Goal: Task Accomplishment & Management: Use online tool/utility

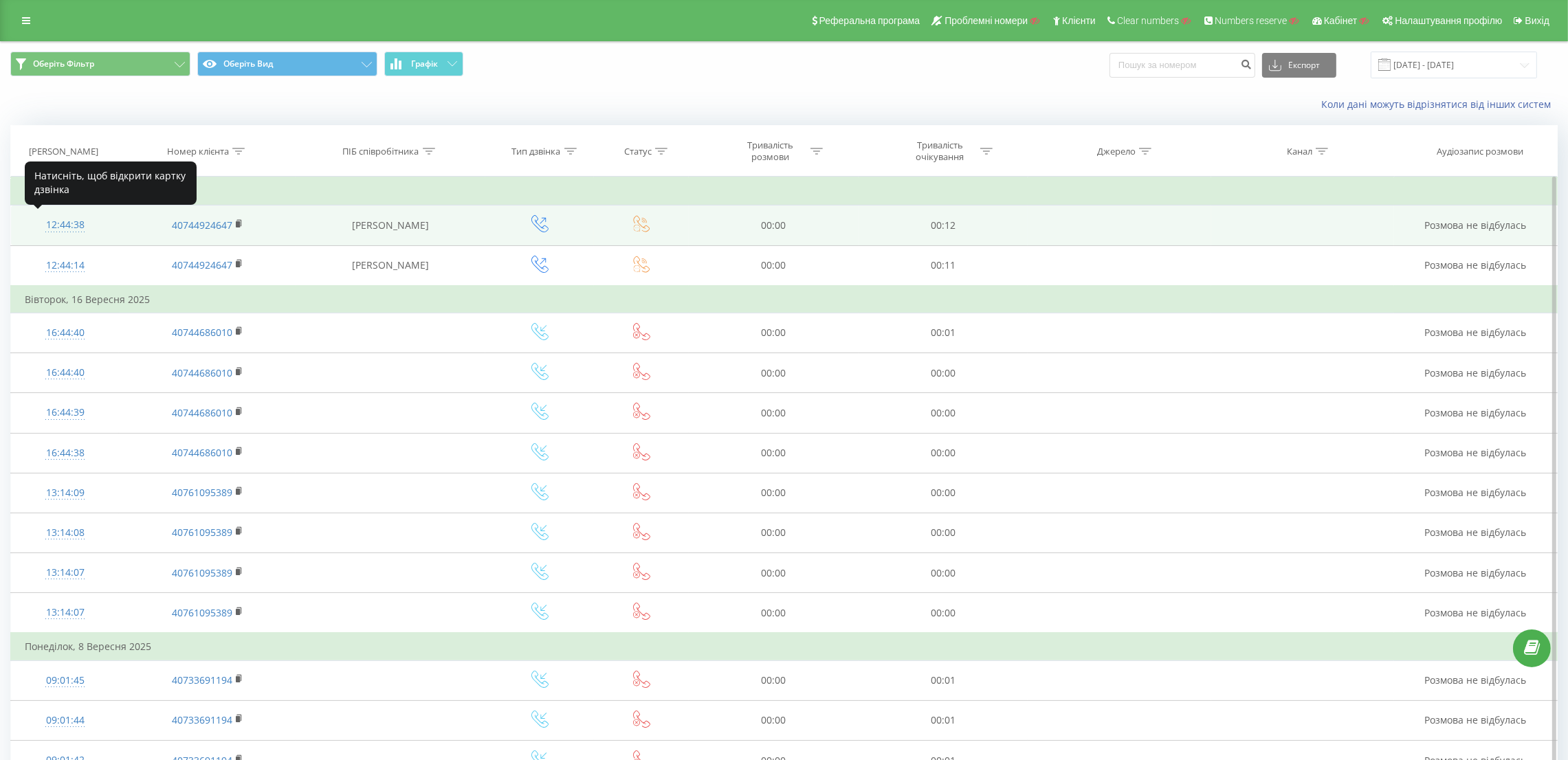
click at [64, 224] on div "12:44:38" at bounding box center [64, 224] width 80 height 26
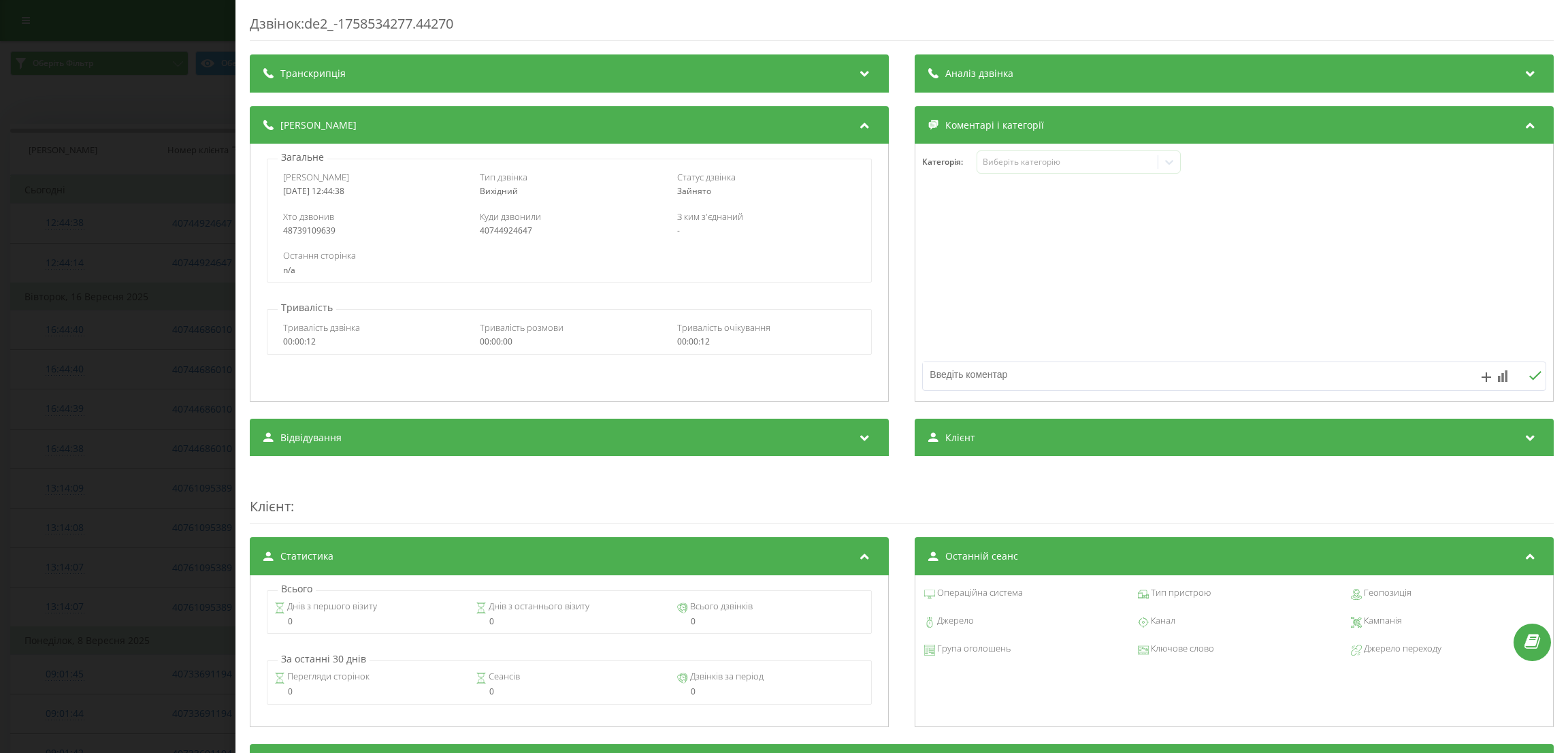
click at [65, 222] on div "Дзвінок : de2_-1758534277.44270 Транскрипція Для AI-аналізу майбутніх дзвінків …" at bounding box center [784, 376] width 1568 height 753
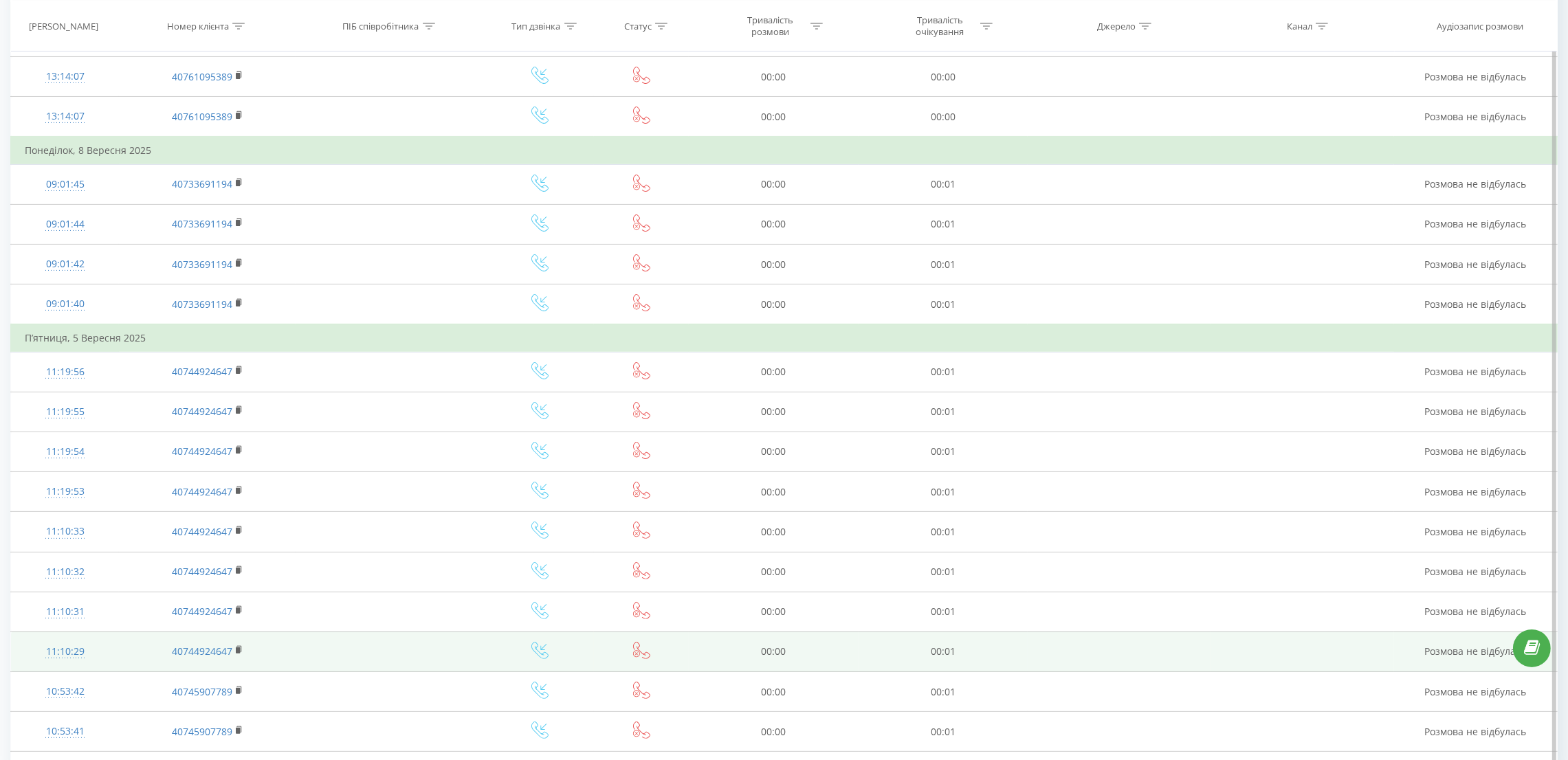
scroll to position [580, 0]
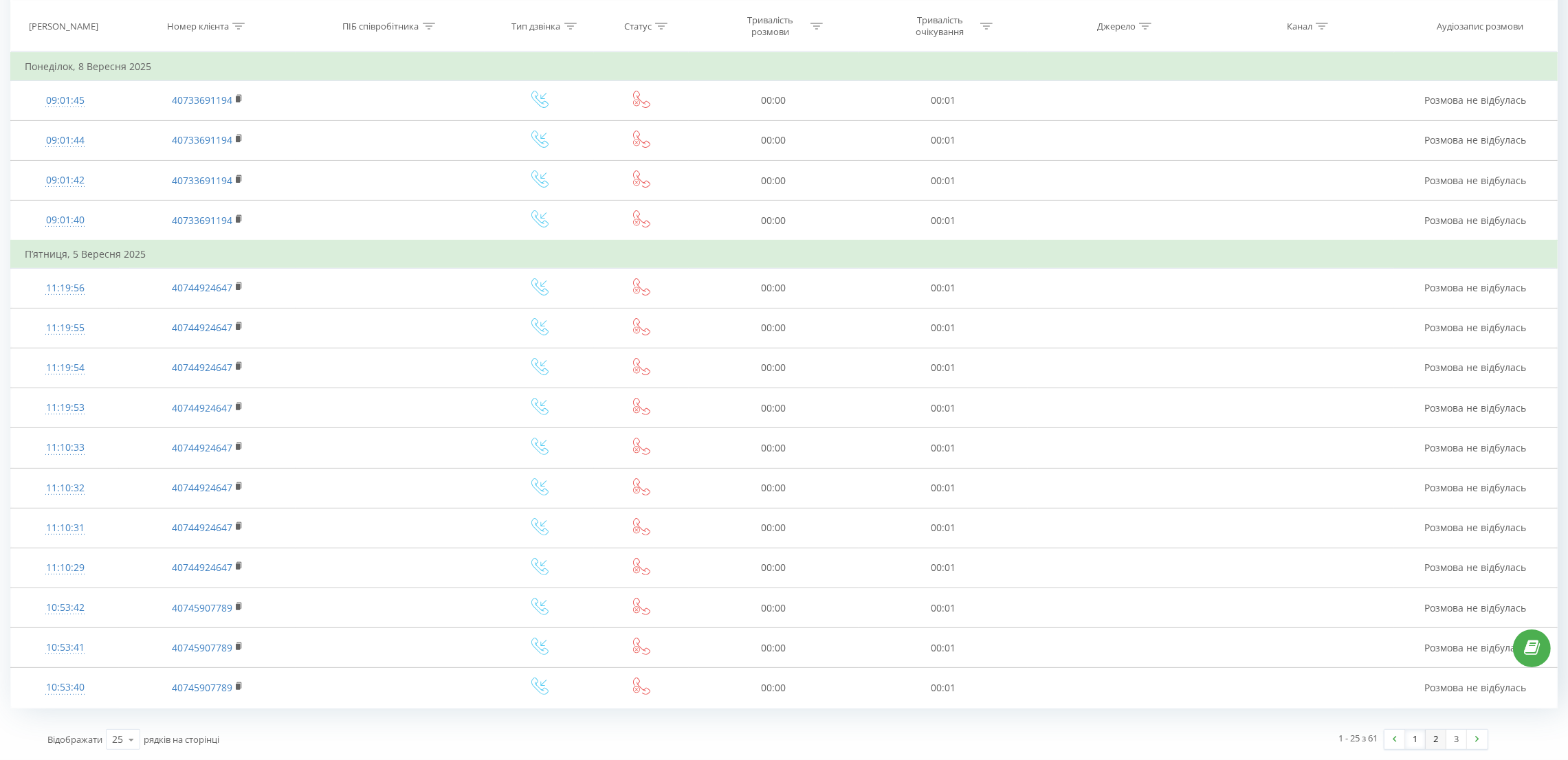
click at [1438, 741] on link "2" at bounding box center [1435, 739] width 21 height 19
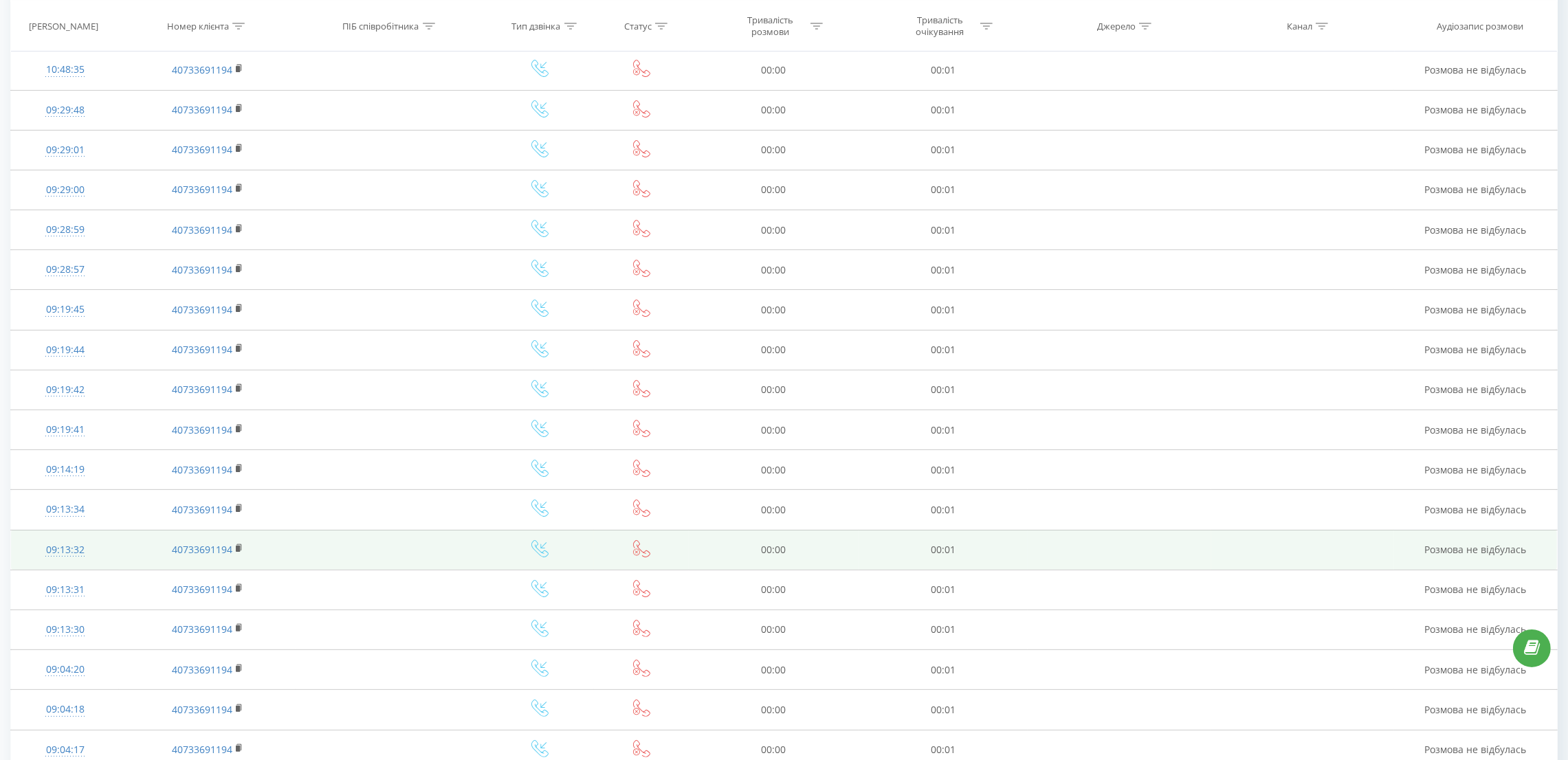
scroll to position [500, 0]
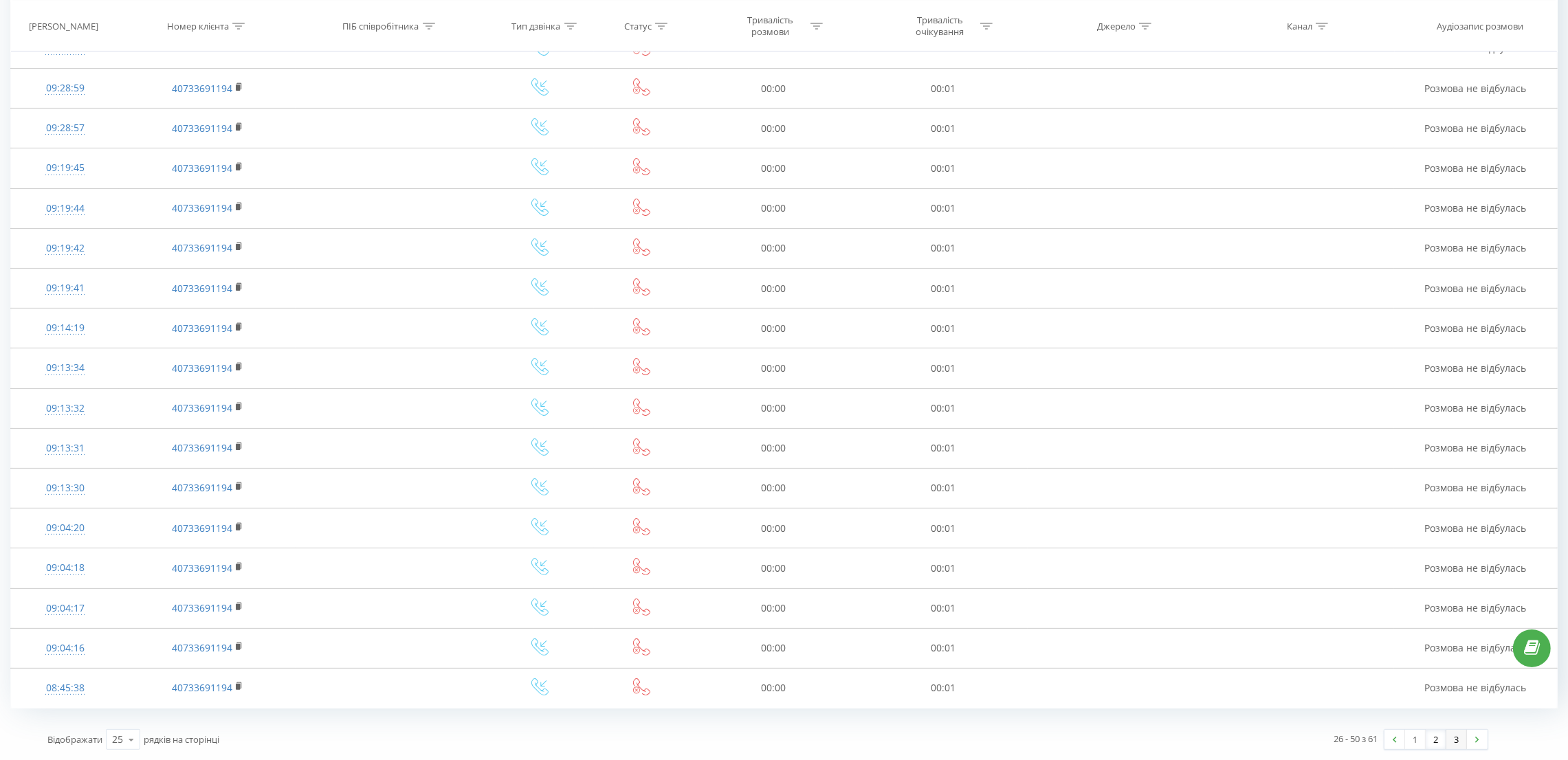
click at [1453, 741] on link "3" at bounding box center [1456, 739] width 21 height 19
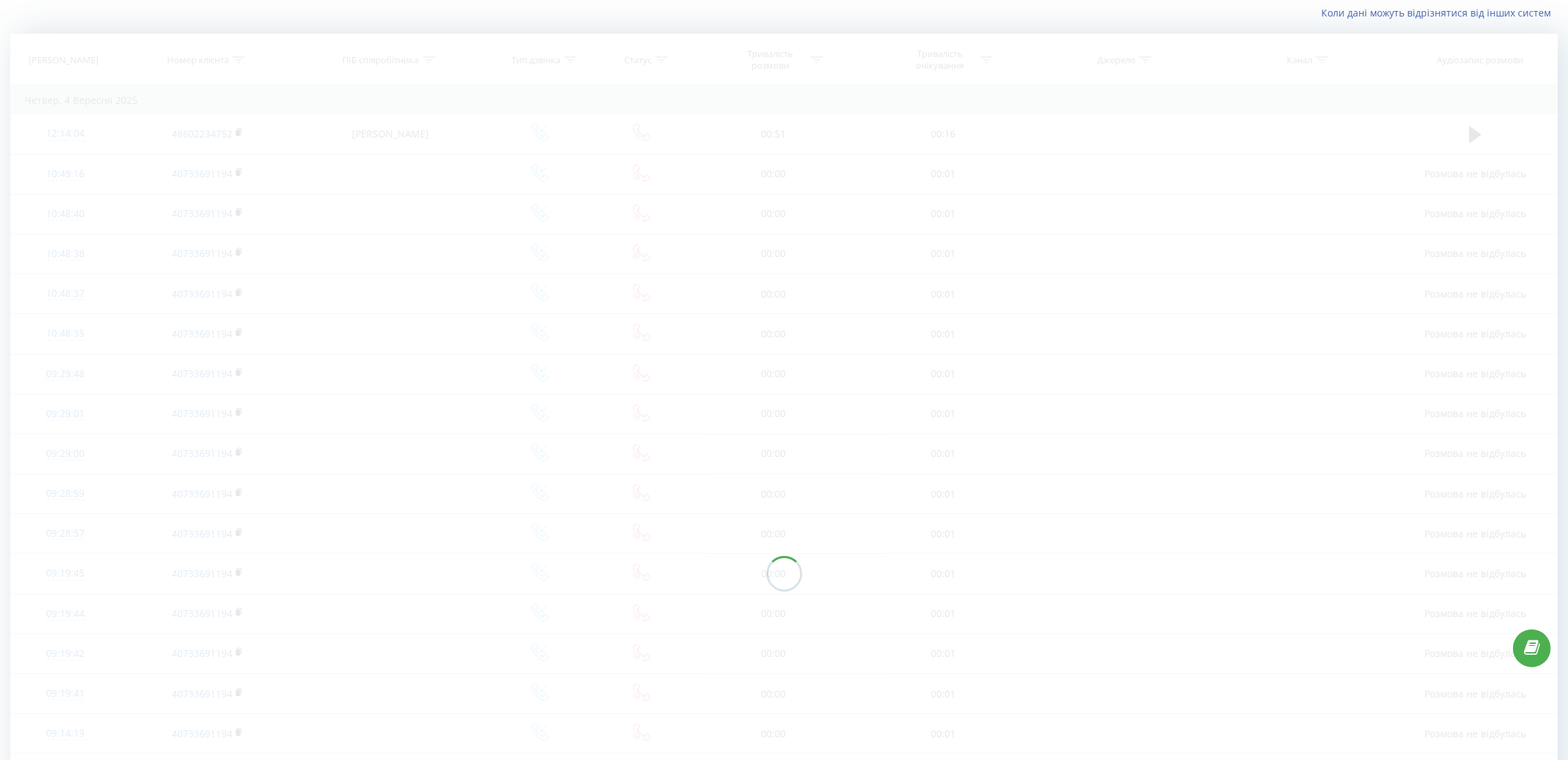
scroll to position [19, 0]
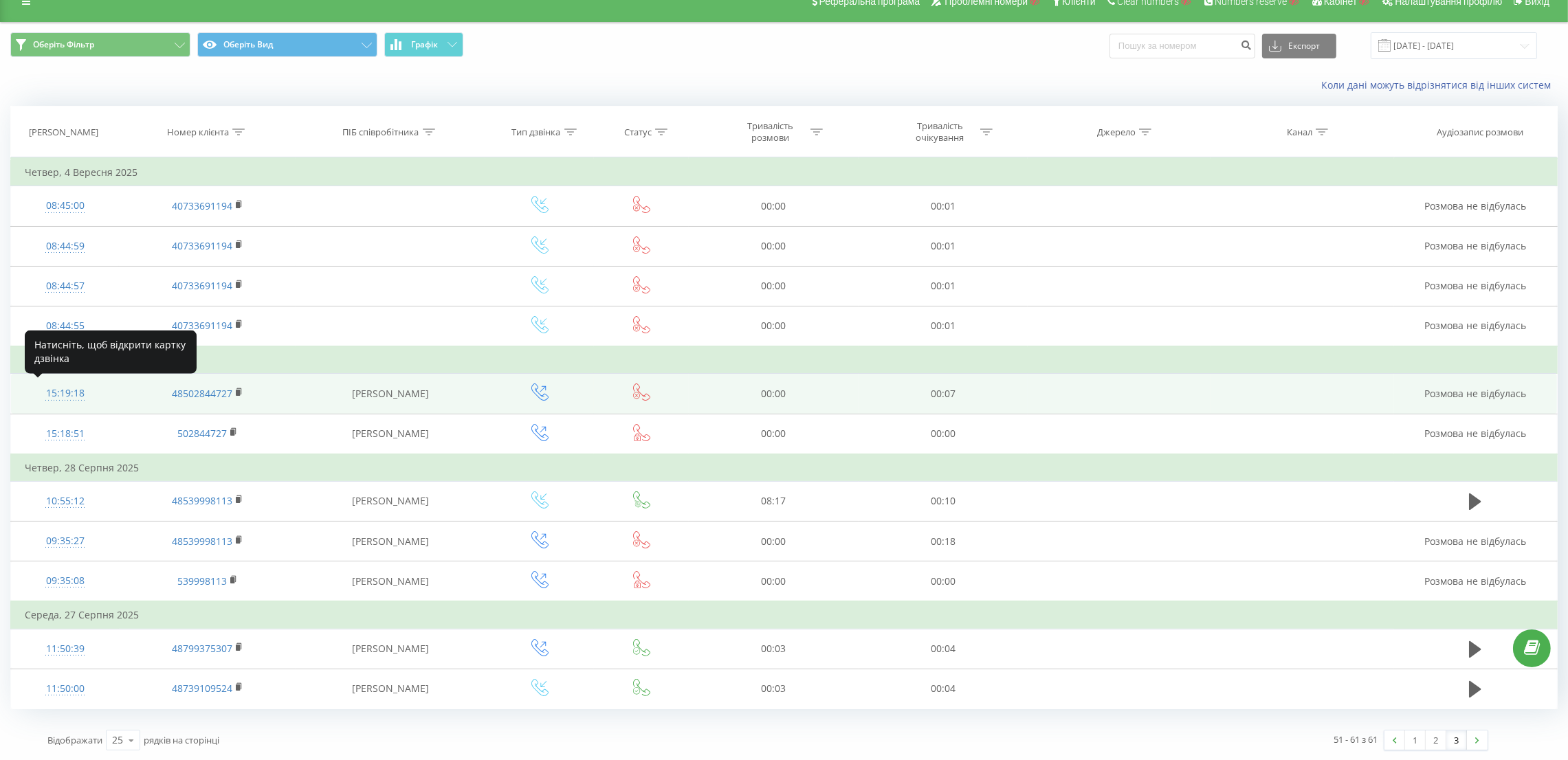
click at [64, 389] on div "15:19:18" at bounding box center [64, 393] width 80 height 26
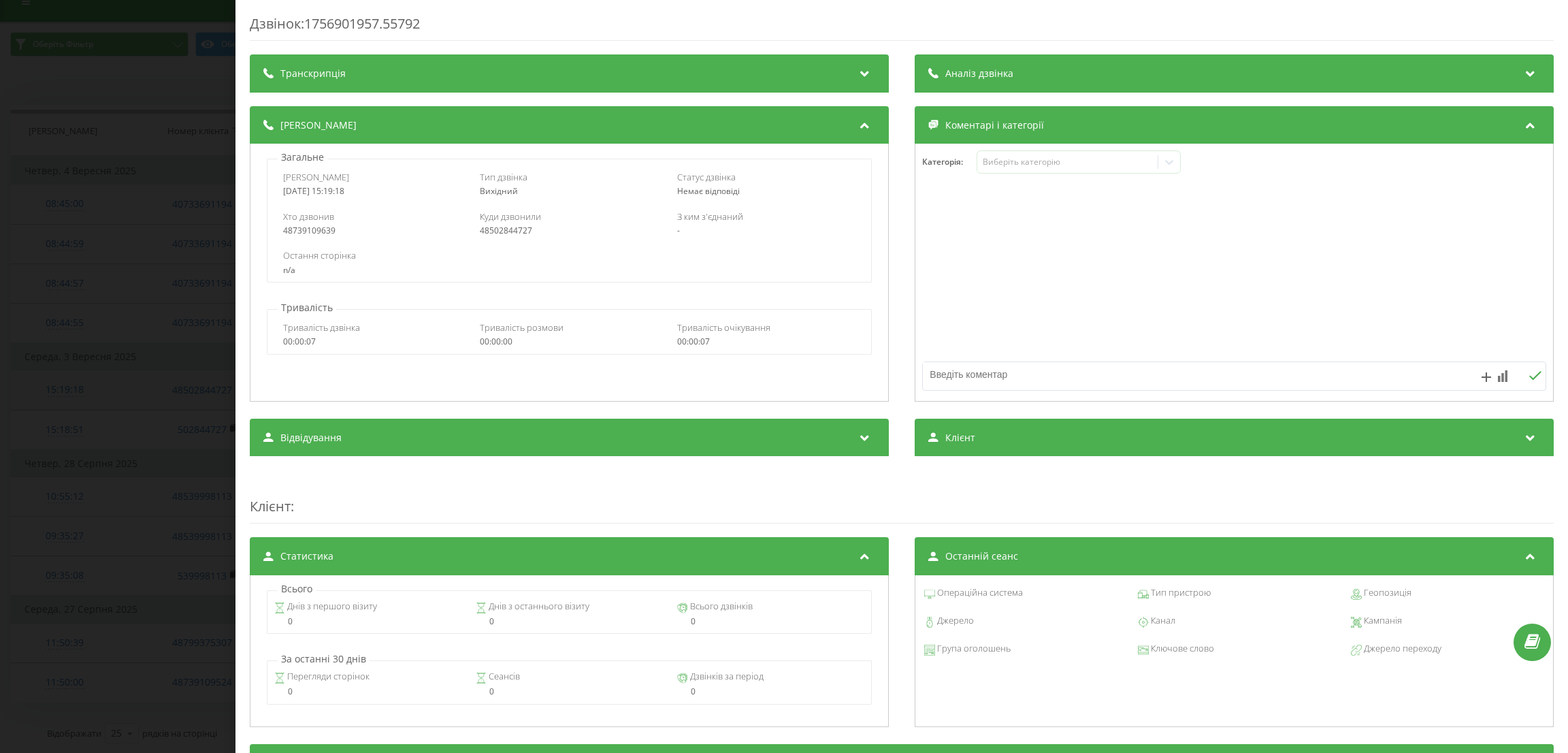
click at [63, 386] on div "Дзвінок : 1756901957.55792 Транскрипція Для AI-аналізу майбутніх дзвінків налаш…" at bounding box center [784, 376] width 1568 height 753
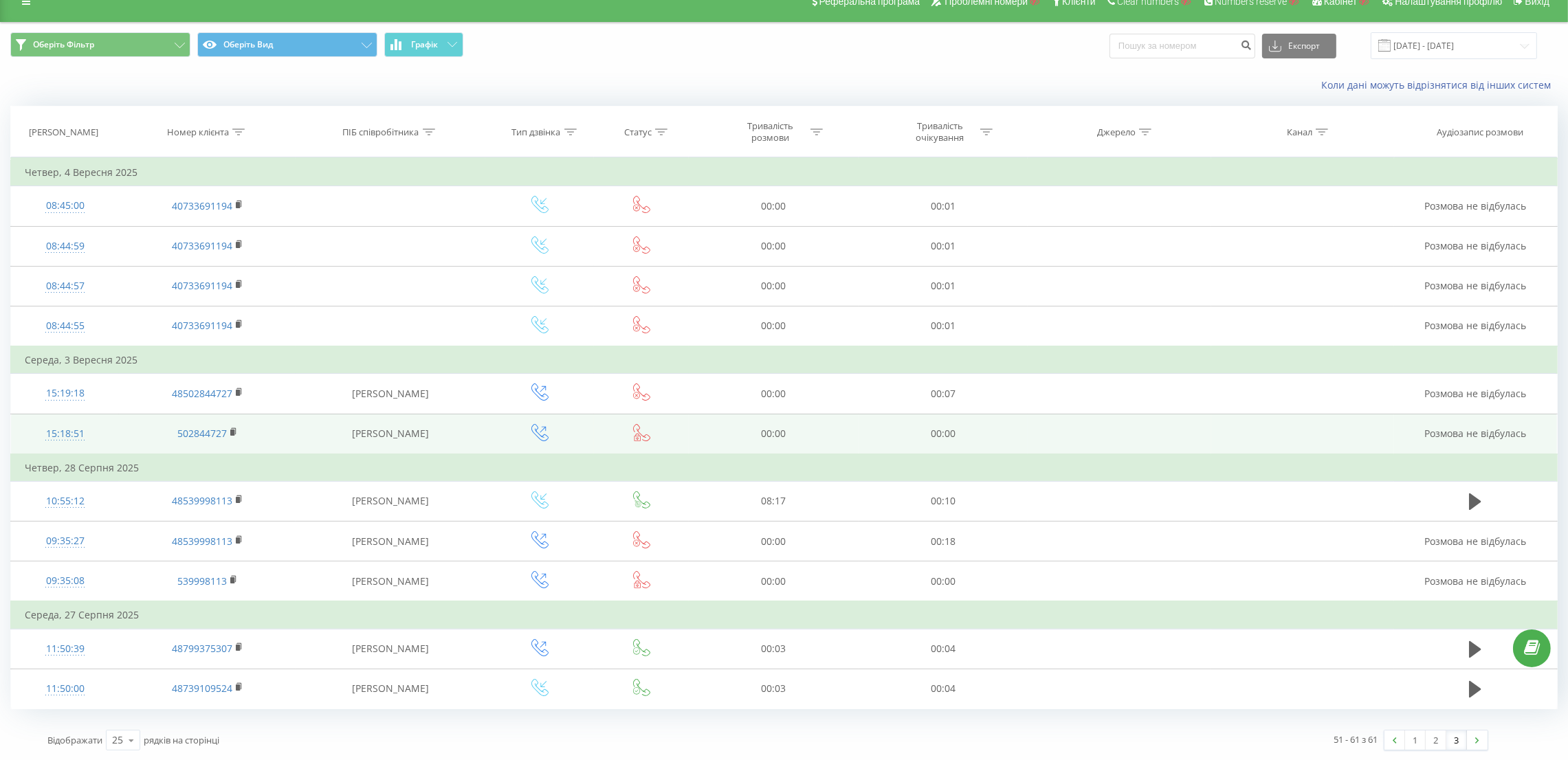
click at [72, 421] on div "15:18:51" at bounding box center [64, 433] width 80 height 26
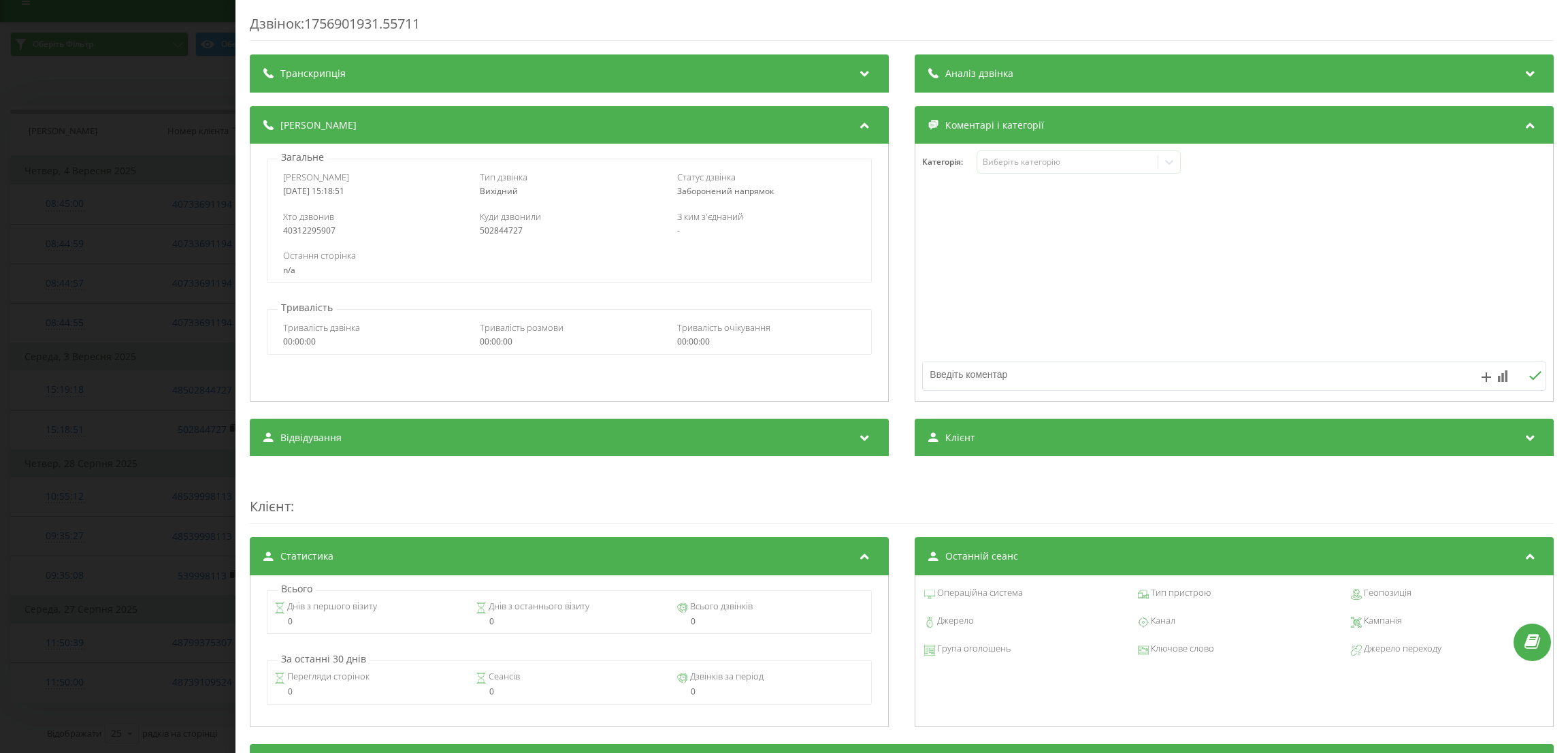
click at [88, 426] on div "Дзвінок : 1756901931.55711 Транскрипція Для AI-аналізу майбутніх дзвінків налаш…" at bounding box center [784, 376] width 1568 height 753
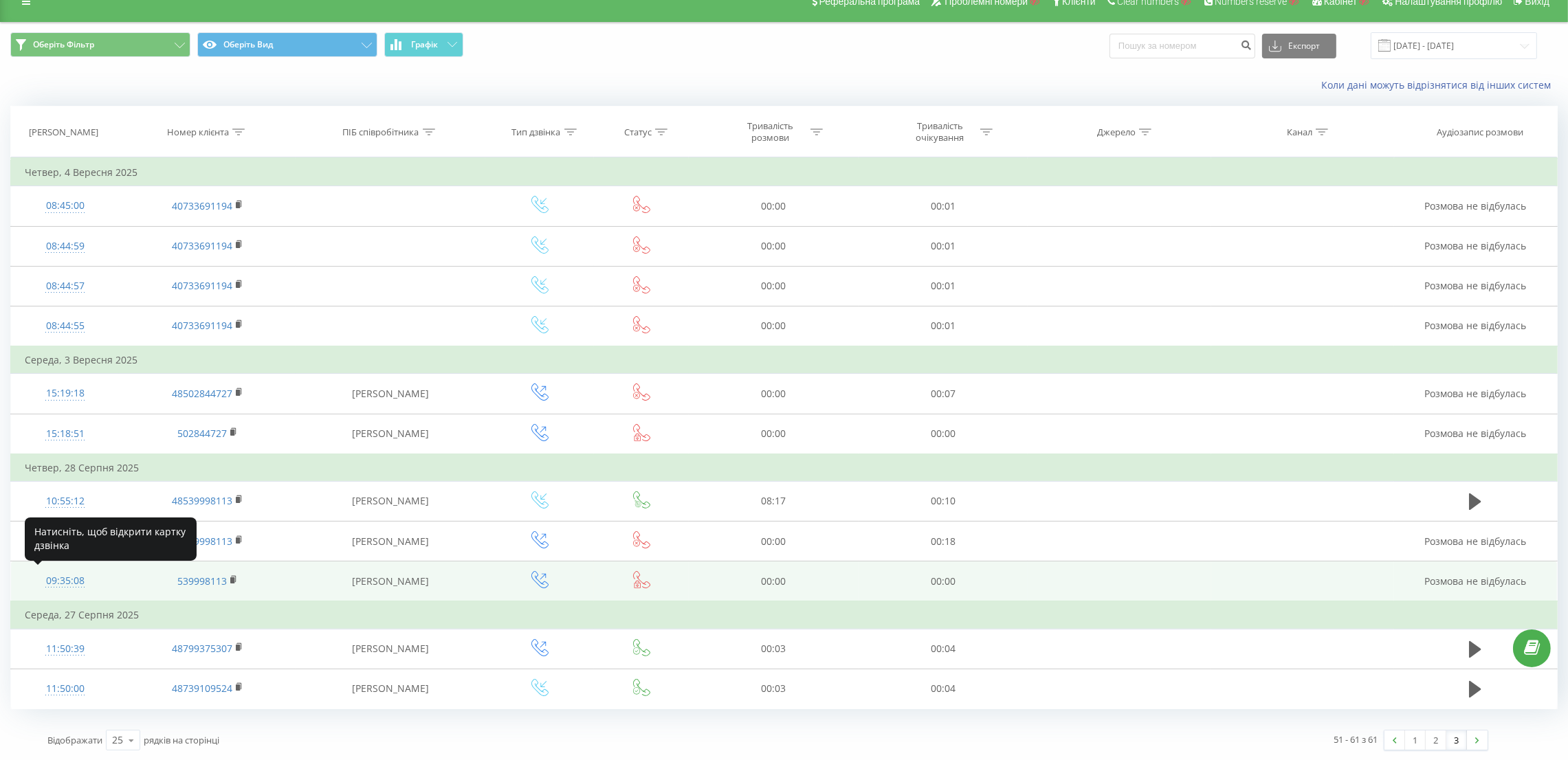
click at [69, 580] on div "09:35:08" at bounding box center [64, 581] width 80 height 26
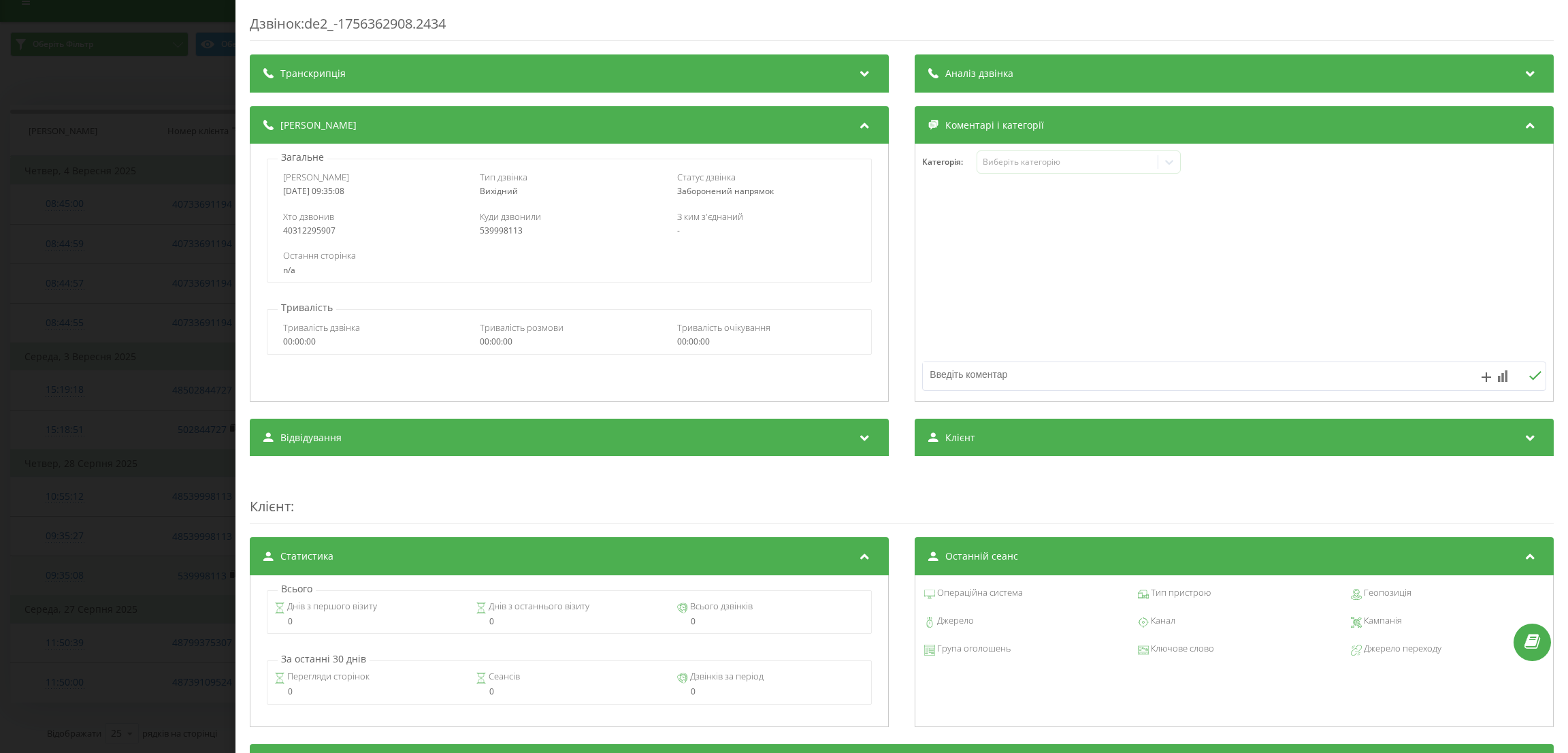
click at [69, 575] on div "Дзвінок : de2_-1756362908.2434 Транскрипція Для AI-аналізу майбутніх дзвінків н…" at bounding box center [784, 376] width 1568 height 753
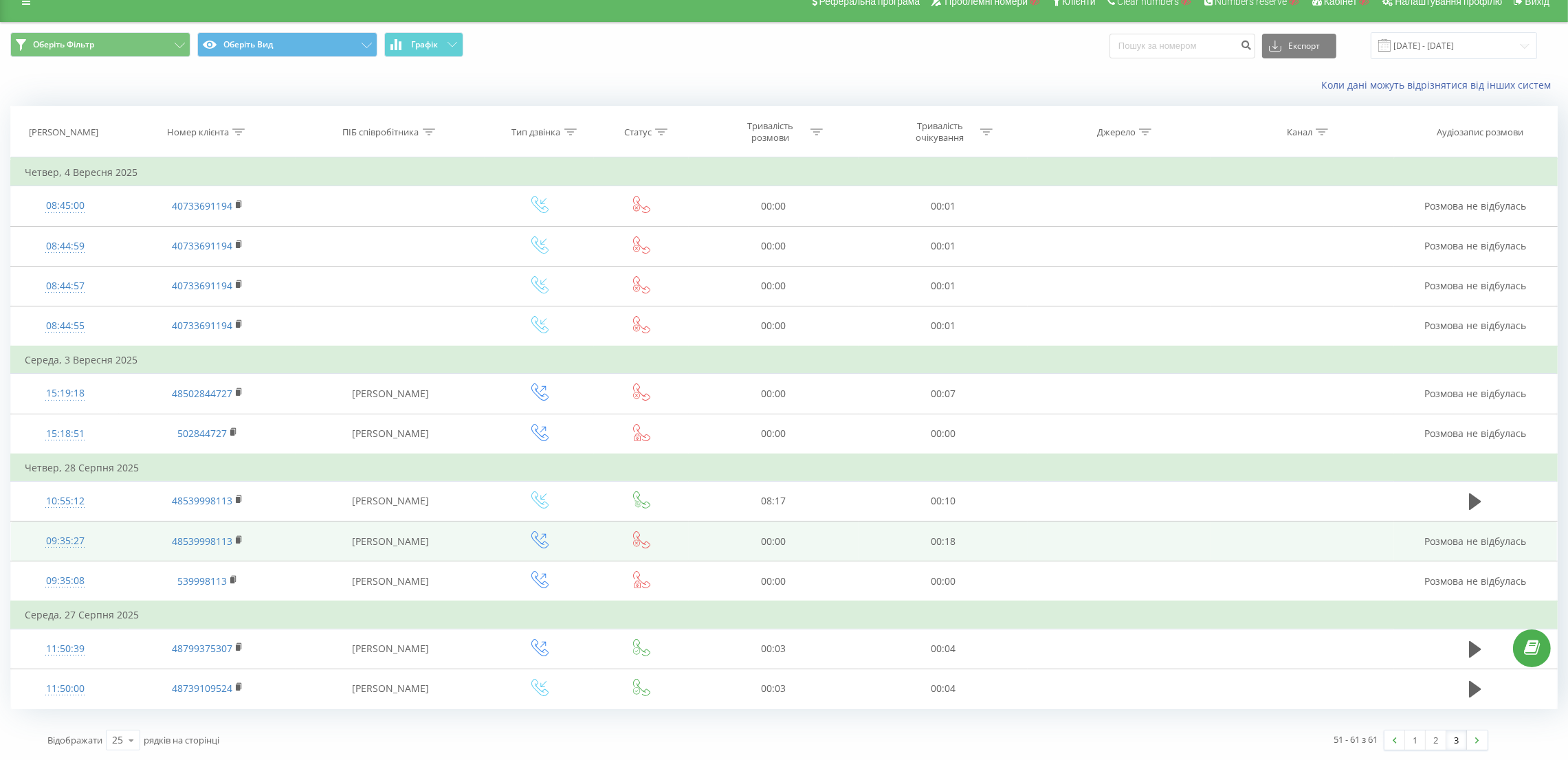
click at [64, 548] on div "09:35:27" at bounding box center [64, 540] width 80 height 26
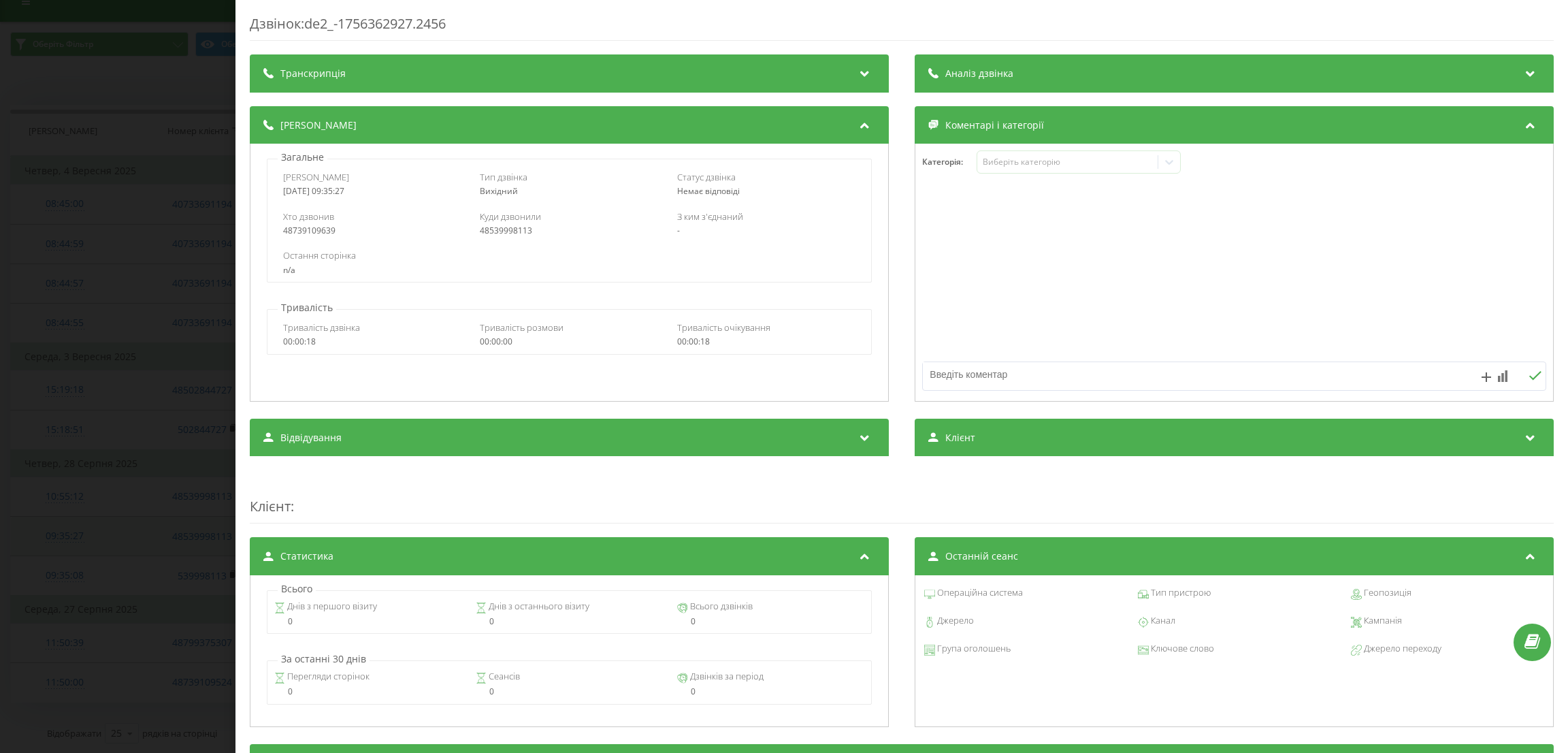
click at [64, 543] on div "Дзвінок : de2_-1756362927.2456 Транскрипція Для AI-аналізу майбутніх дзвінків н…" at bounding box center [784, 376] width 1568 height 753
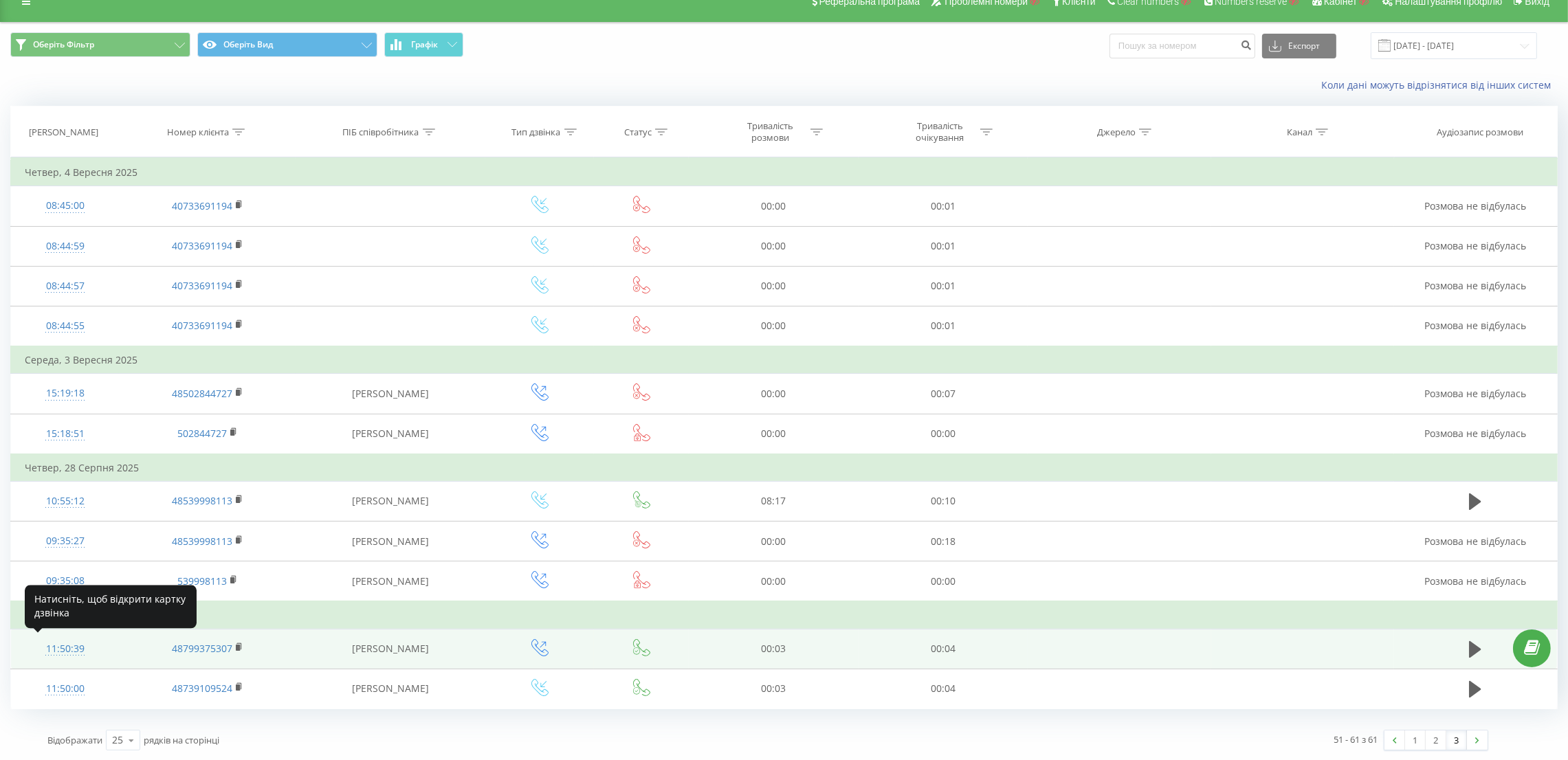
click at [80, 644] on div "11:50:39" at bounding box center [64, 649] width 80 height 26
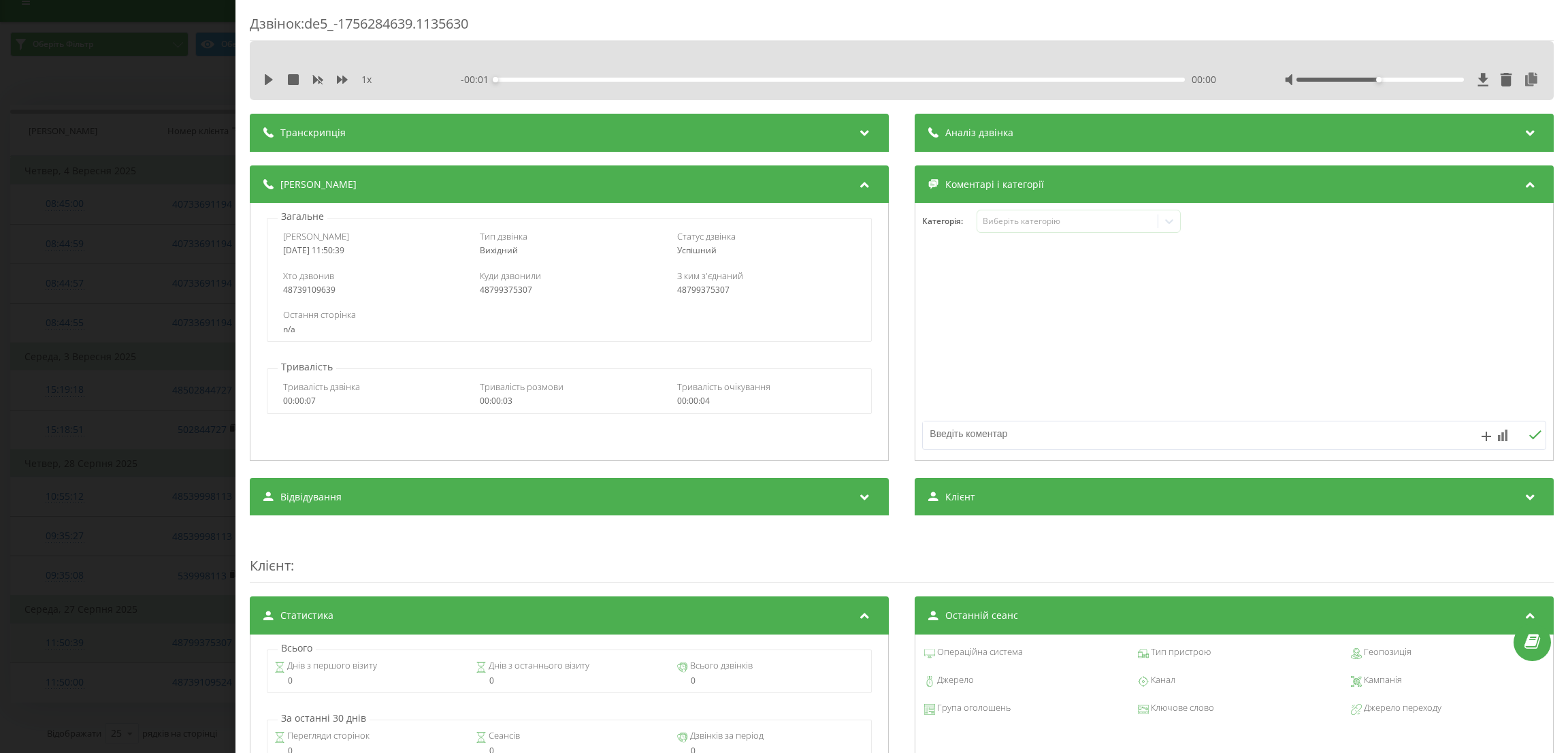
click at [79, 639] on div "Дзвінок : de5_-1756284639.1135630 1 x - 00:01 00:00 00:00 Транскрипція Для AI-а…" at bounding box center [784, 376] width 1568 height 753
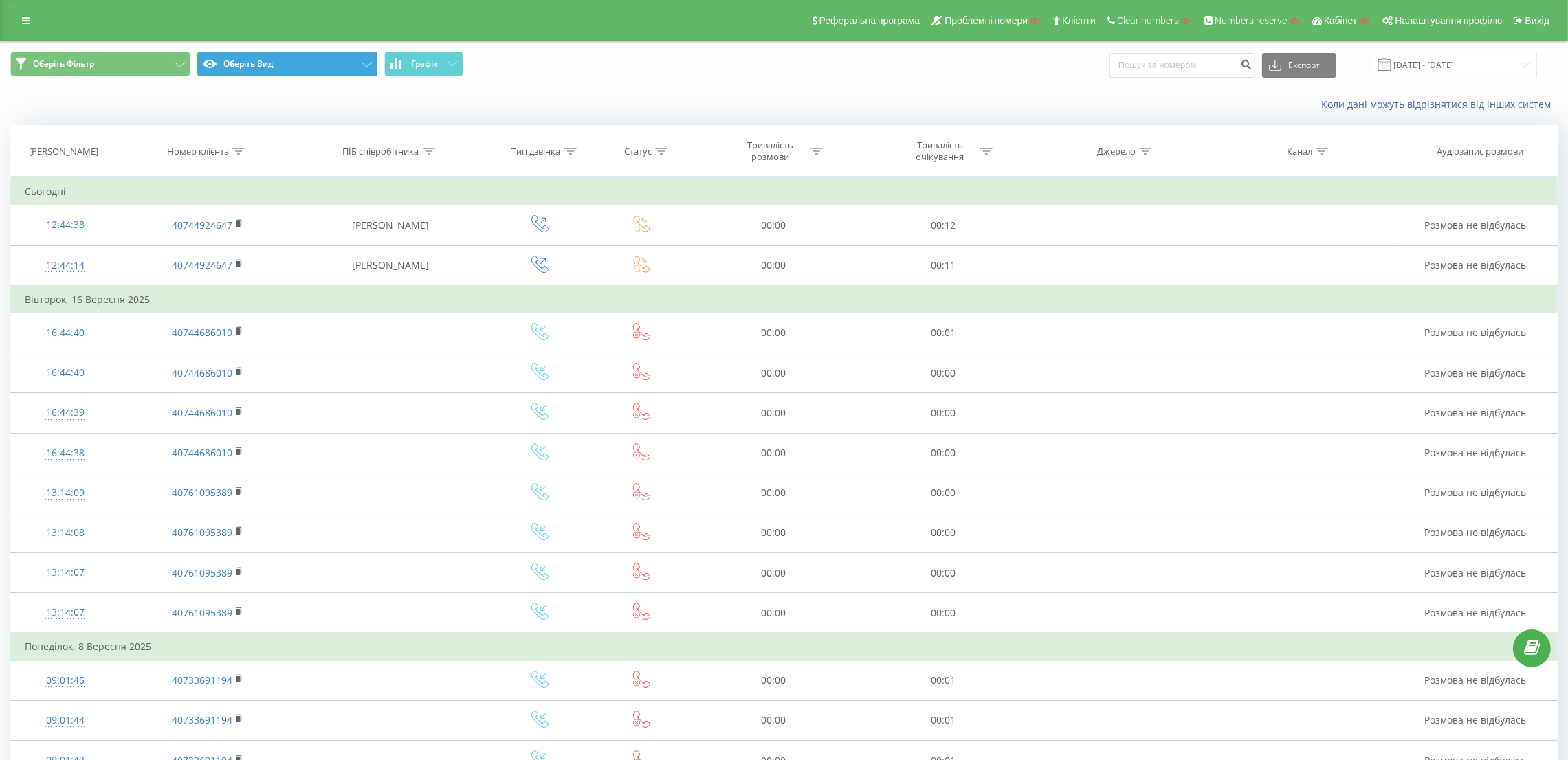
click at [319, 55] on button "Оберіть Вид" at bounding box center [287, 64] width 180 height 25
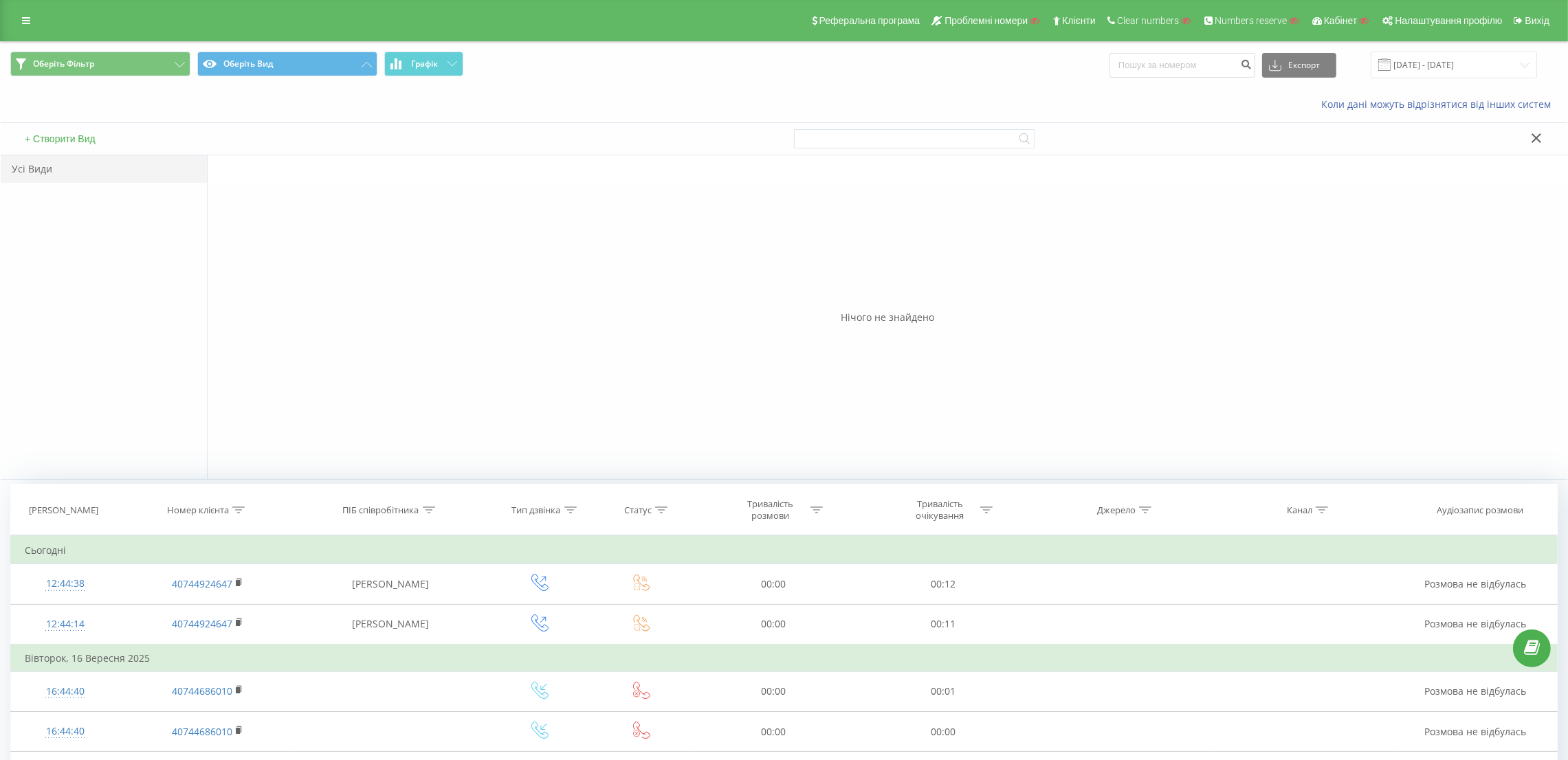
click at [97, 148] on div "+ Створити Вид" at bounding box center [392, 139] width 784 height 31
click at [93, 146] on div "+ Створити Вид" at bounding box center [392, 139] width 784 height 31
click at [86, 134] on button "+ Створити Вид" at bounding box center [60, 139] width 79 height 12
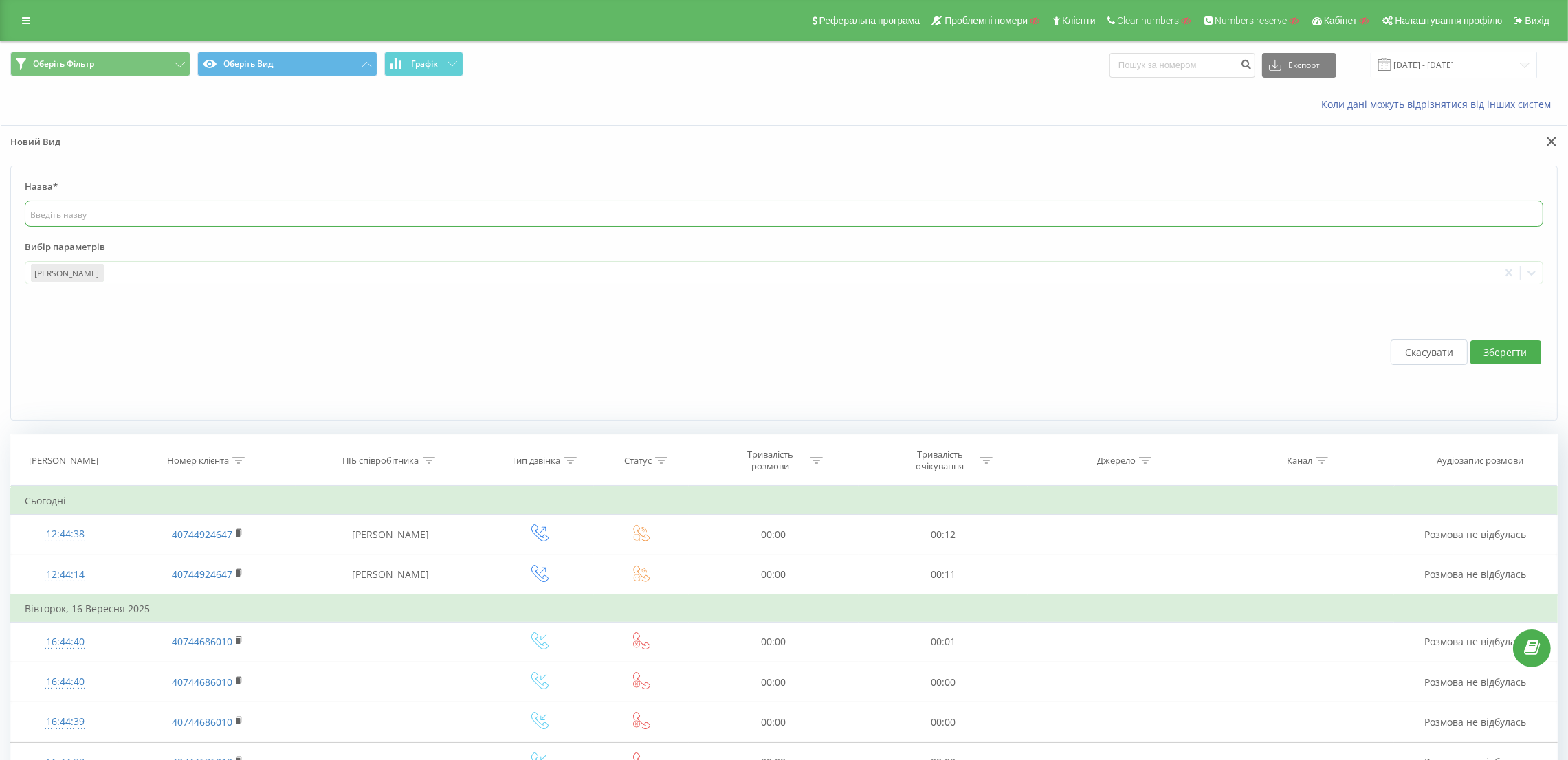
click at [402, 208] on input "text" at bounding box center [784, 214] width 1518 height 26
type input "Новий"
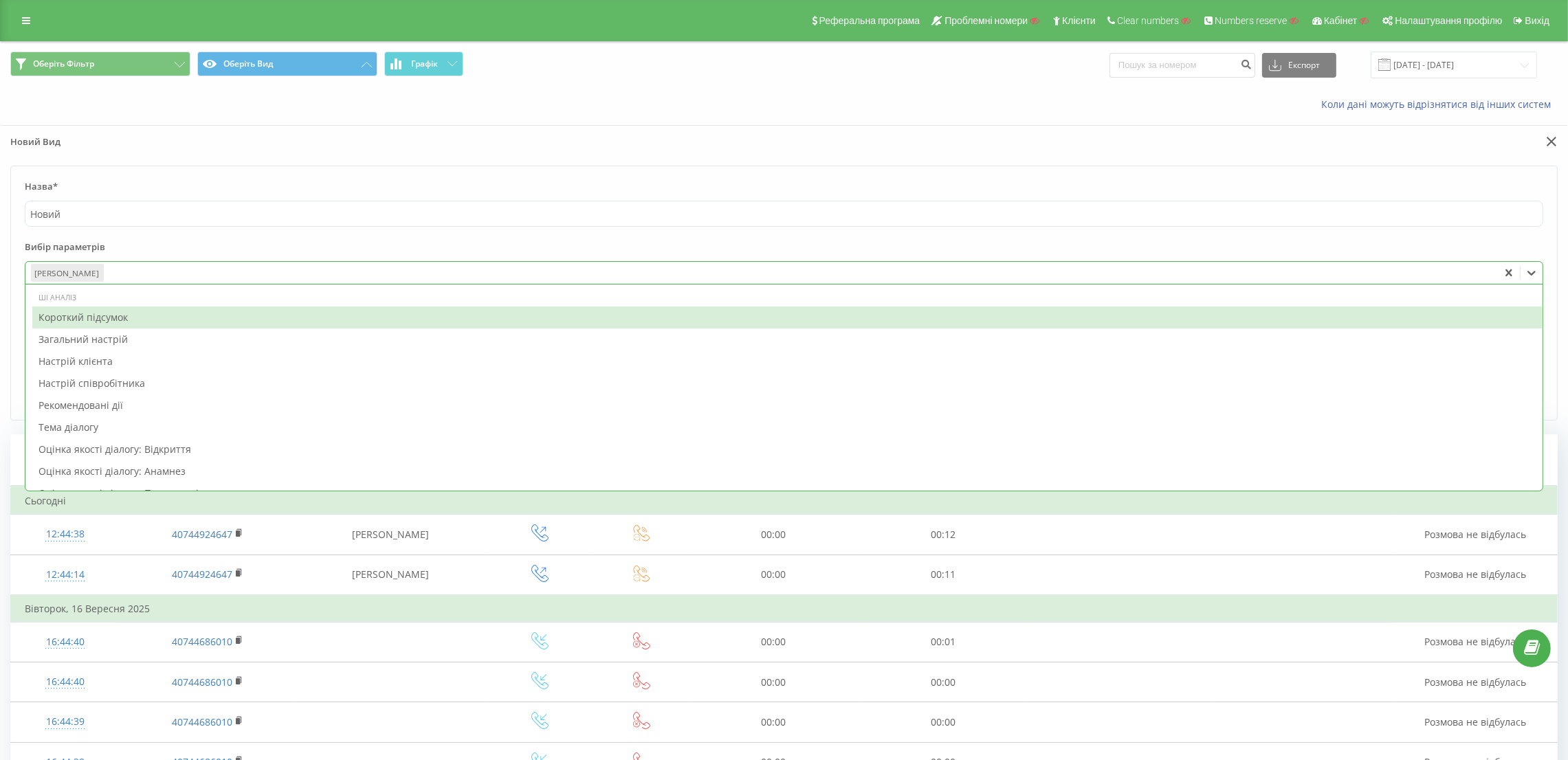
click at [652, 274] on div at bounding box center [799, 272] width 1387 height 16
type input "номер"
click at [214, 317] on div "Бізнес номер" at bounding box center [787, 317] width 1510 height 22
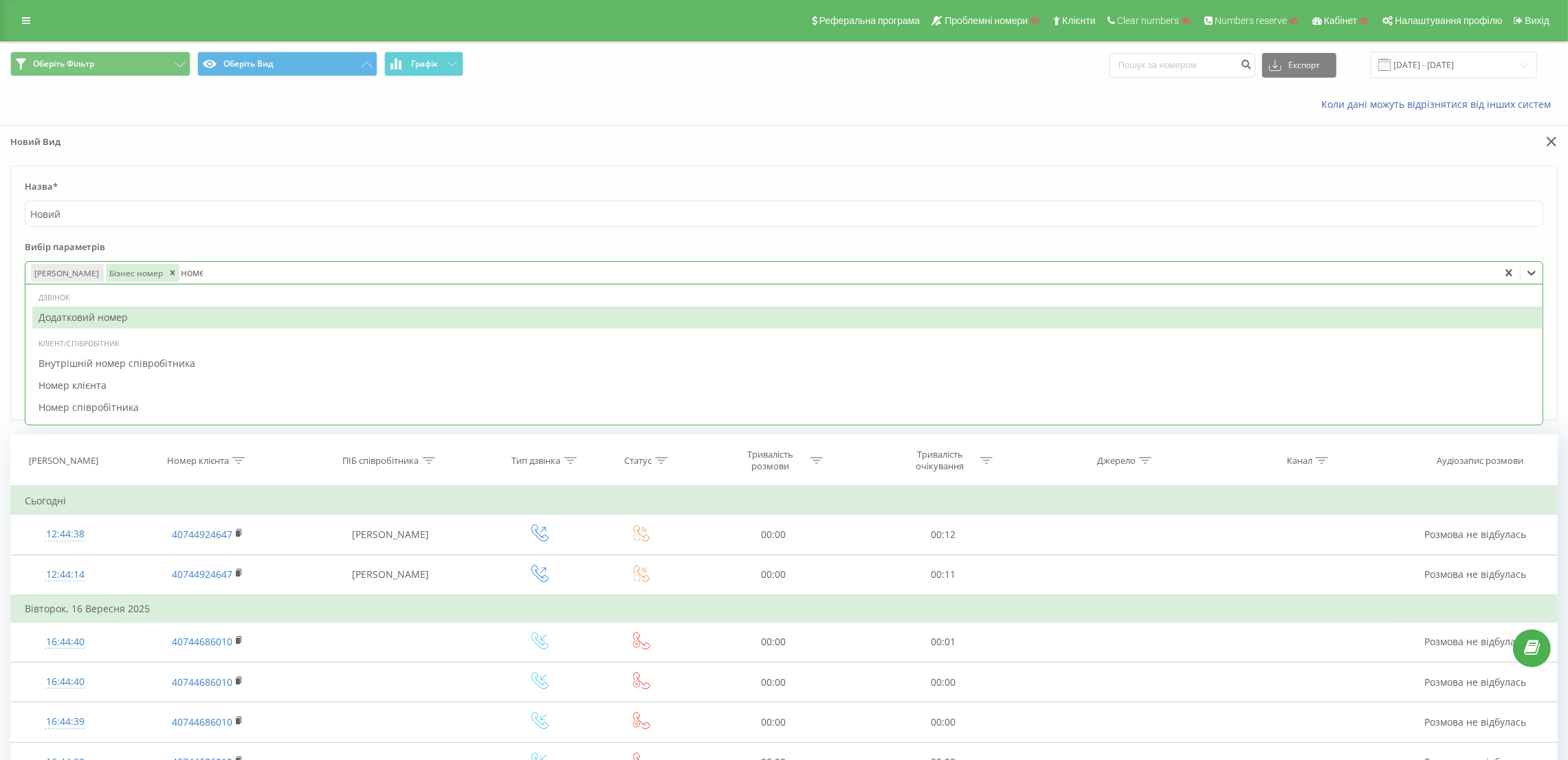
type input "номер"
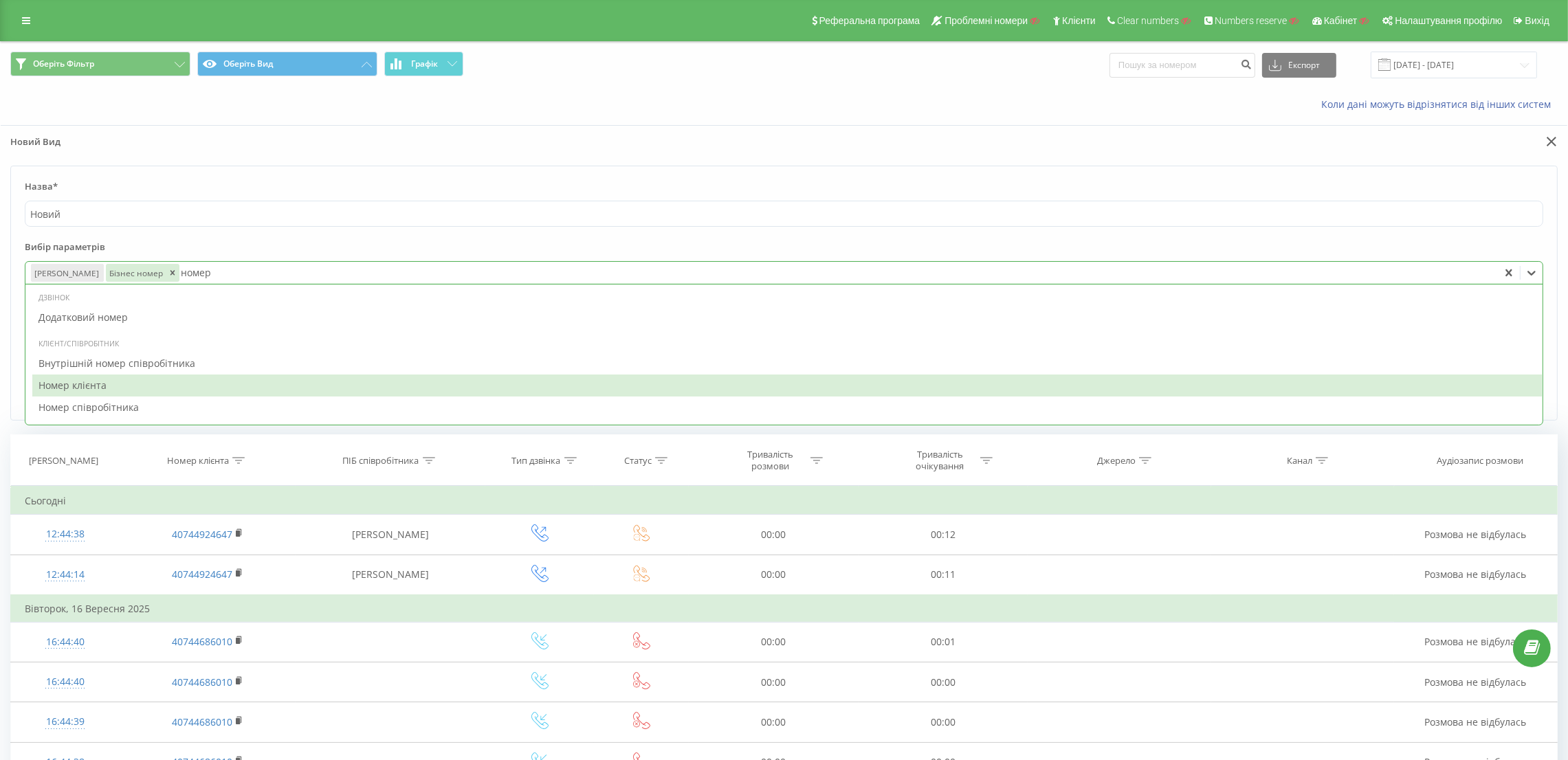
click at [229, 380] on div "Номер клієнта" at bounding box center [787, 385] width 1510 height 22
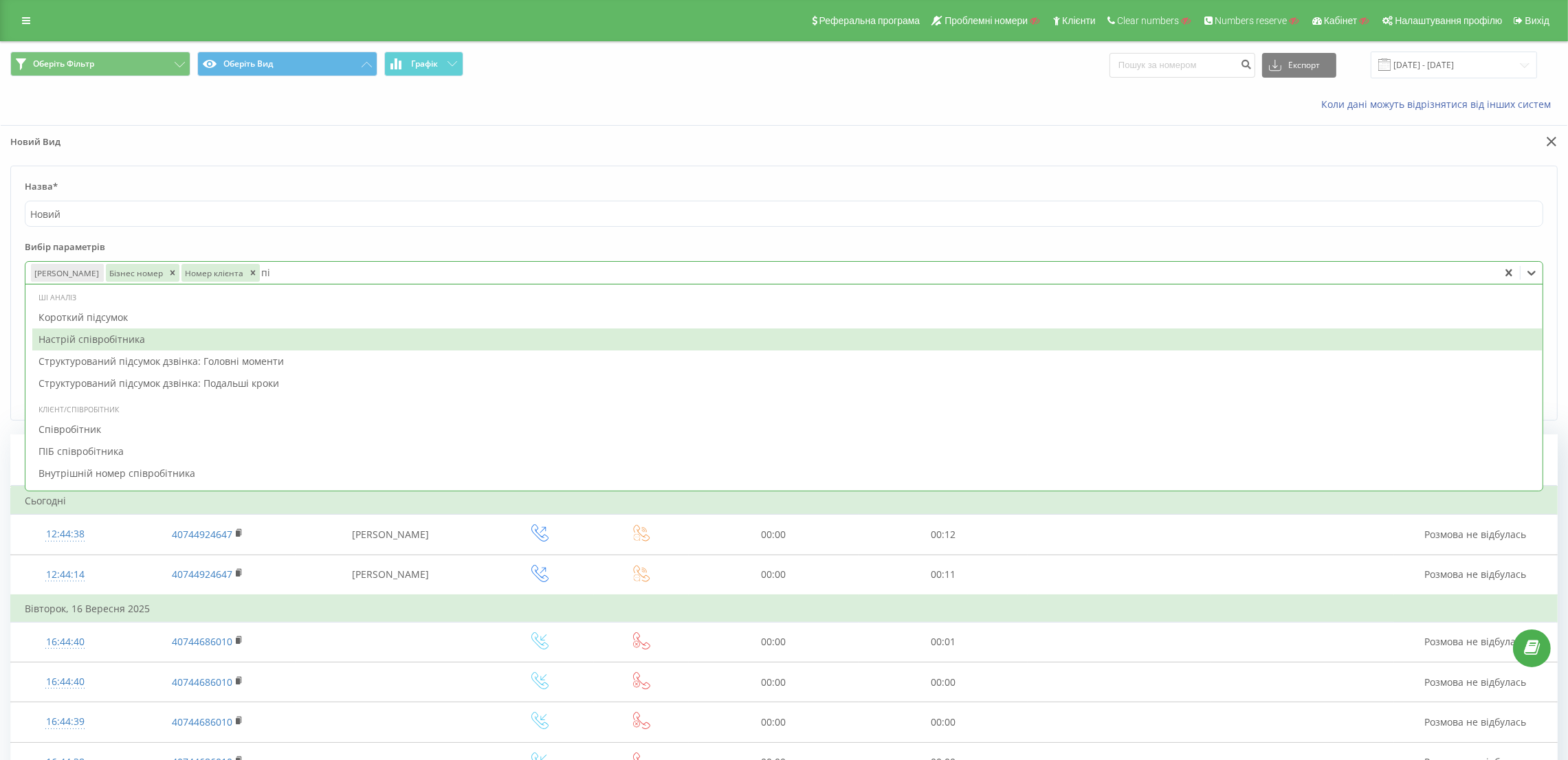
type input "піб"
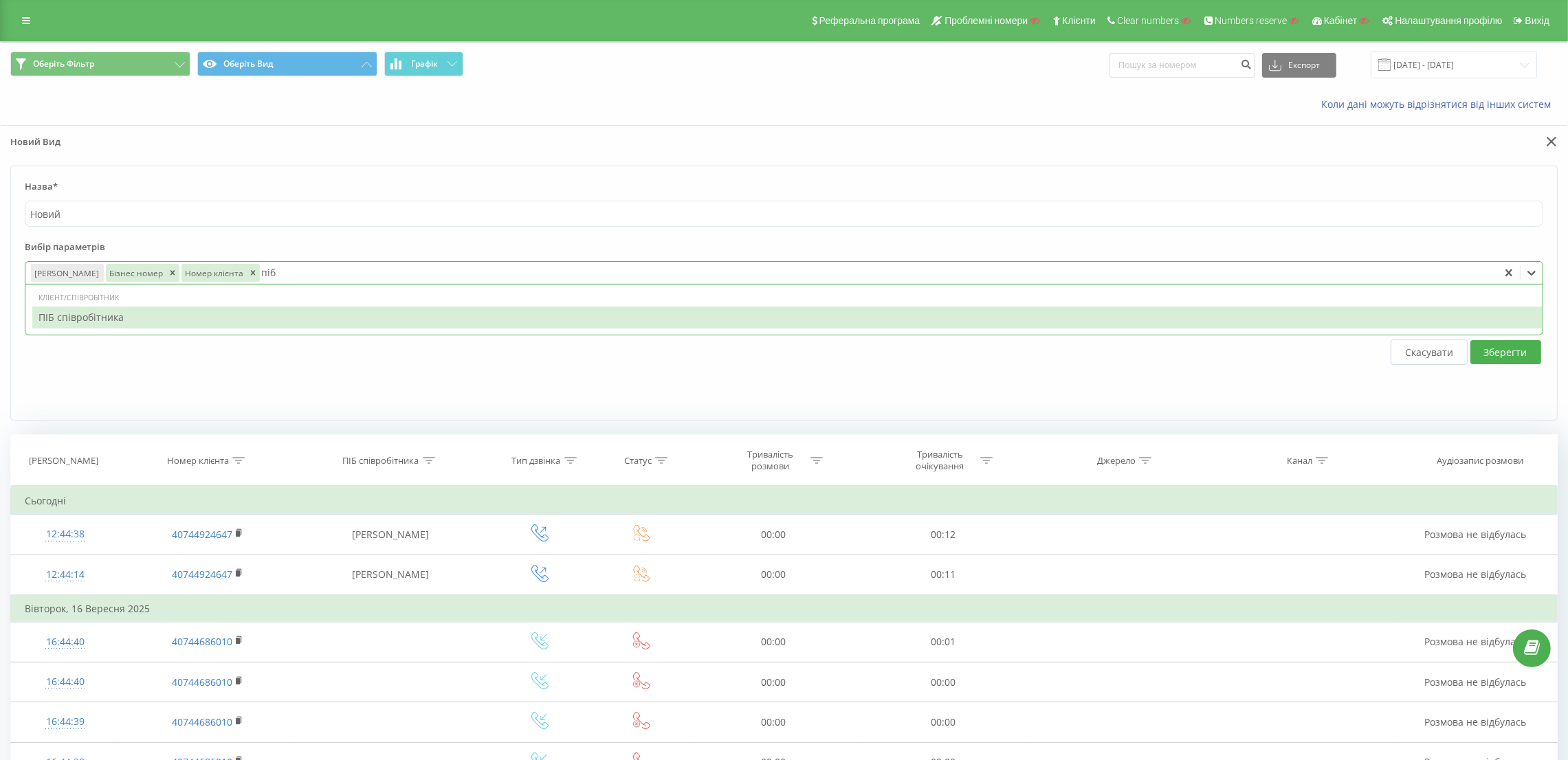
click at [253, 314] on div "ПІБ співробітника" at bounding box center [787, 317] width 1510 height 22
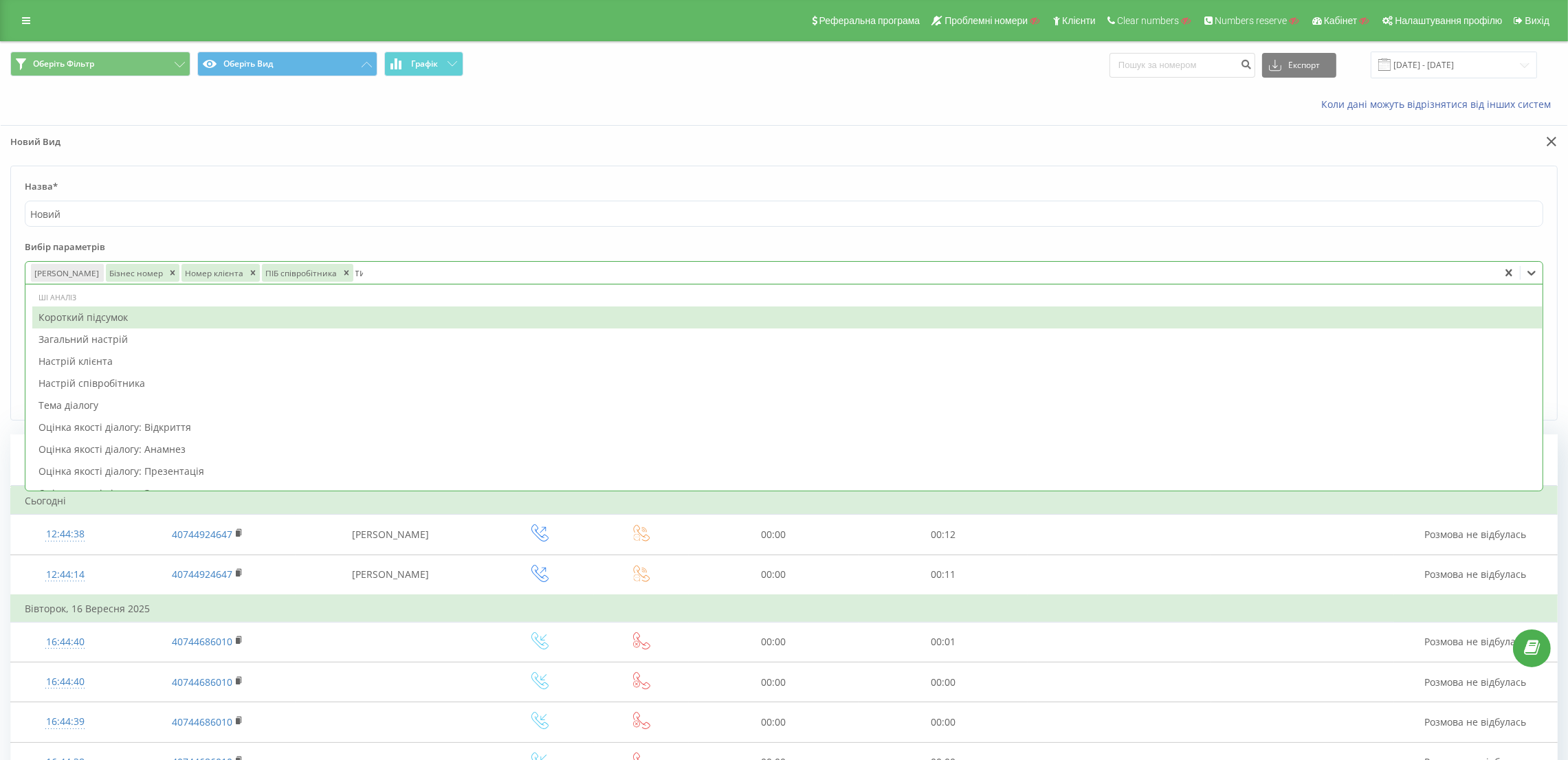
type input "тип"
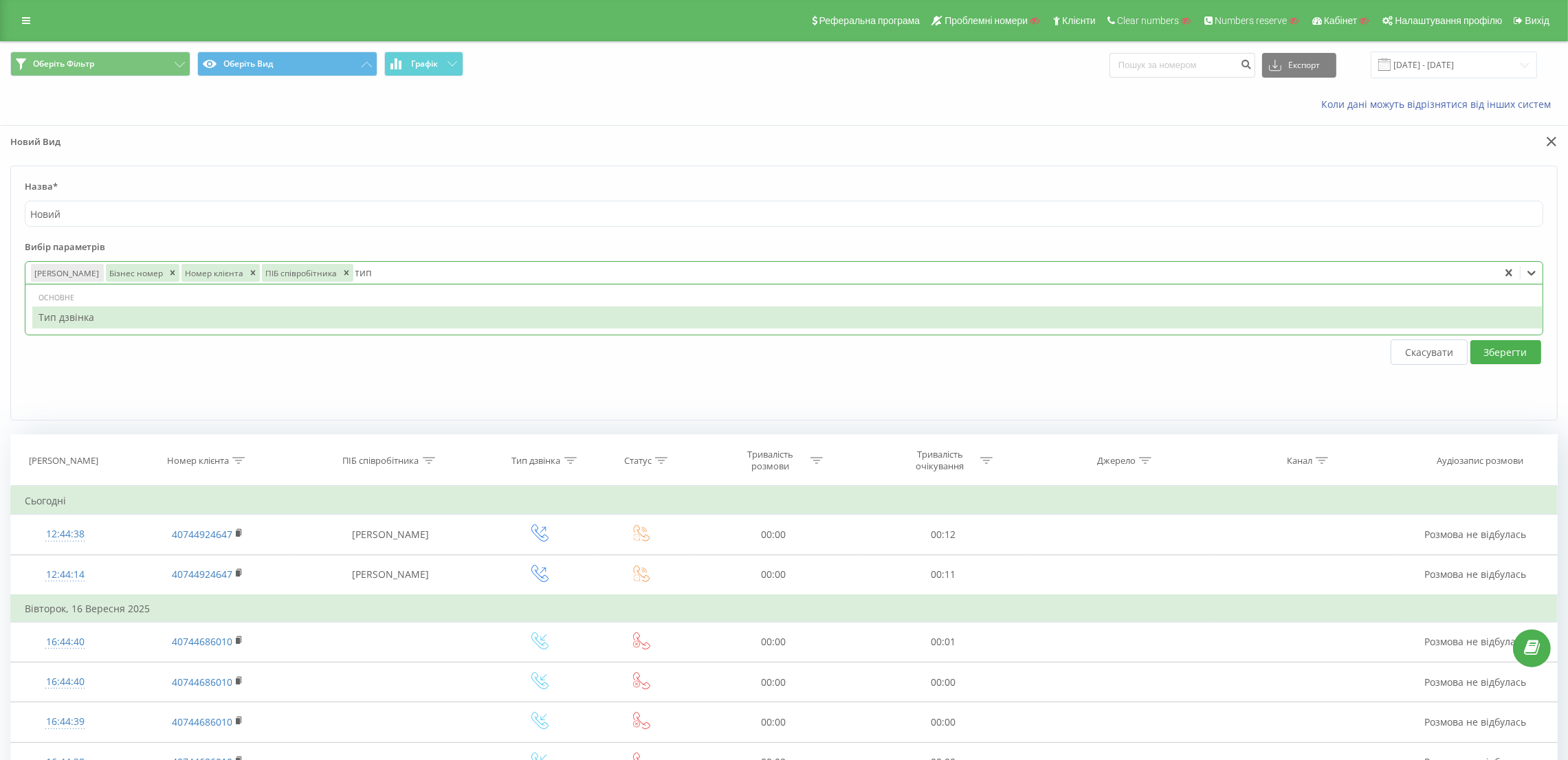
click at [254, 318] on div "Тип дзвінка" at bounding box center [787, 317] width 1510 height 22
type input "стат"
click at [254, 318] on div "Статус" at bounding box center [787, 317] width 1510 height 22
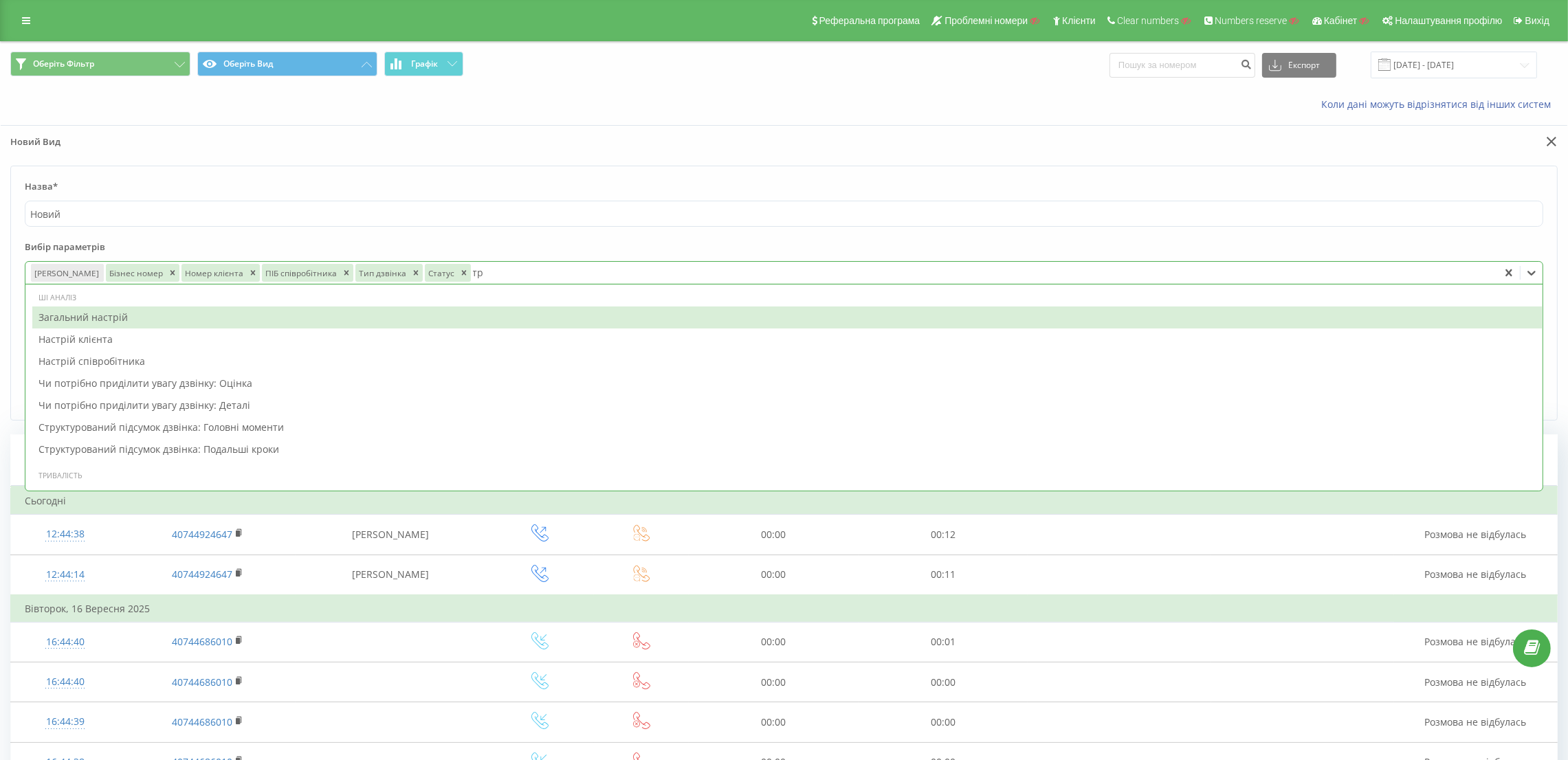
type input "три"
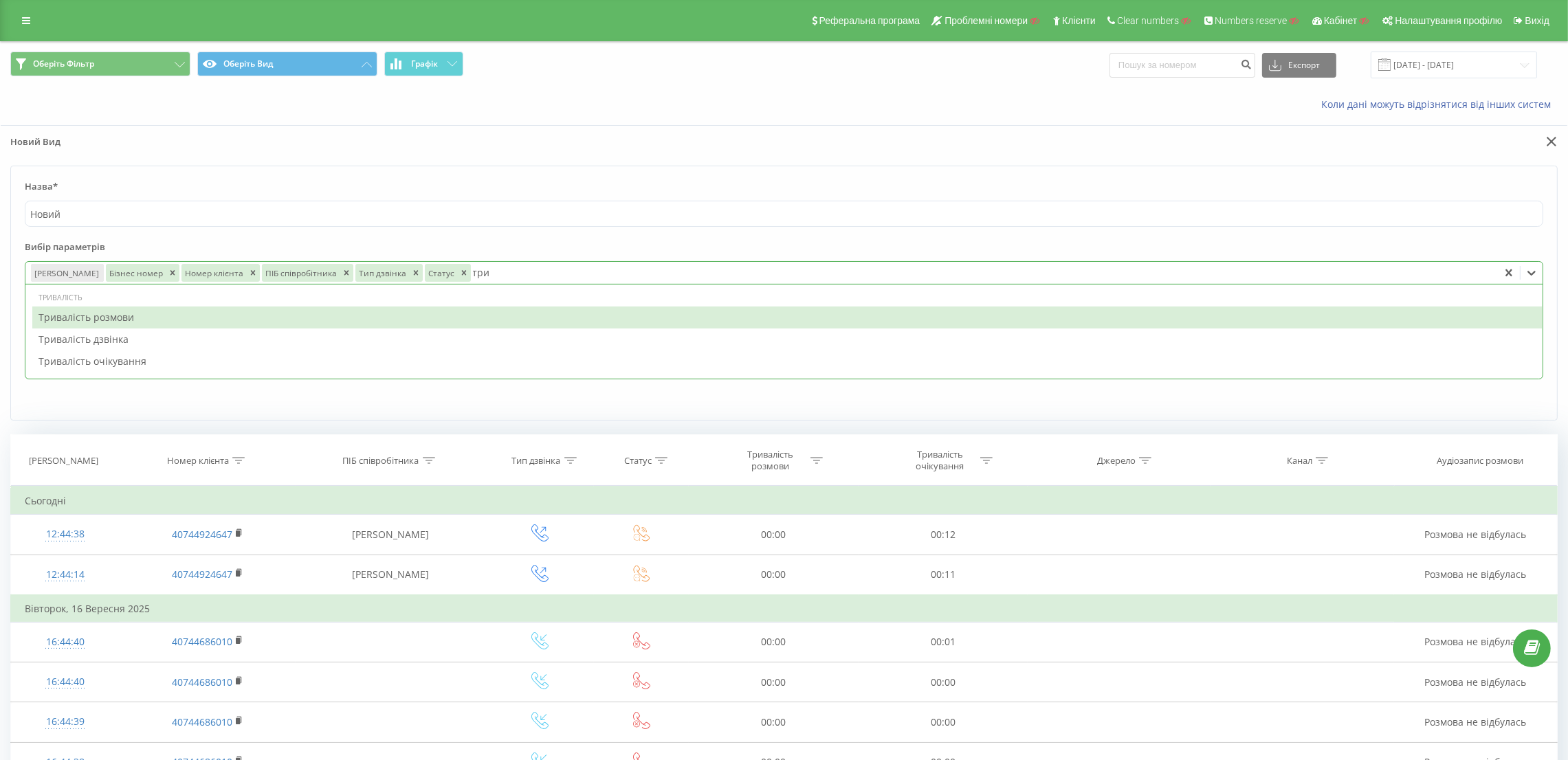
click at [254, 318] on div "Тривалість розмови" at bounding box center [787, 317] width 1510 height 22
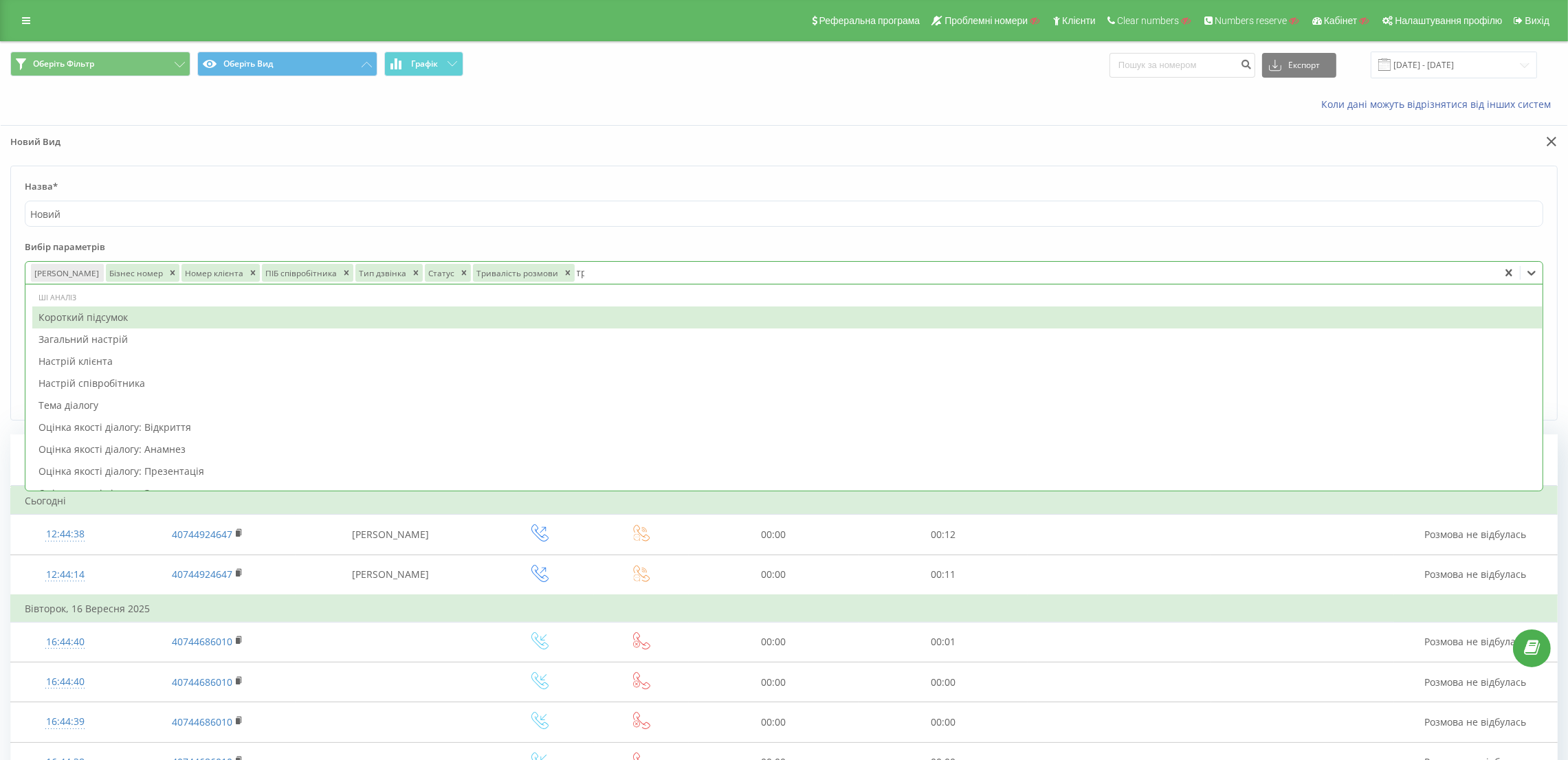
type input "три"
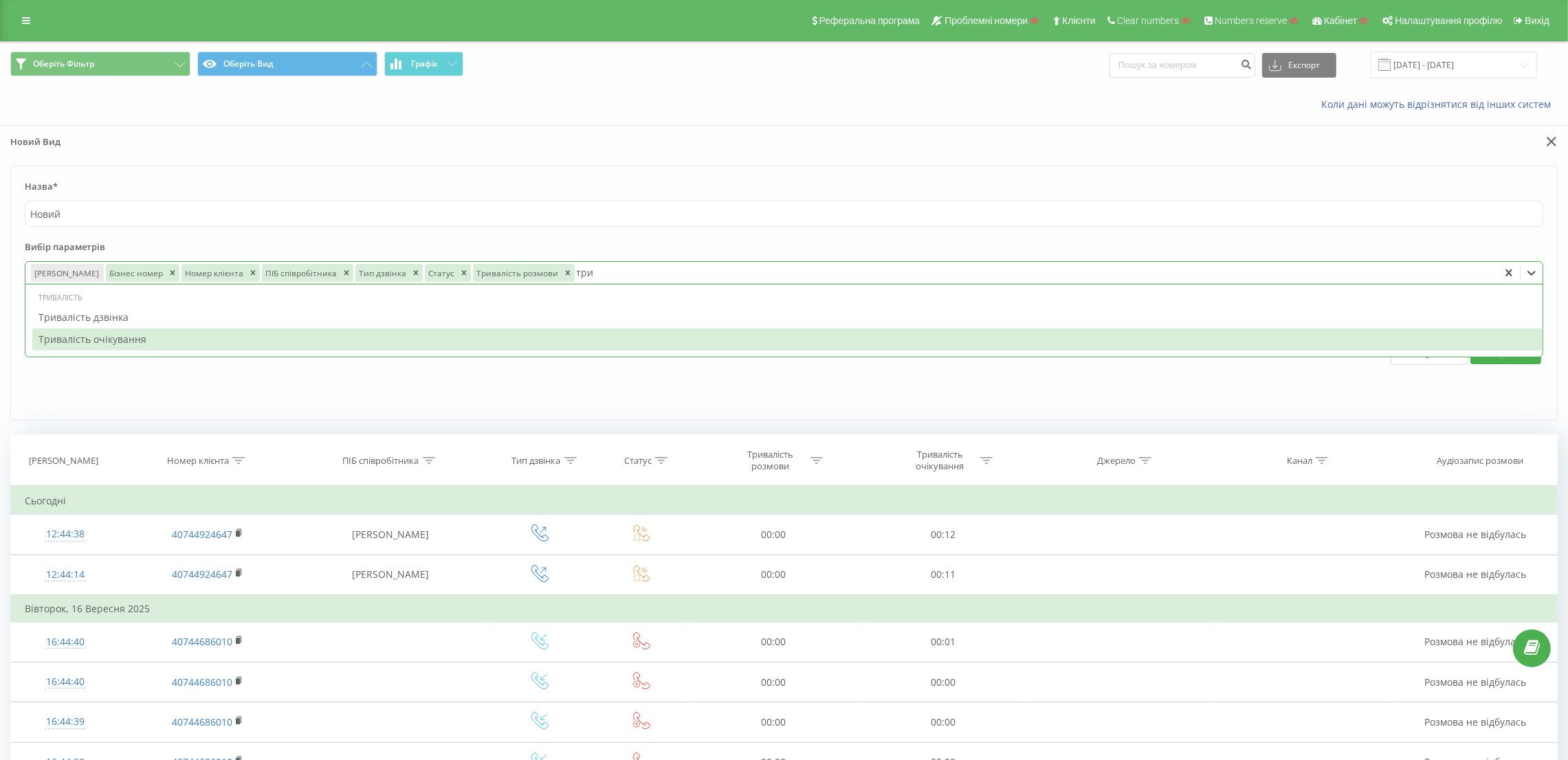
click at [251, 339] on div "Тривалість очікування" at bounding box center [787, 339] width 1510 height 22
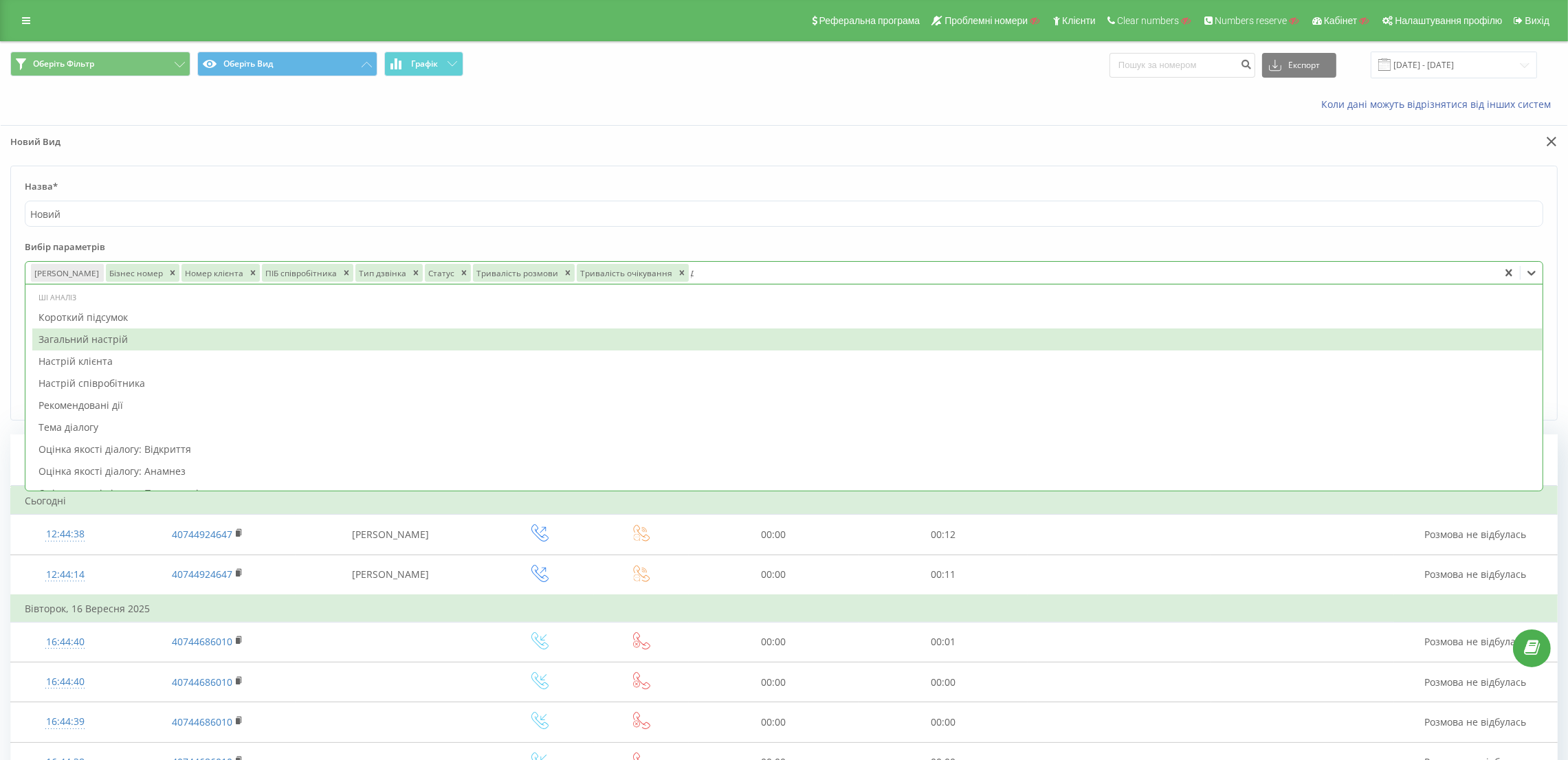
type input "дж"
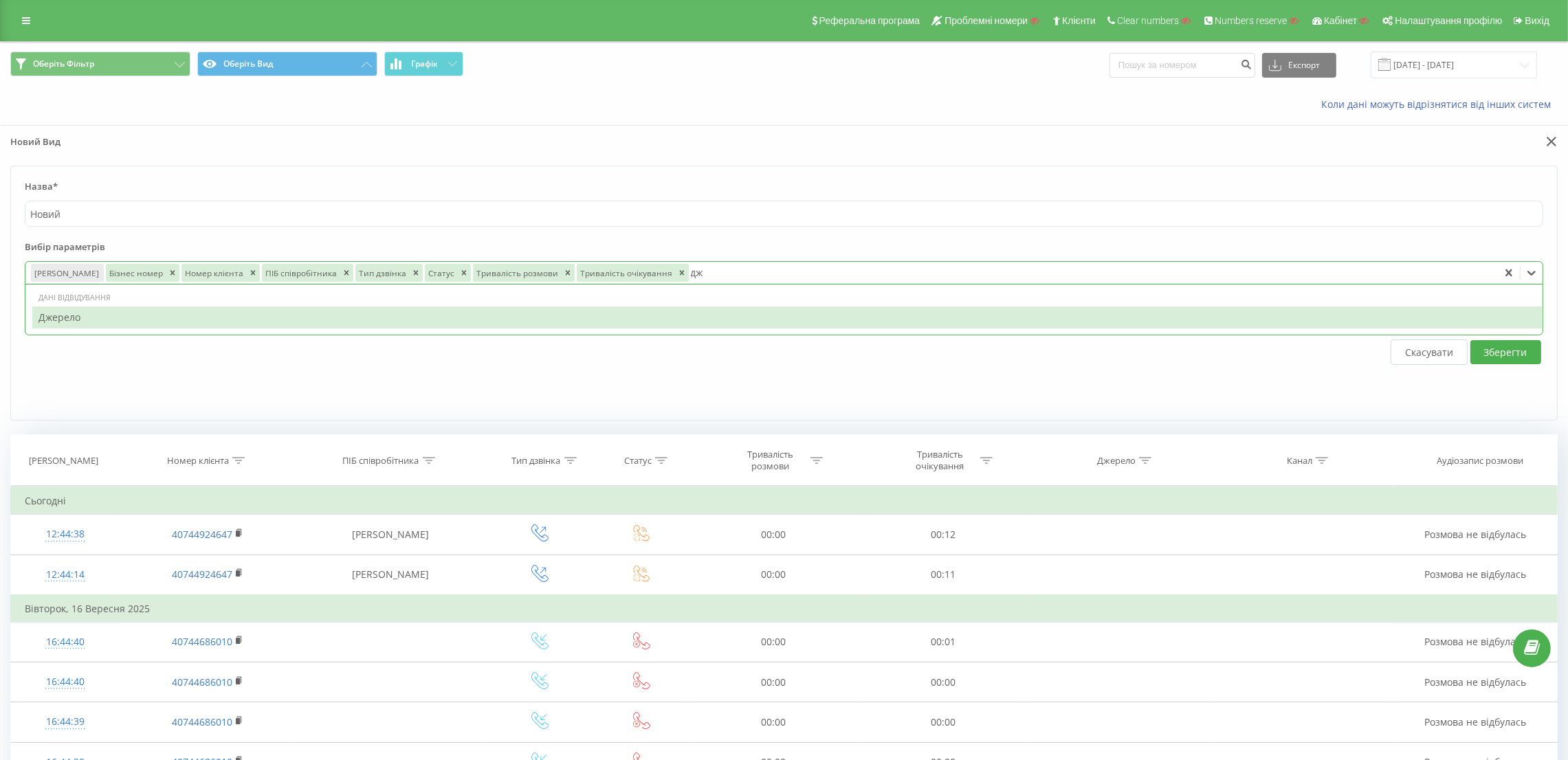
click at [239, 318] on div "Джерело" at bounding box center [787, 317] width 1510 height 22
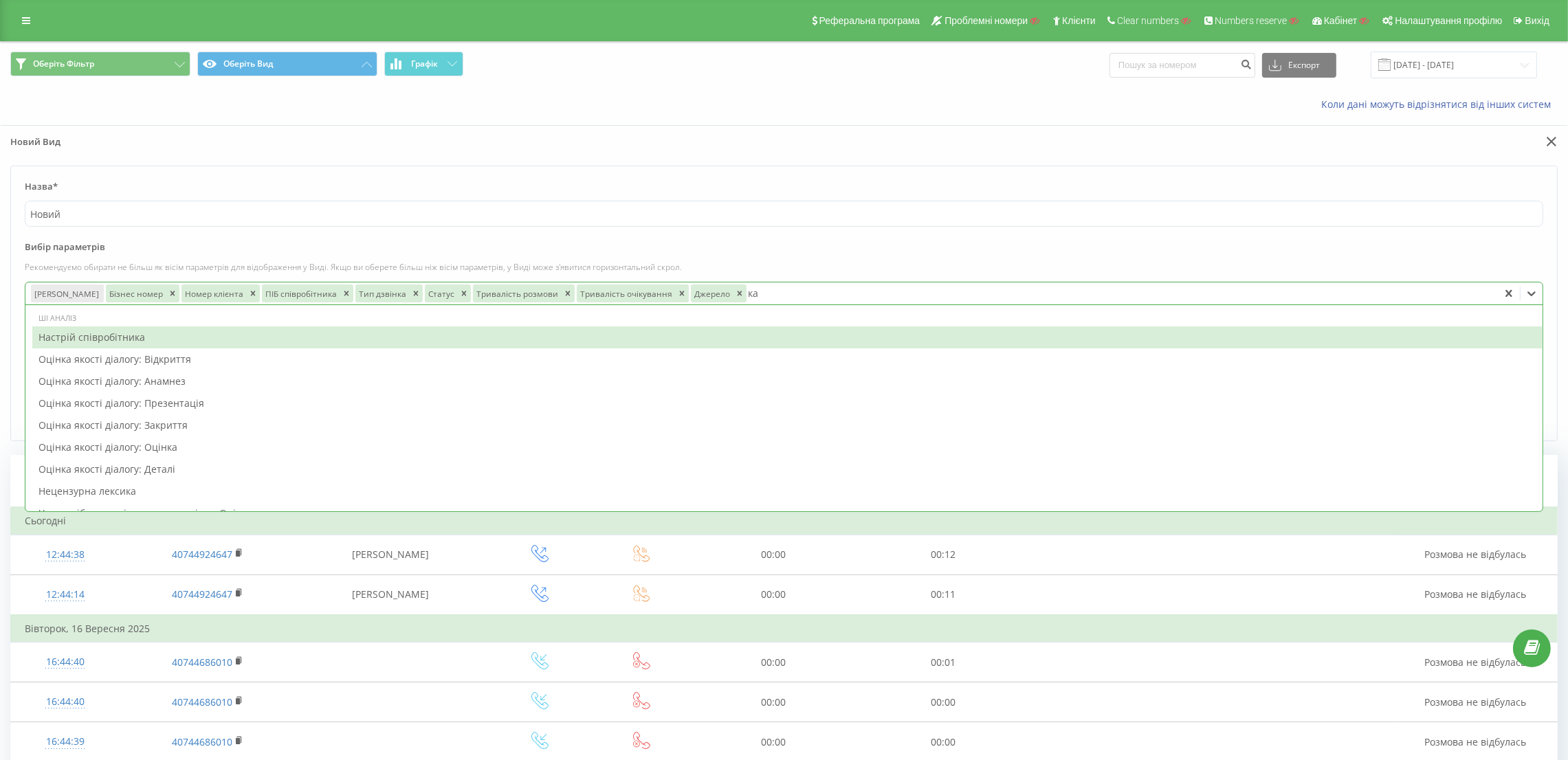
type input "кан"
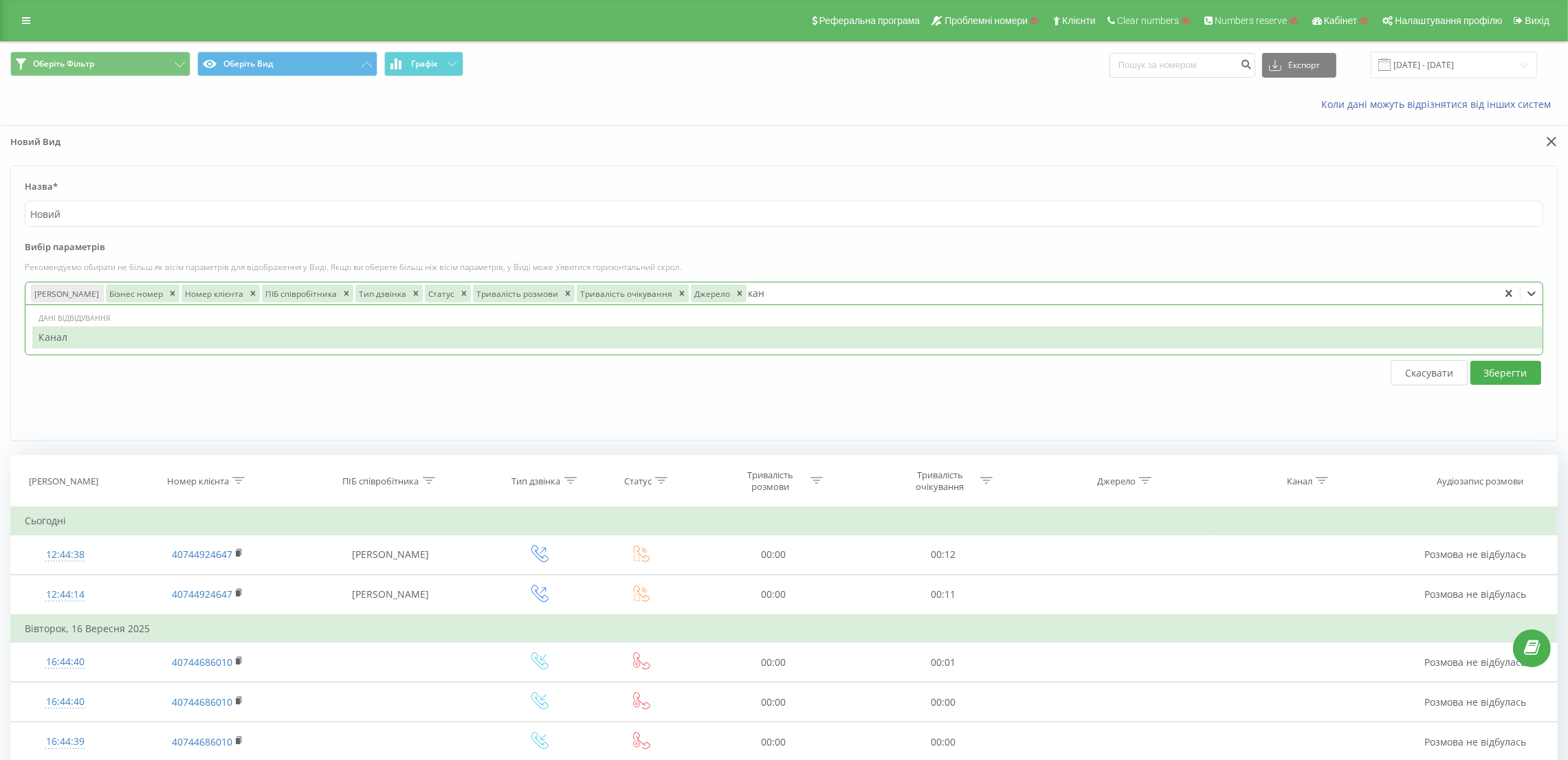
click at [232, 338] on div "Канал" at bounding box center [787, 337] width 1510 height 22
type input "ауд"
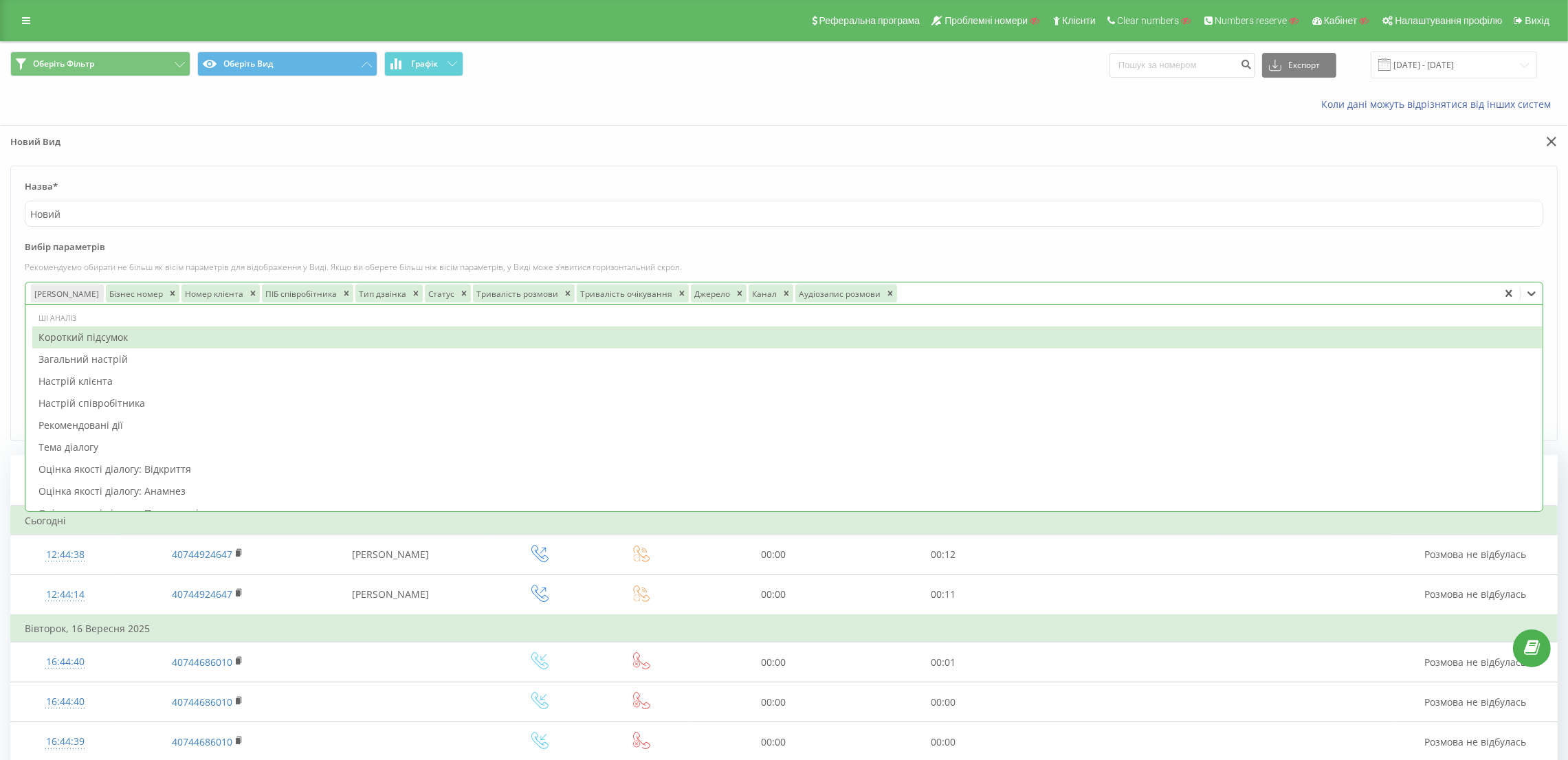
click at [1006, 253] on label "Вибір параметрів" at bounding box center [784, 250] width 1518 height 21
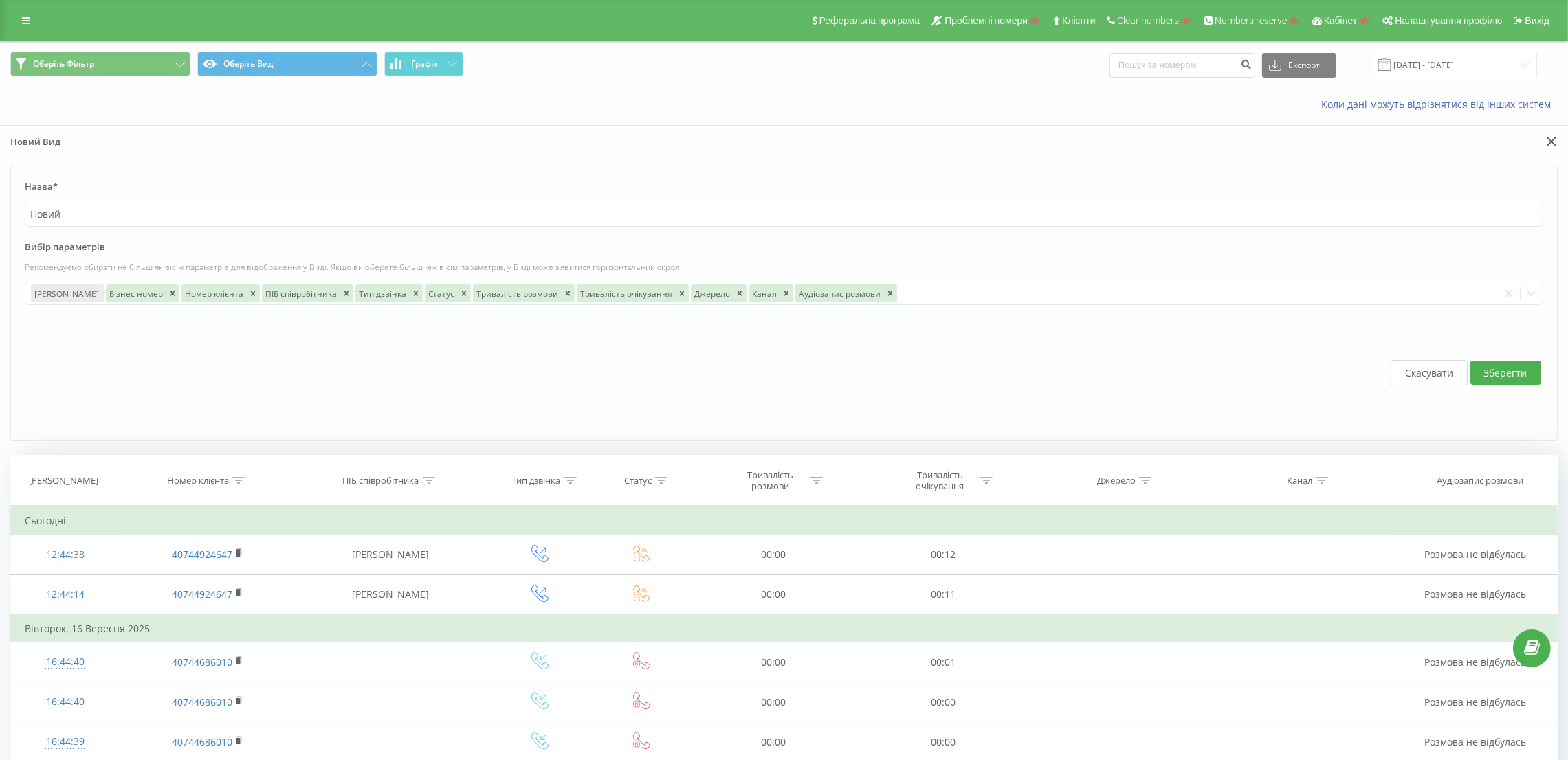
click at [1504, 371] on button "Зберегти" at bounding box center [1505, 372] width 71 height 24
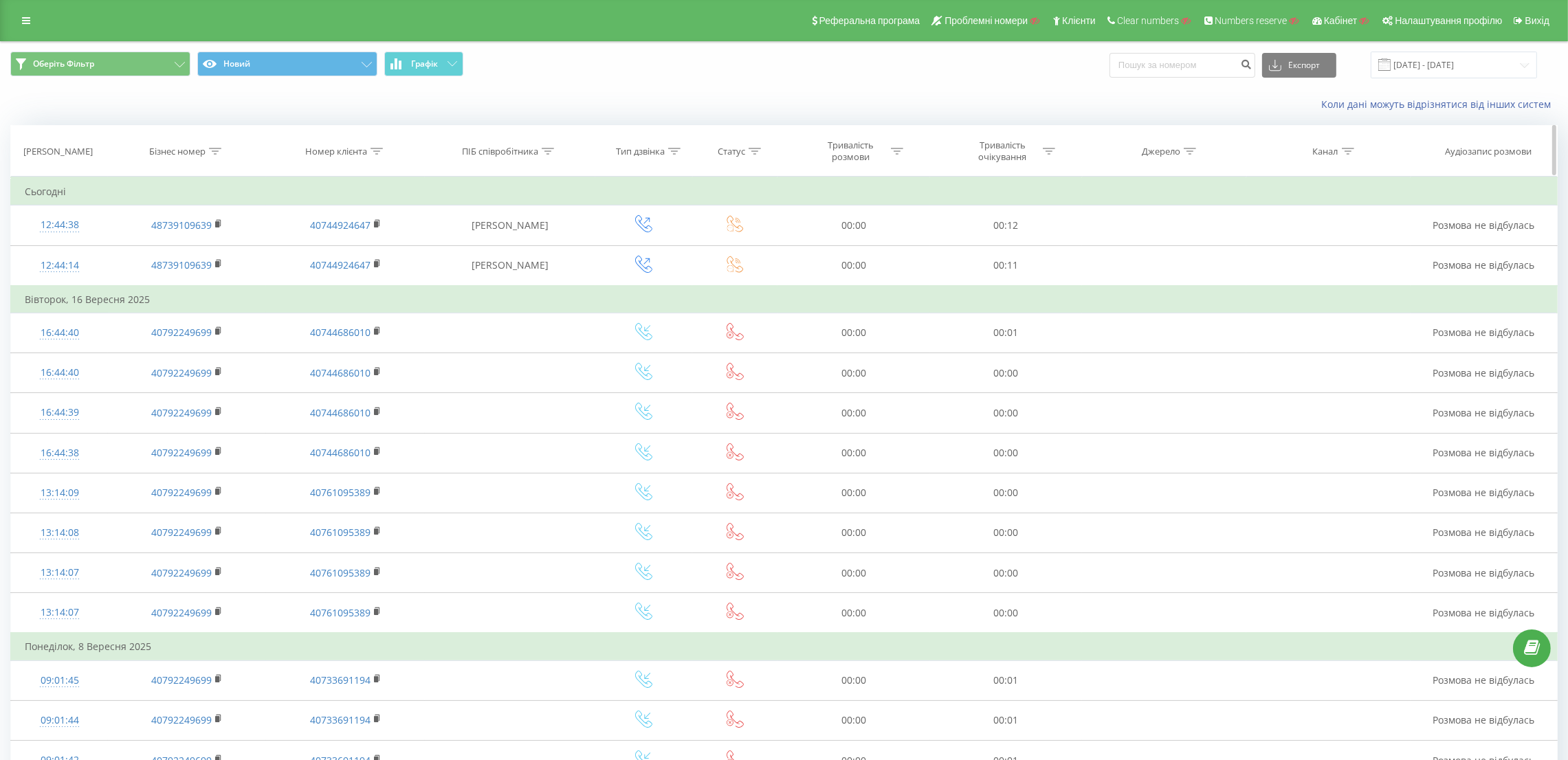
click at [216, 152] on icon at bounding box center [215, 151] width 12 height 7
click at [211, 255] on input "text" at bounding box center [187, 249] width 121 height 24
type input "4031"
click button "OK" at bounding box center [216, 276] width 59 height 17
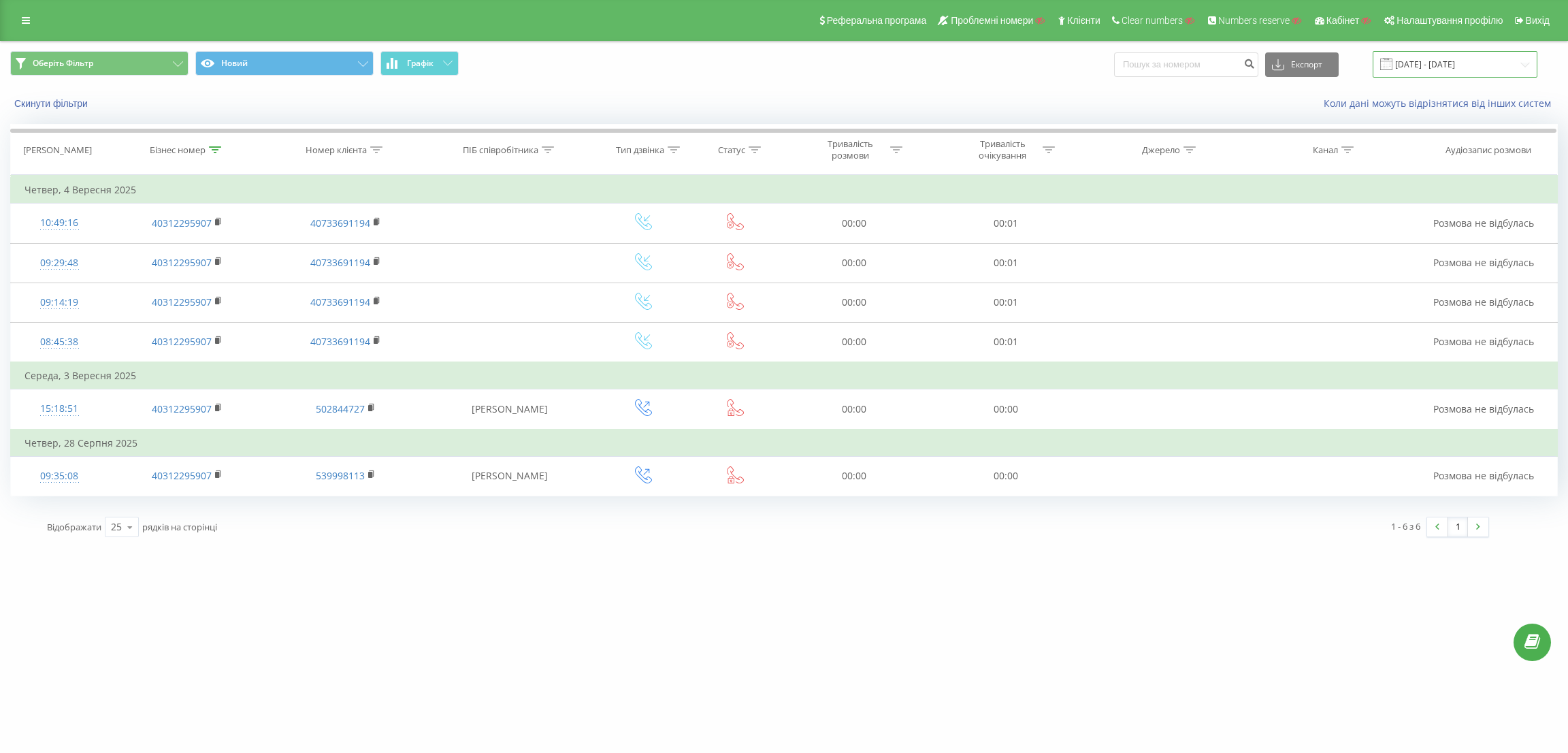
click at [1451, 71] on input "[DATE] - [DATE]" at bounding box center [1454, 64] width 164 height 26
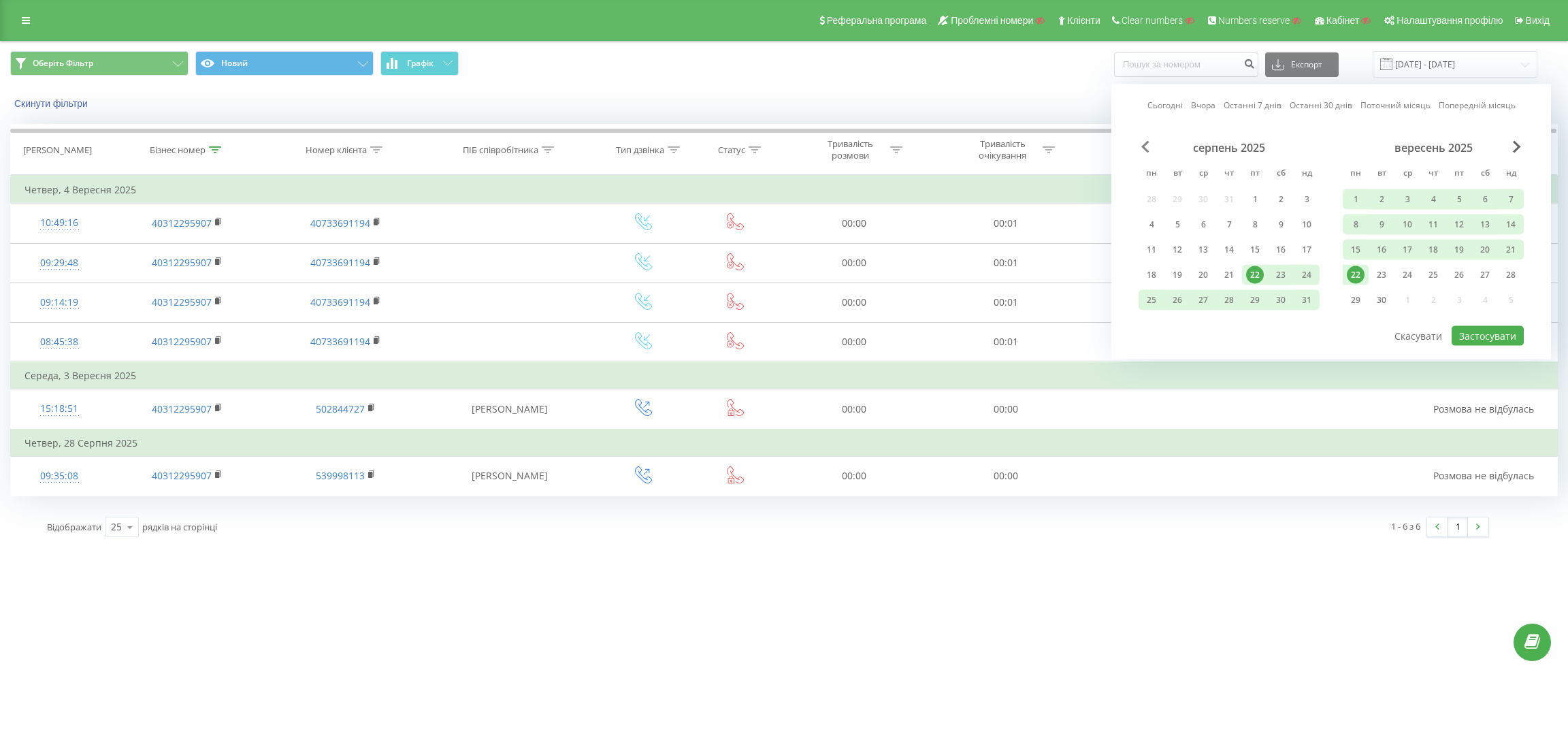
click at [1141, 147] on span "Previous Month" at bounding box center [1145, 146] width 8 height 12
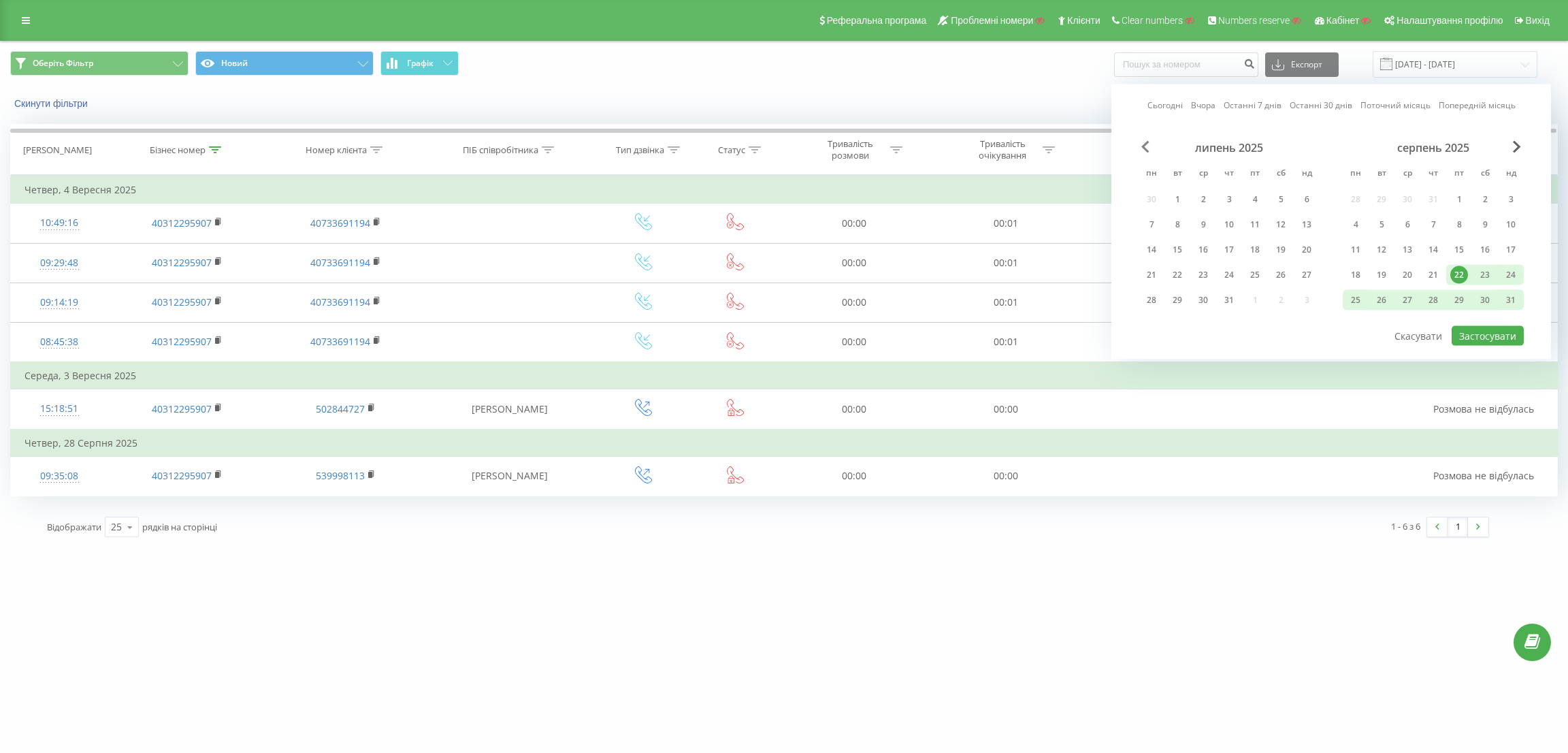
click at [1142, 147] on span "Previous Month" at bounding box center [1145, 146] width 8 height 12
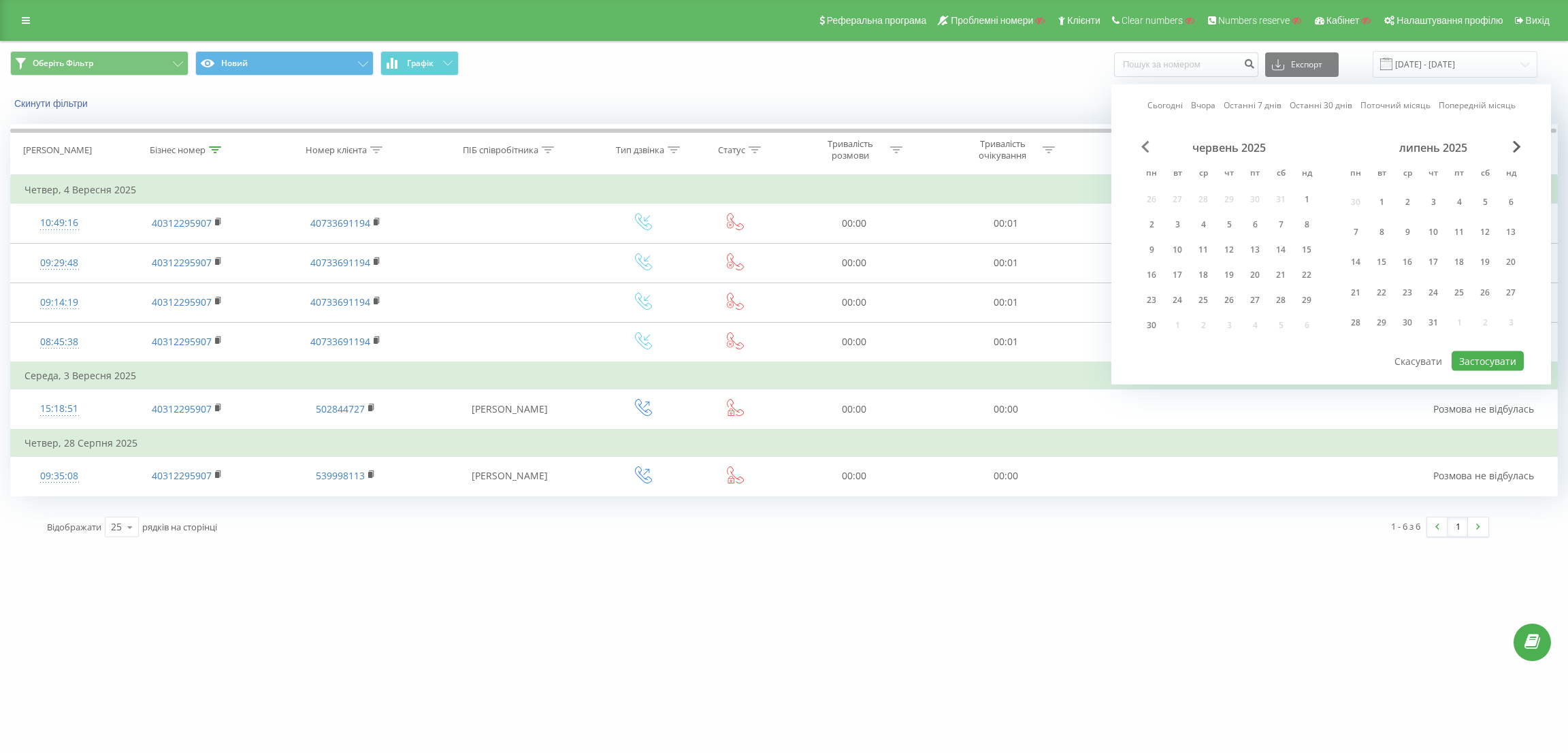
click at [1142, 147] on span "Previous Month" at bounding box center [1145, 146] width 8 height 12
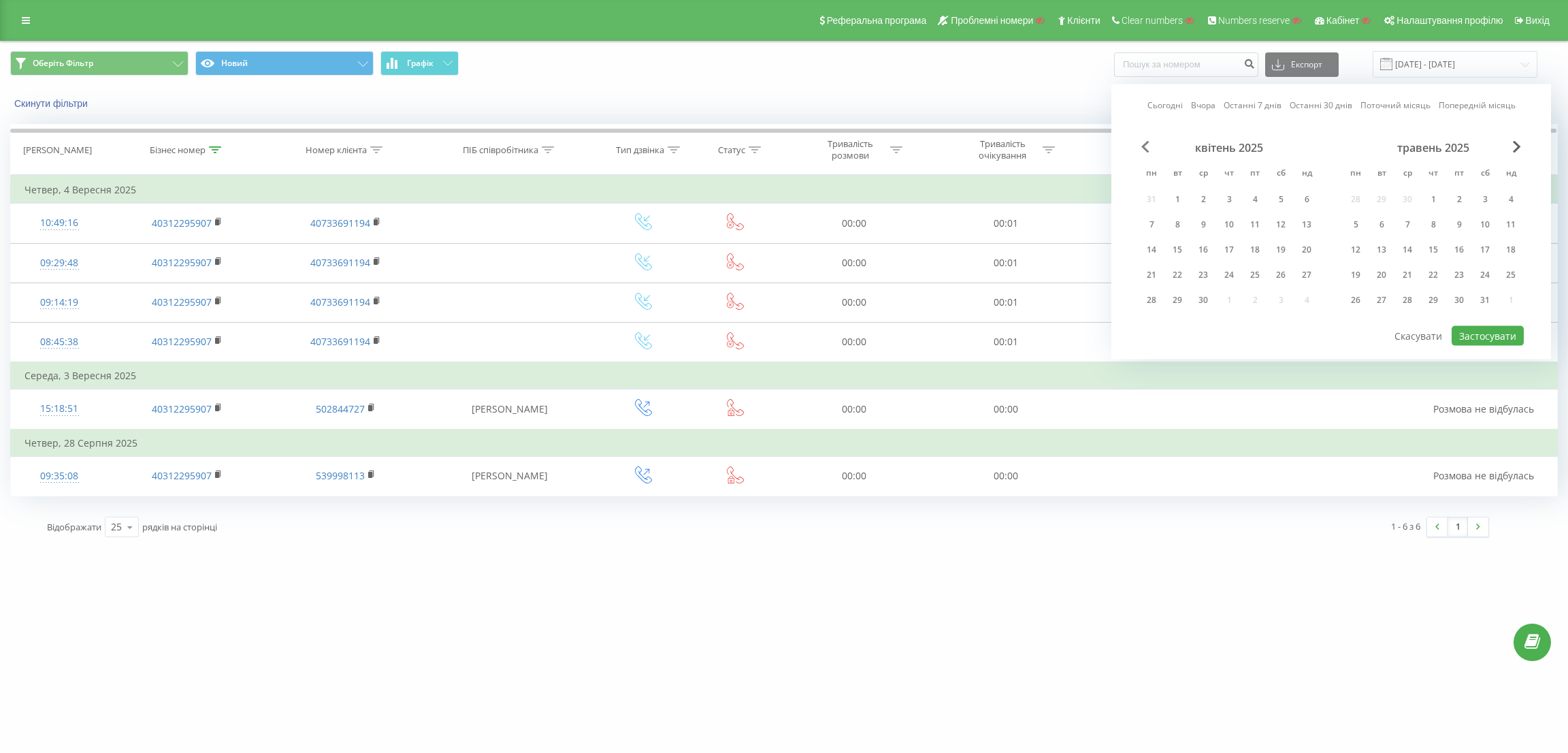
click at [1142, 148] on span "Previous Month" at bounding box center [1145, 146] width 8 height 12
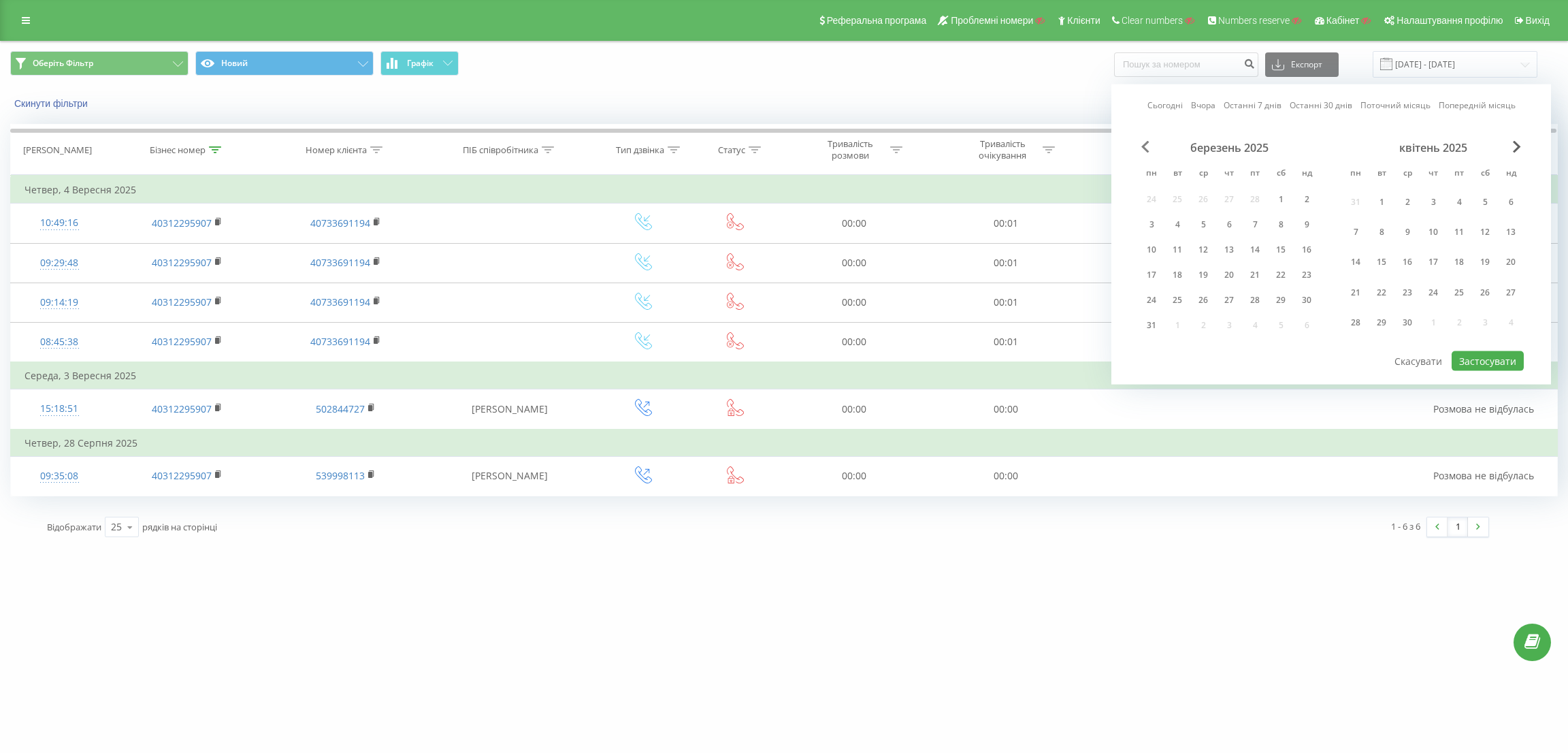
click at [1142, 148] on span "Previous Month" at bounding box center [1145, 146] width 8 height 12
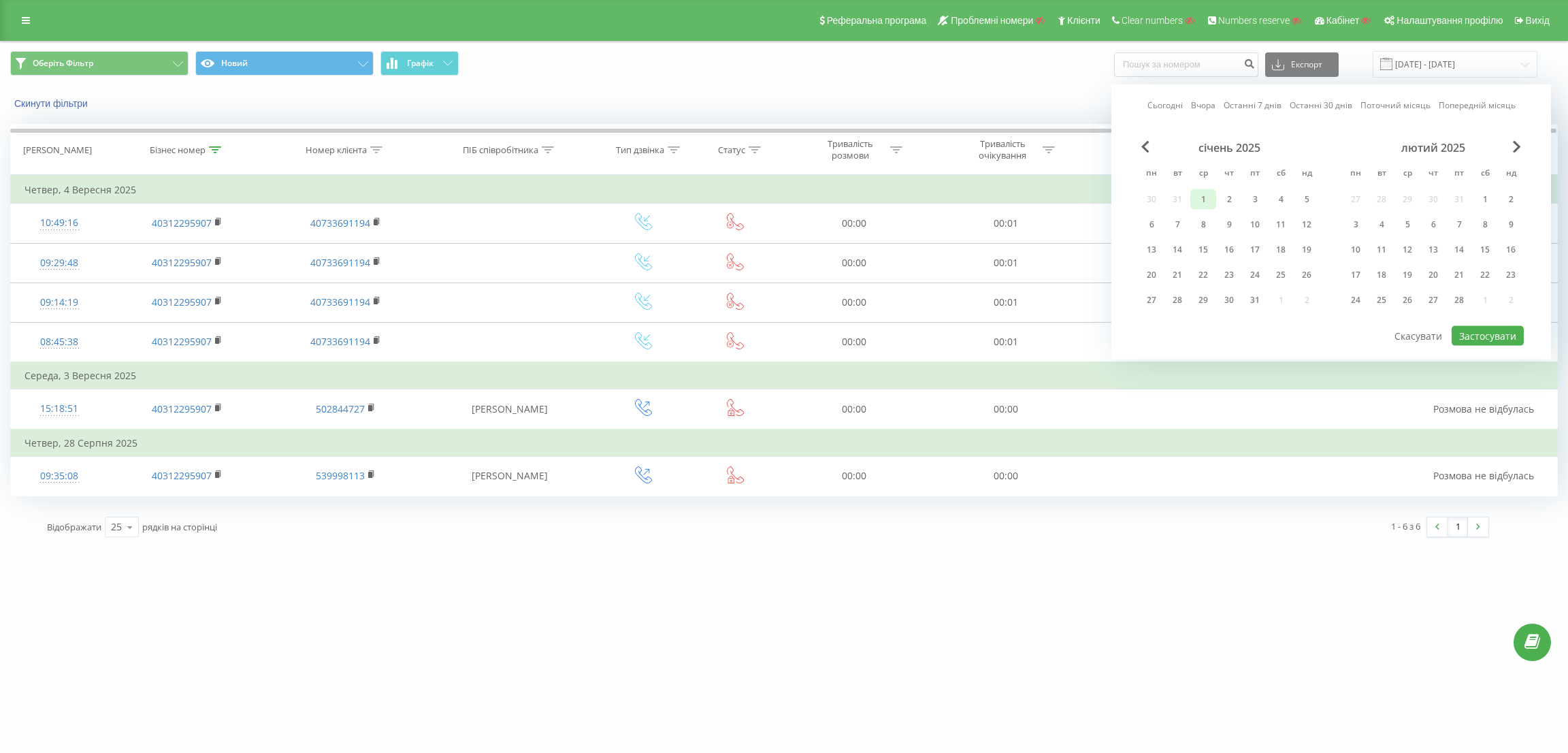
click at [1201, 196] on div "1" at bounding box center [1203, 199] width 18 height 18
click at [1516, 148] on span "Next Month" at bounding box center [1516, 146] width 8 height 12
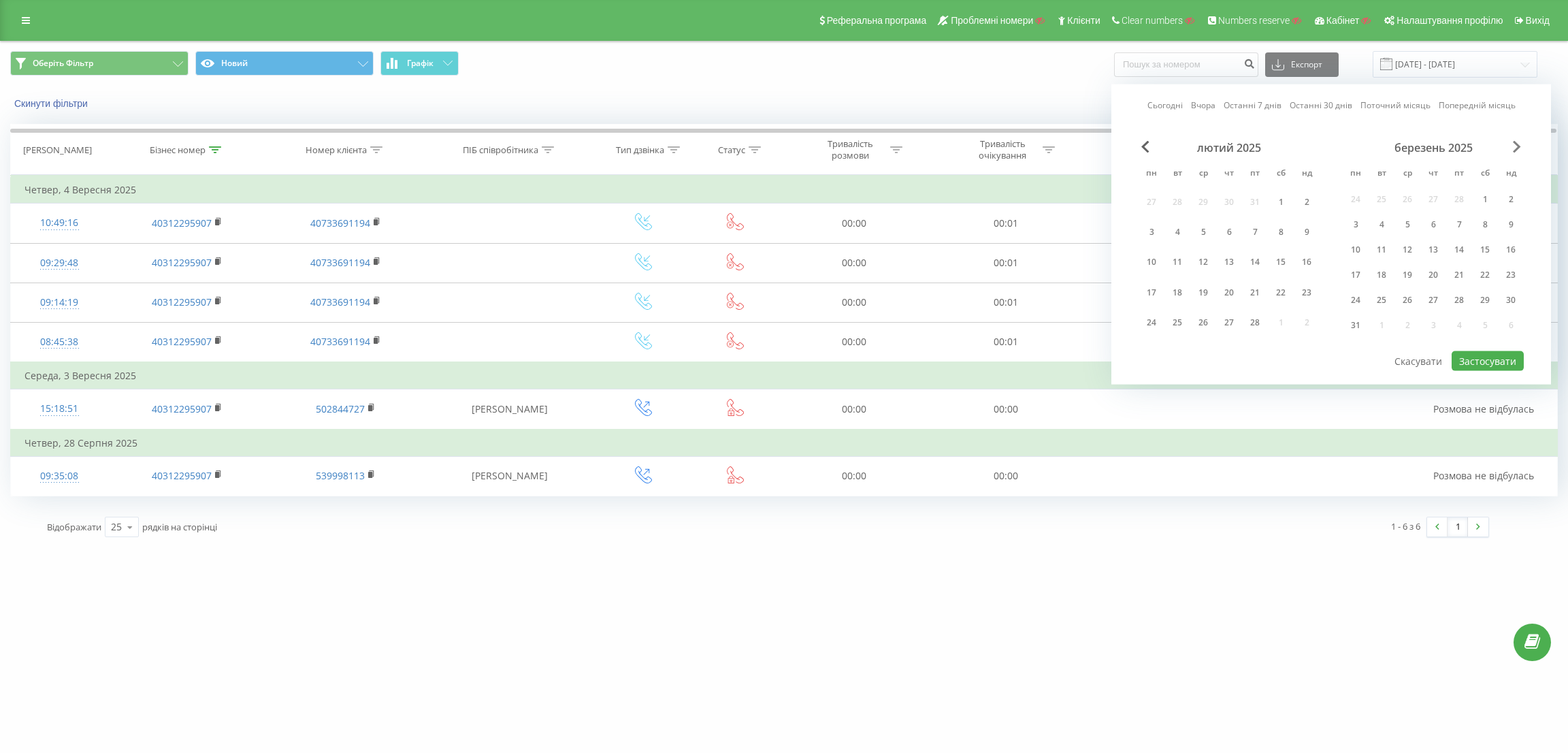
click at [1516, 148] on span "Next Month" at bounding box center [1516, 146] width 8 height 12
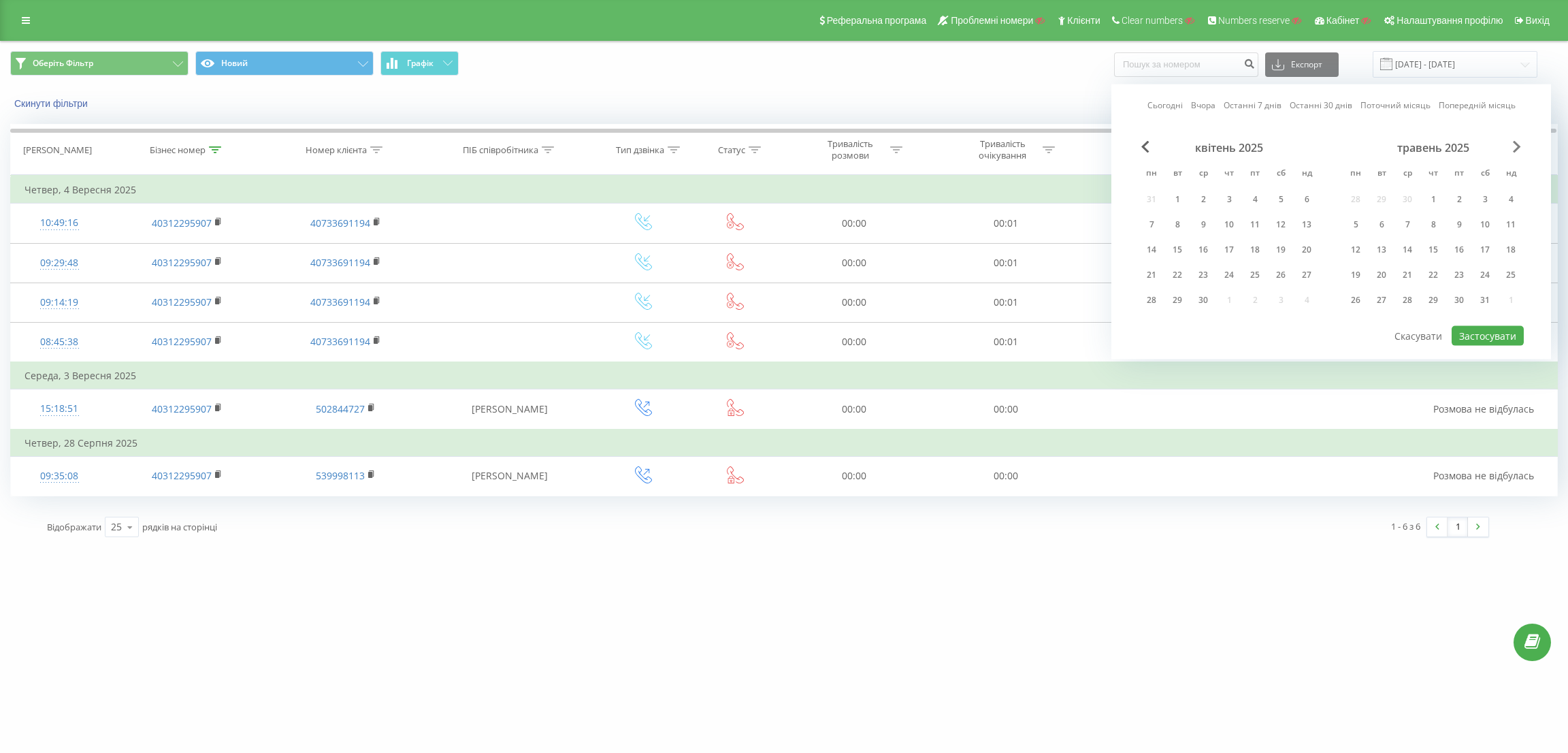
click at [1516, 148] on span "Next Month" at bounding box center [1516, 146] width 8 height 12
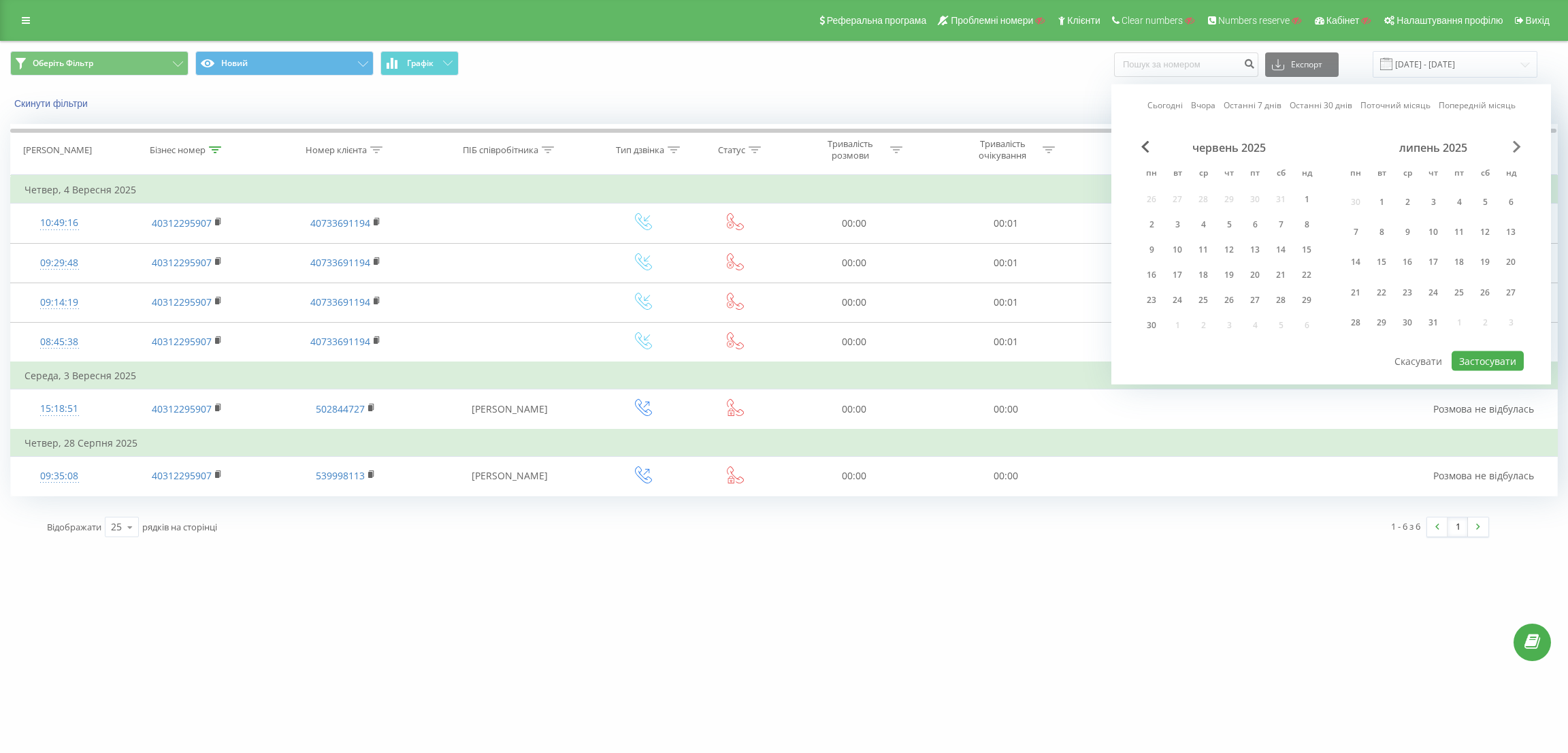
click at [1516, 148] on span "Next Month" at bounding box center [1516, 146] width 8 height 12
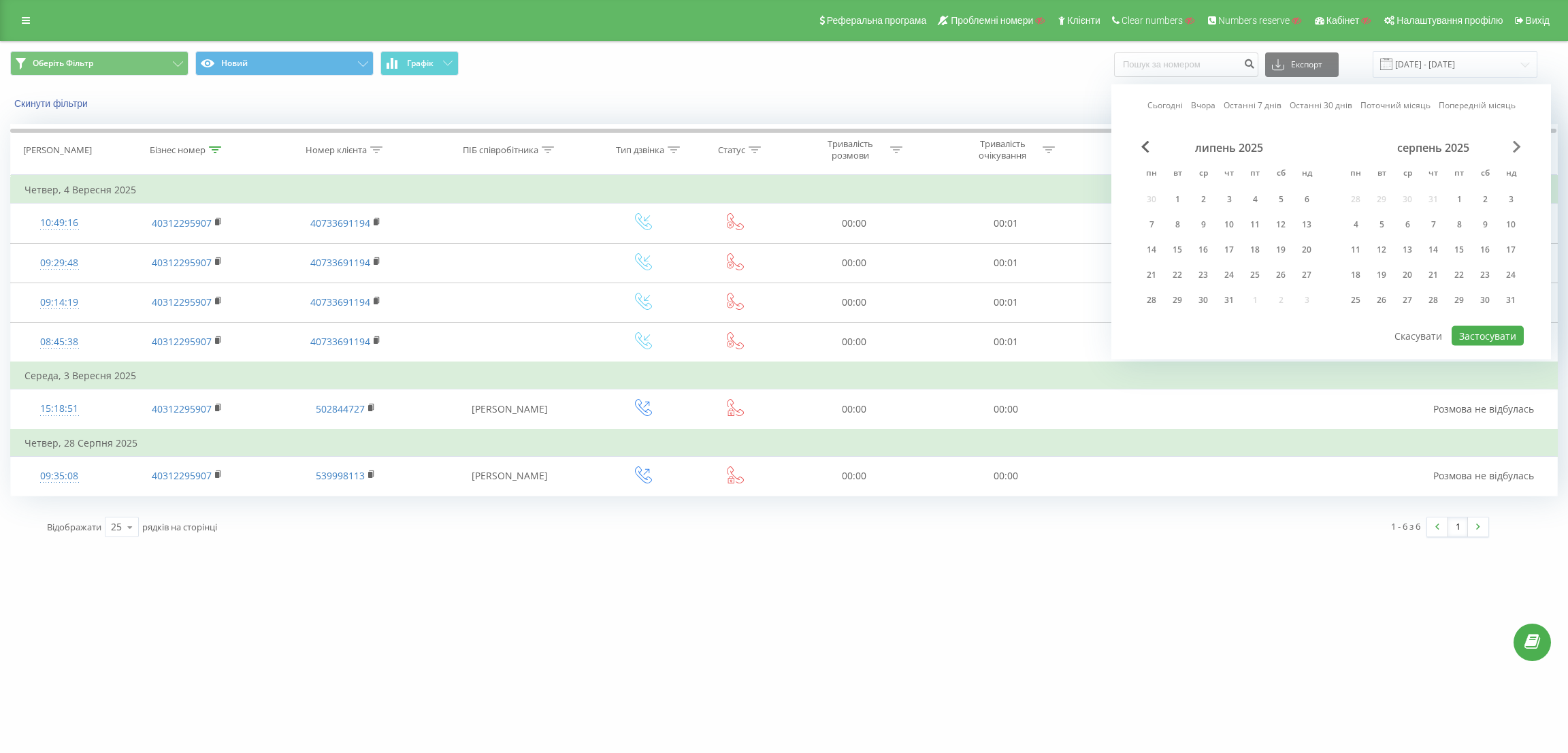
click at [1516, 148] on span "Next Month" at bounding box center [1516, 146] width 8 height 12
click at [1362, 270] on div "22" at bounding box center [1355, 275] width 18 height 18
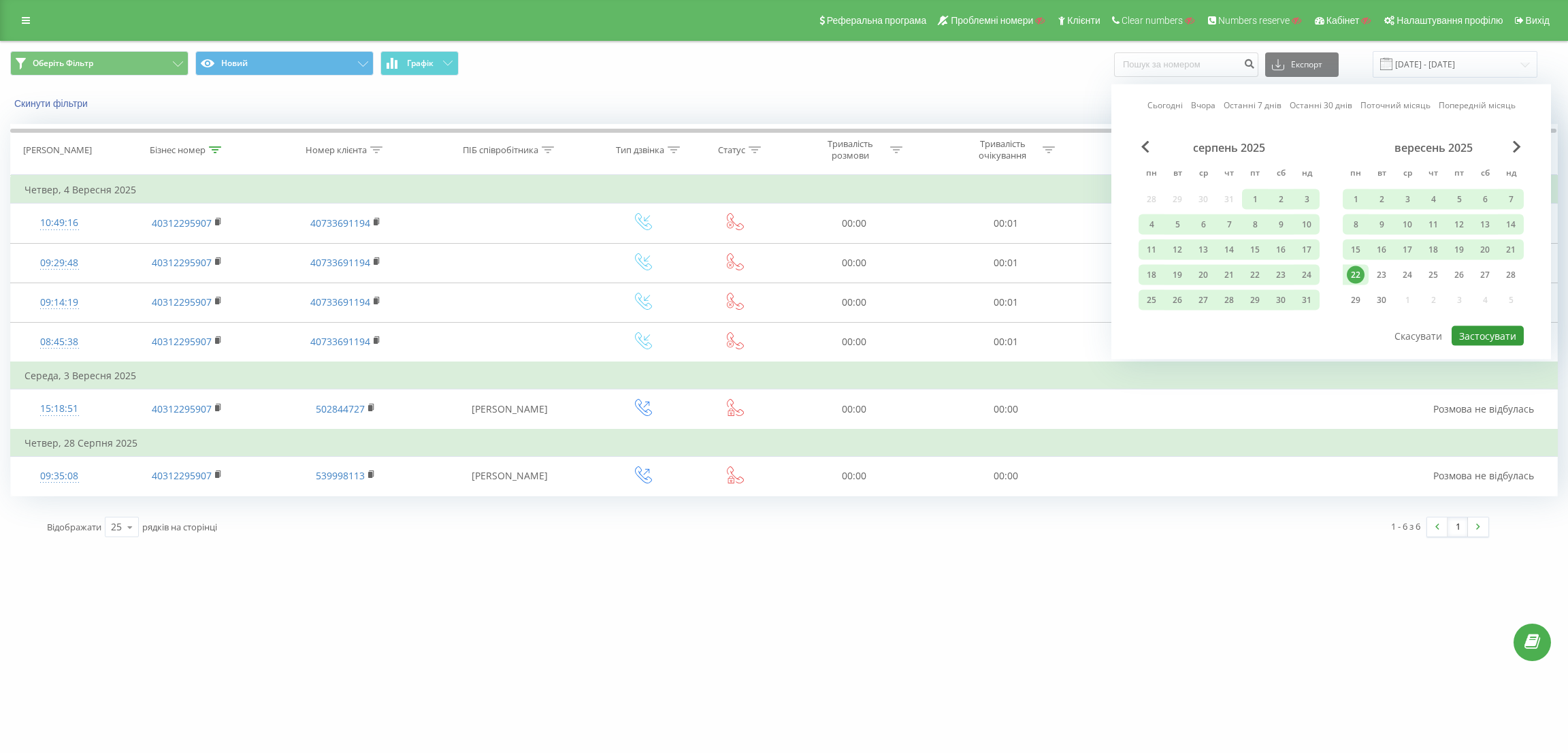
click at [1485, 326] on button "Застосувати" at bounding box center [1487, 336] width 72 height 20
type input "01.01.2025 - 22.09.2025"
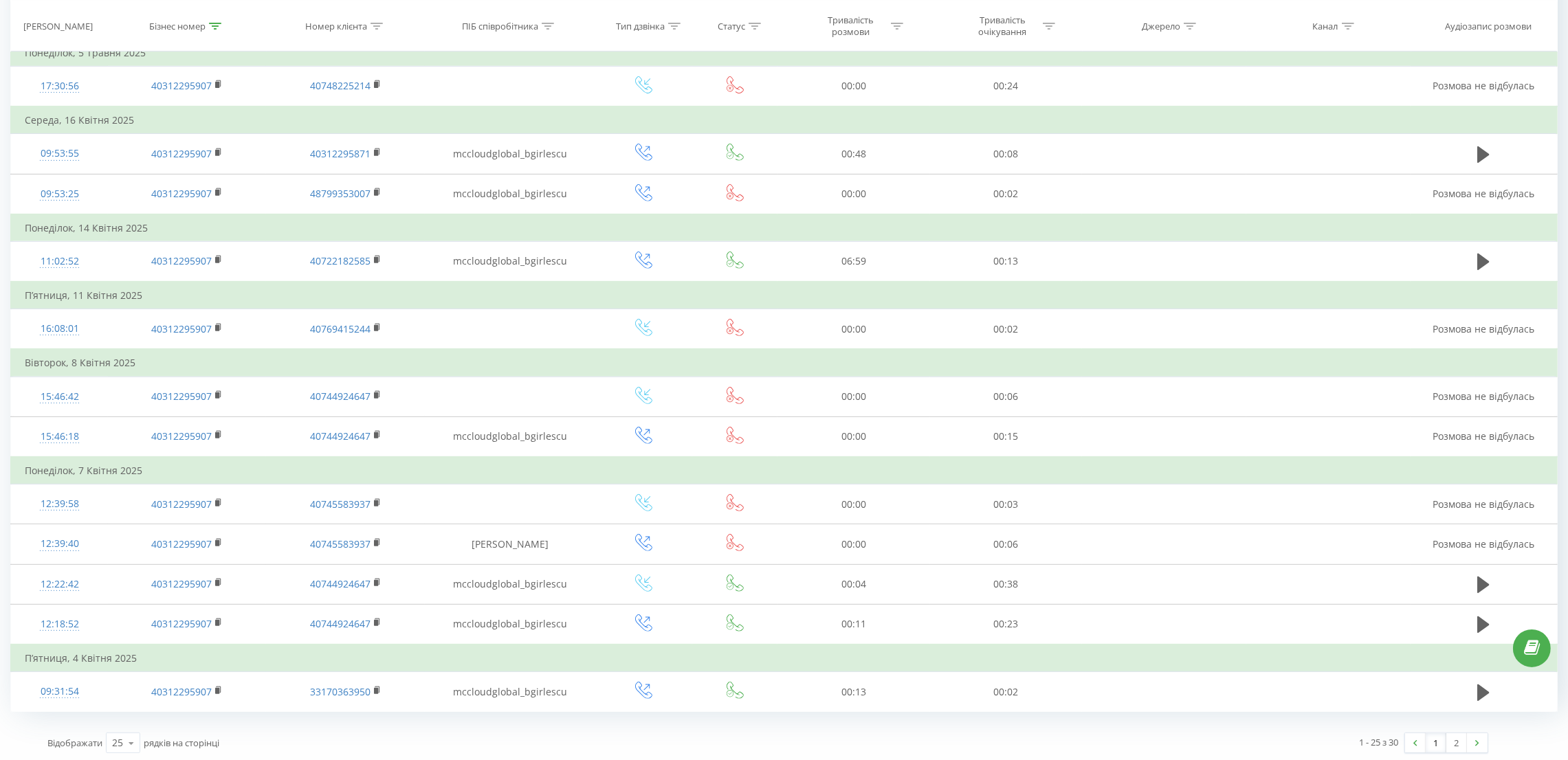
scroll to position [825, 0]
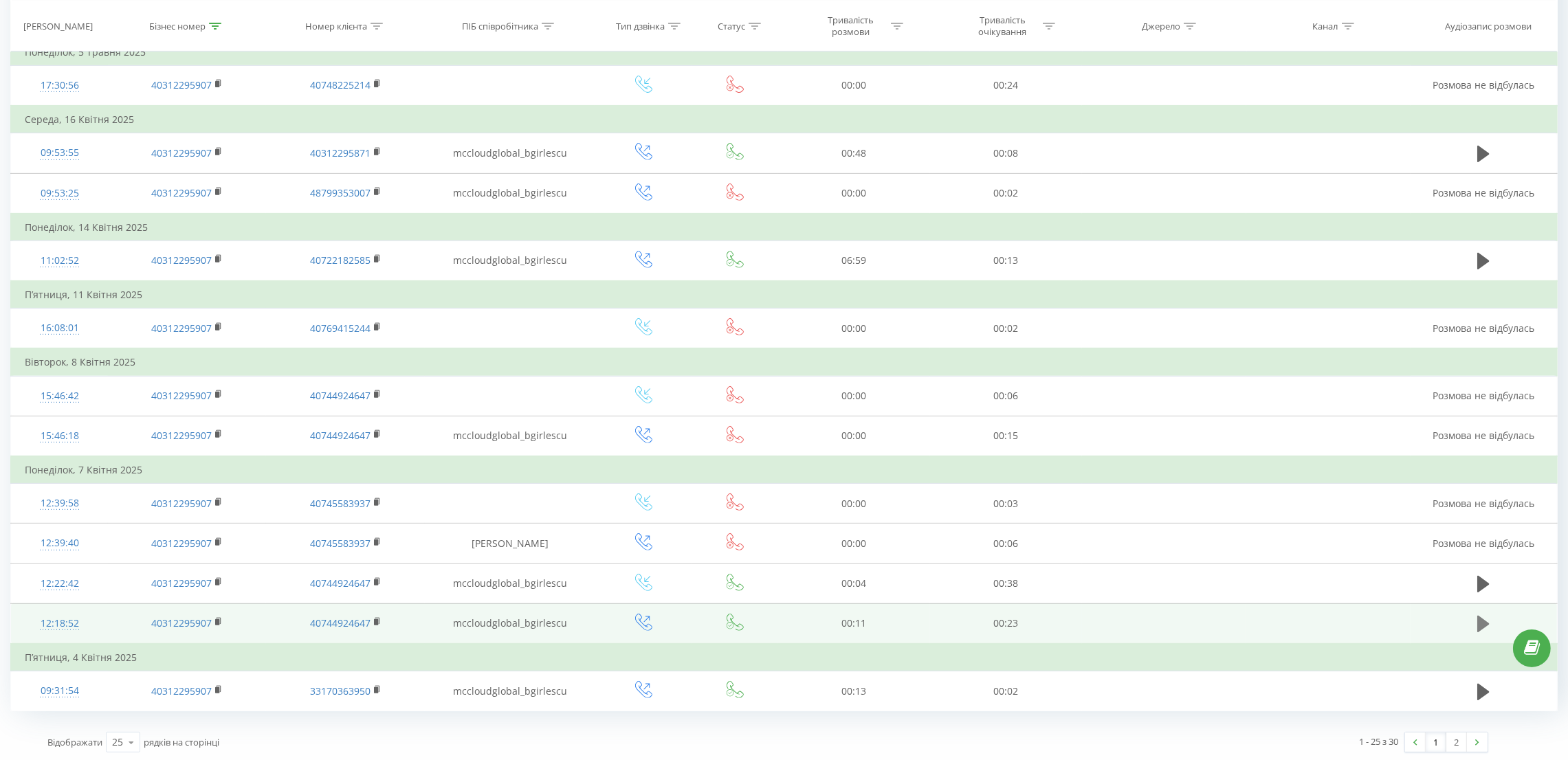
click at [1486, 621] on icon at bounding box center [1483, 624] width 12 height 17
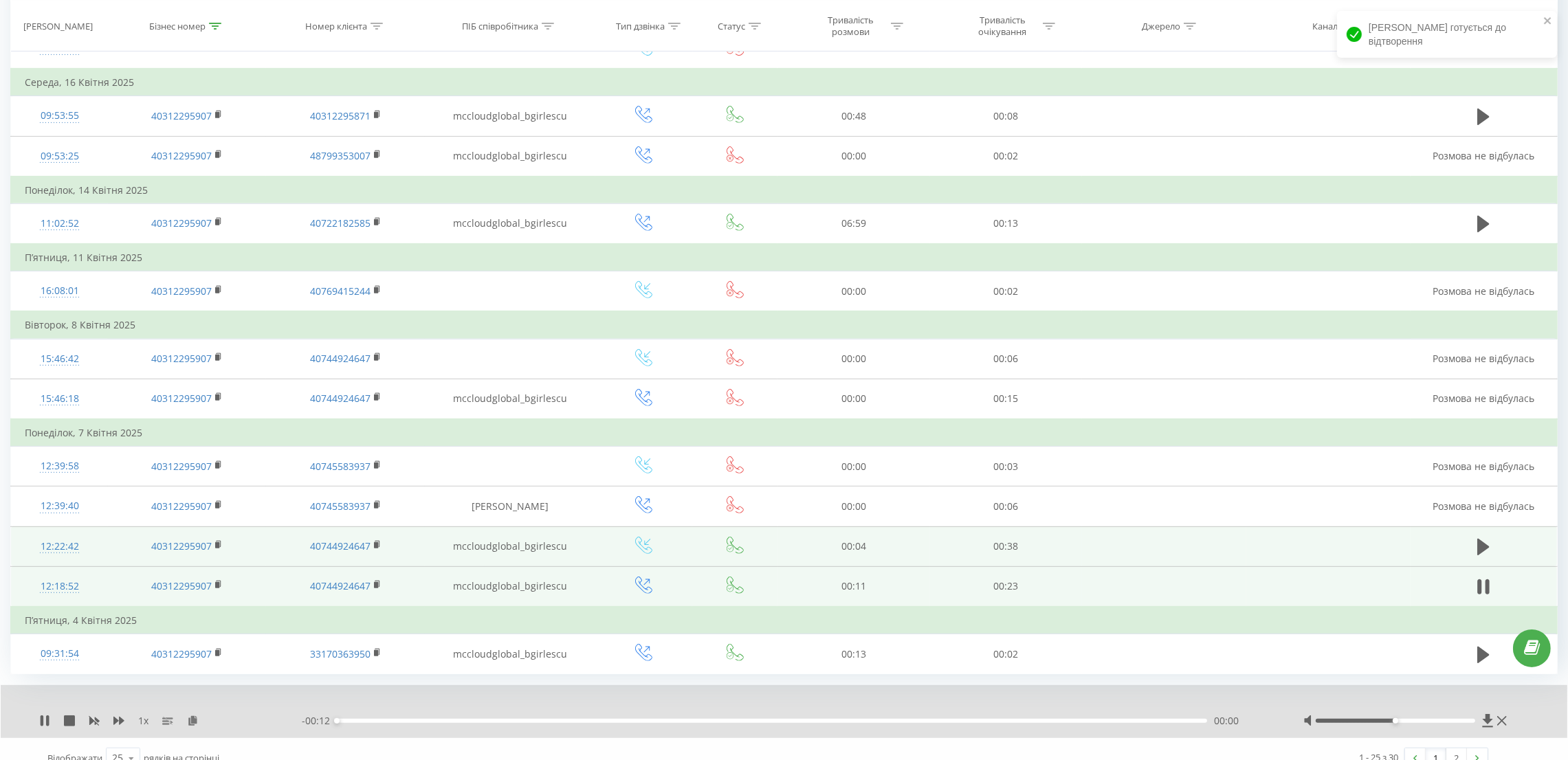
scroll to position [878, 0]
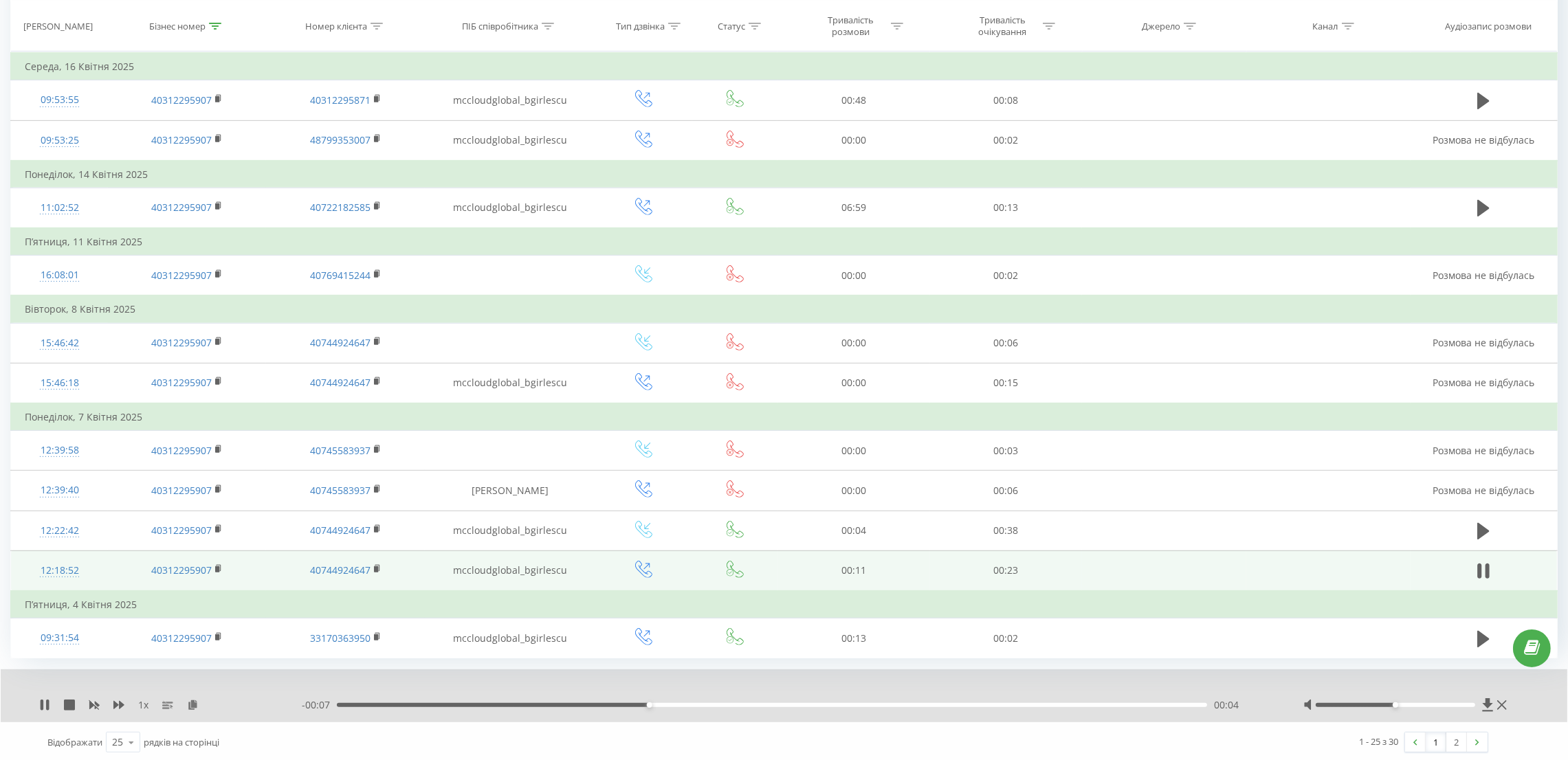
click at [875, 703] on div "00:04" at bounding box center [772, 705] width 870 height 4
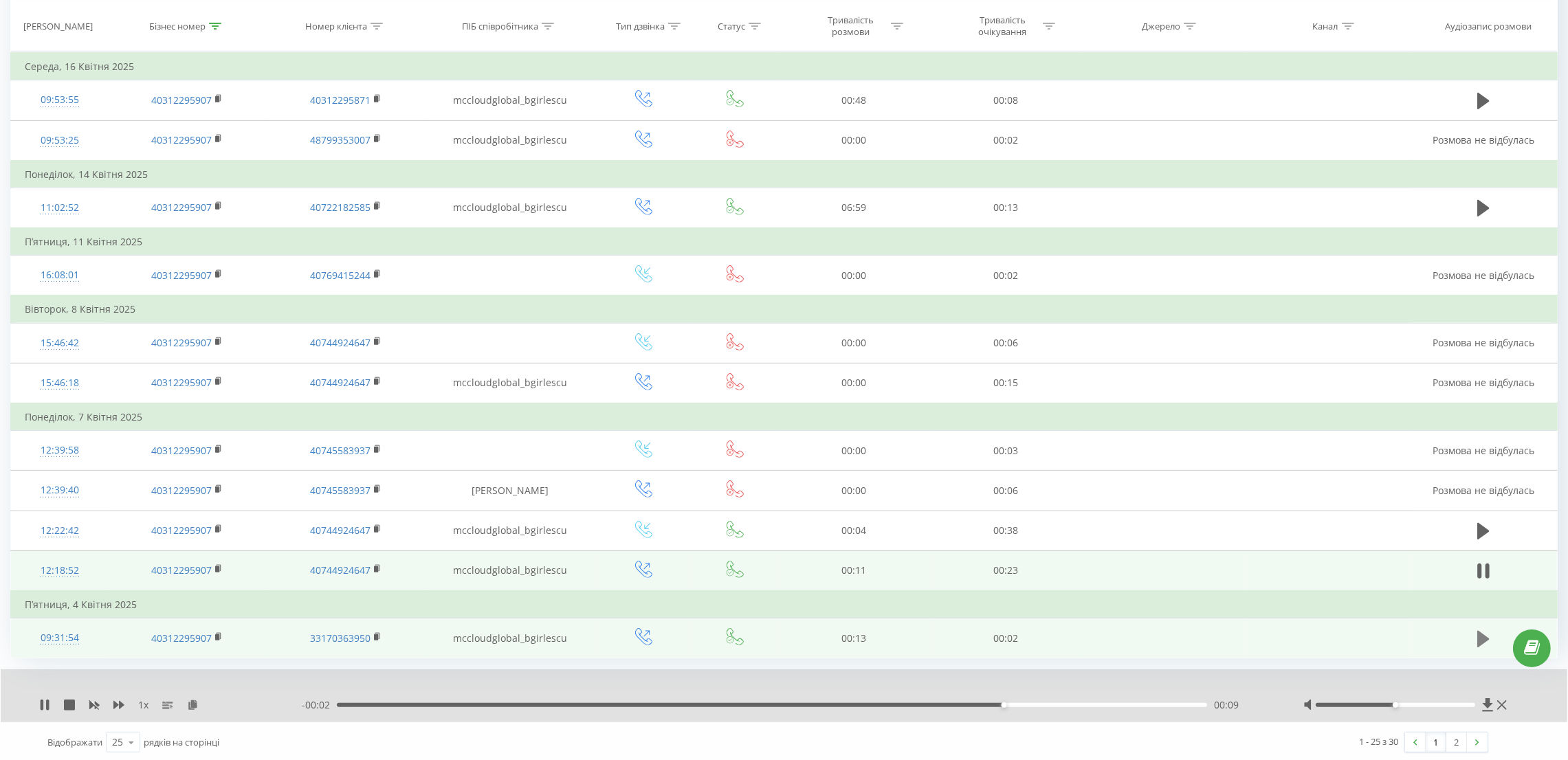
click at [1484, 634] on icon at bounding box center [1483, 638] width 12 height 17
click at [1451, 739] on link "2" at bounding box center [1456, 741] width 21 height 19
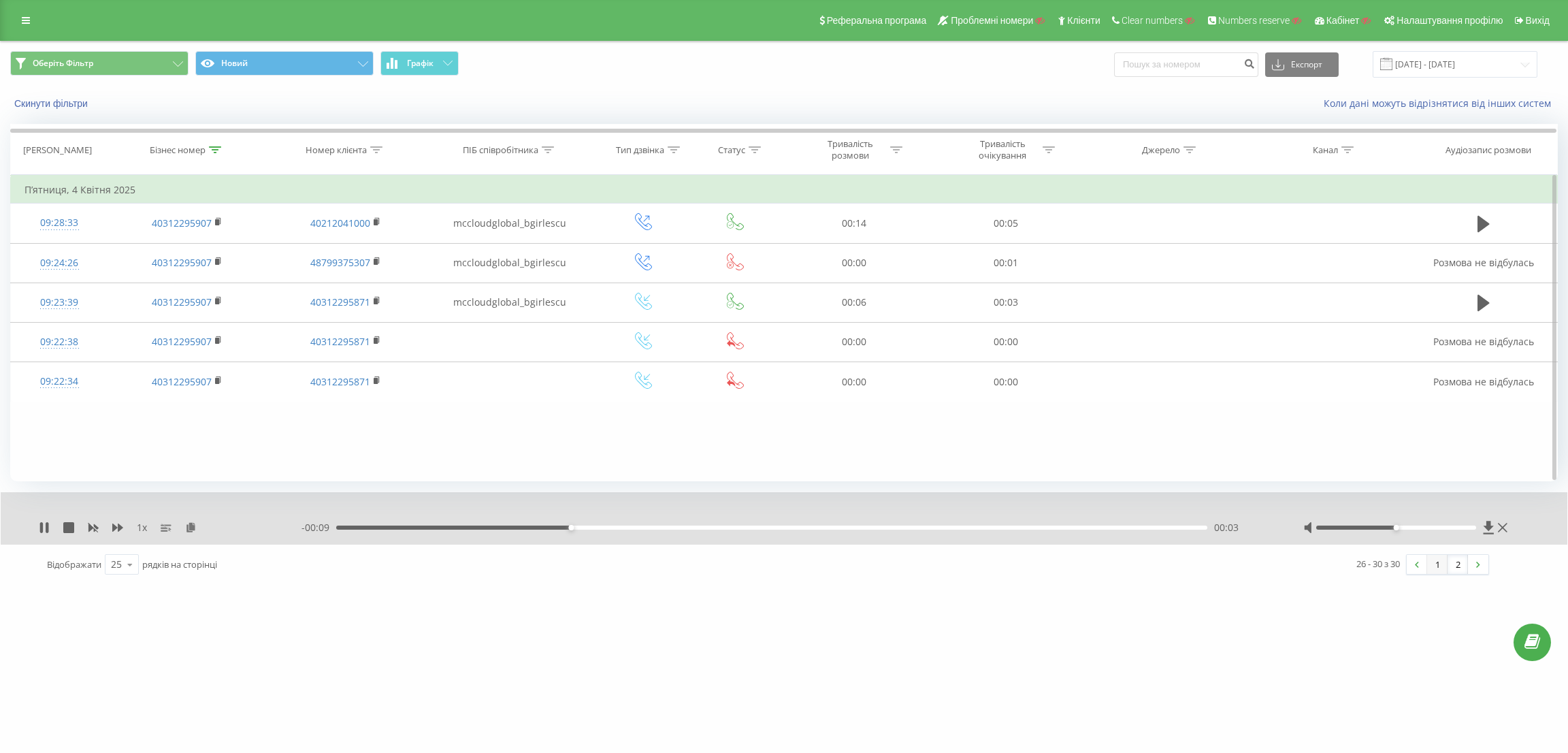
click at [1440, 565] on link "1" at bounding box center [1437, 563] width 20 height 19
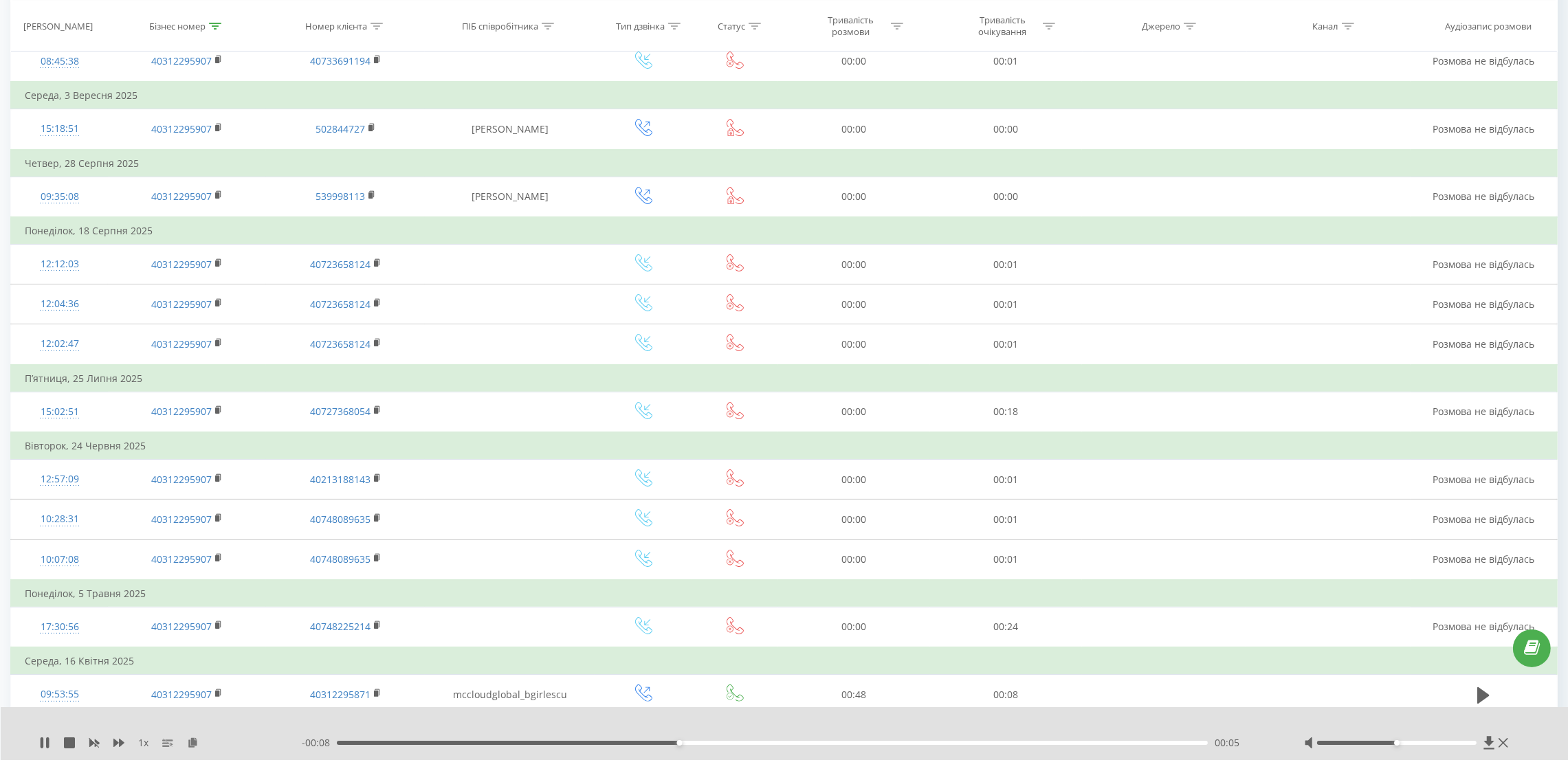
scroll to position [617, 0]
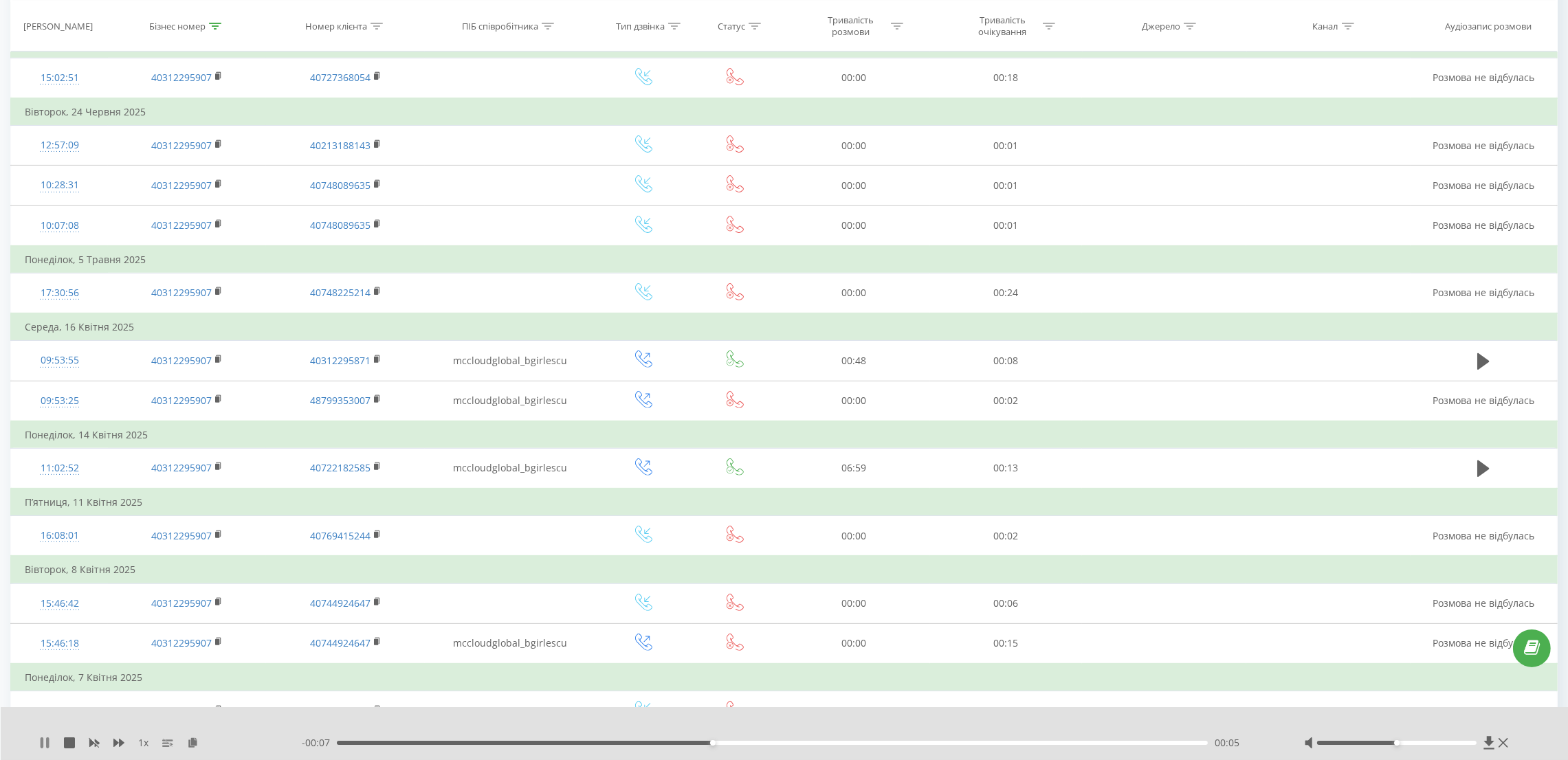
click at [48, 747] on icon at bounding box center [47, 742] width 2 height 11
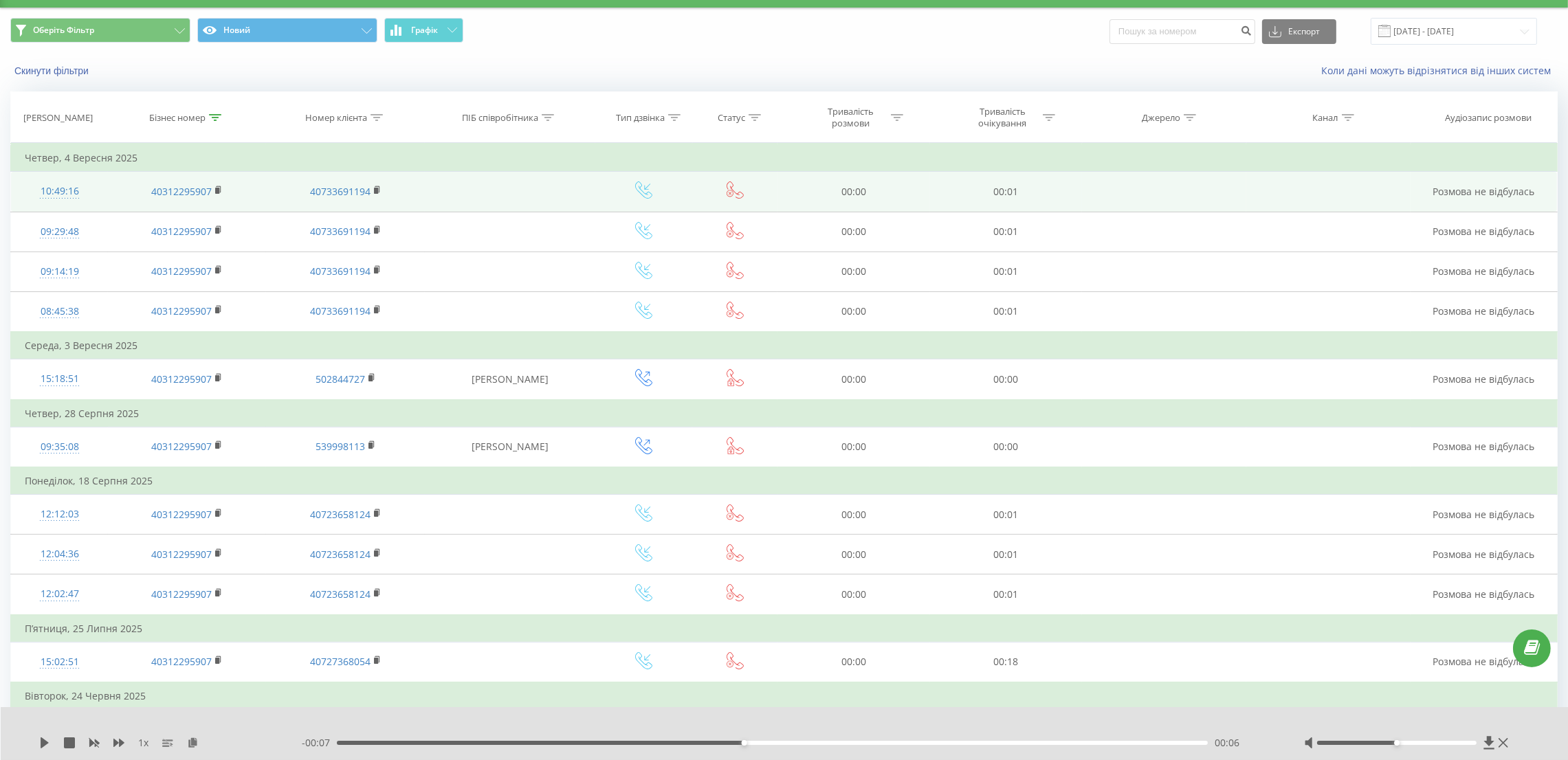
scroll to position [0, 0]
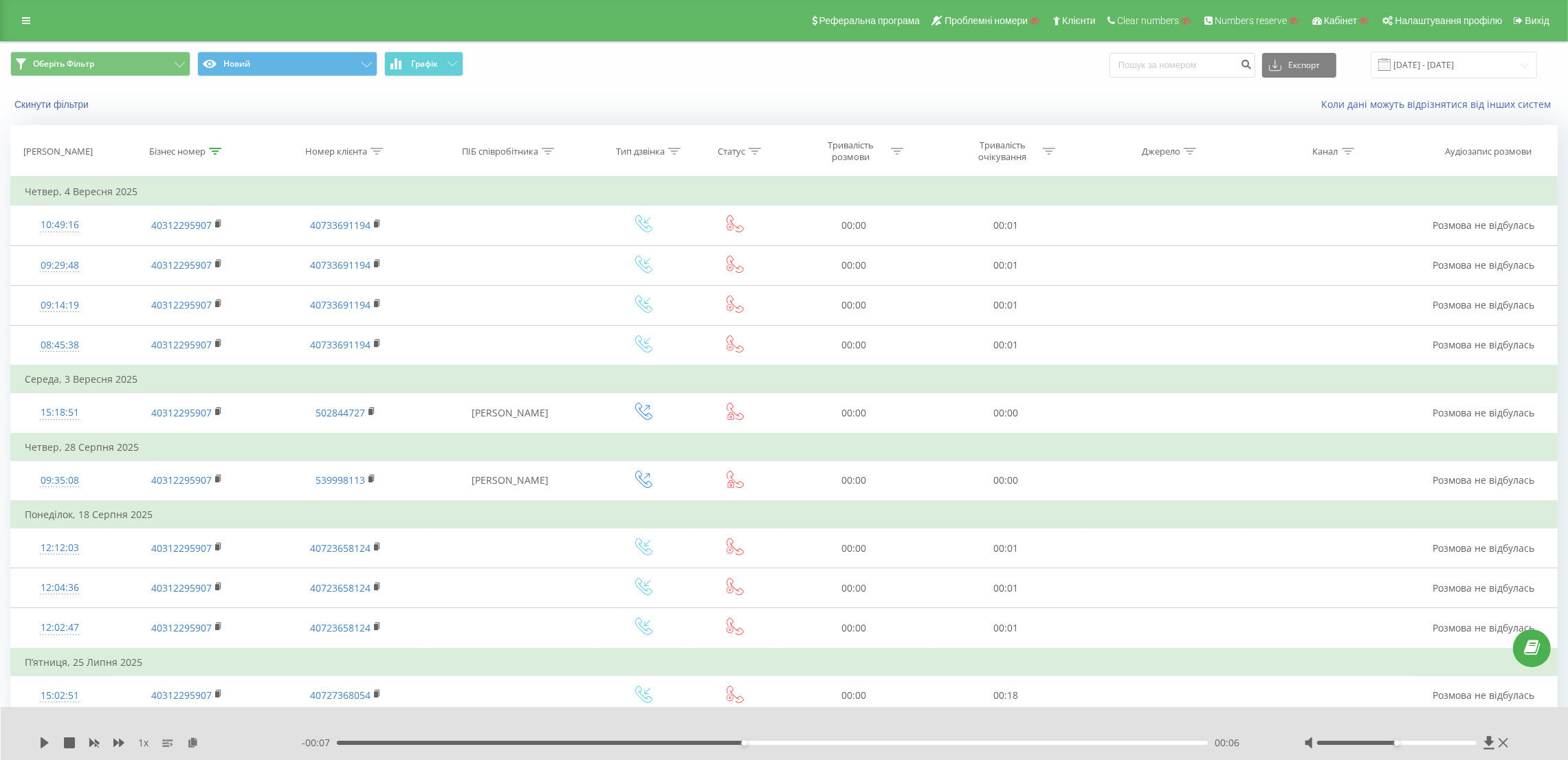
click at [36, 31] on div "Реферальна програма Проблемні номери Клієнти Clear numbers Numbers reserve Кабі…" at bounding box center [784, 21] width 1568 height 41
click at [36, 22] on link at bounding box center [26, 20] width 25 height 19
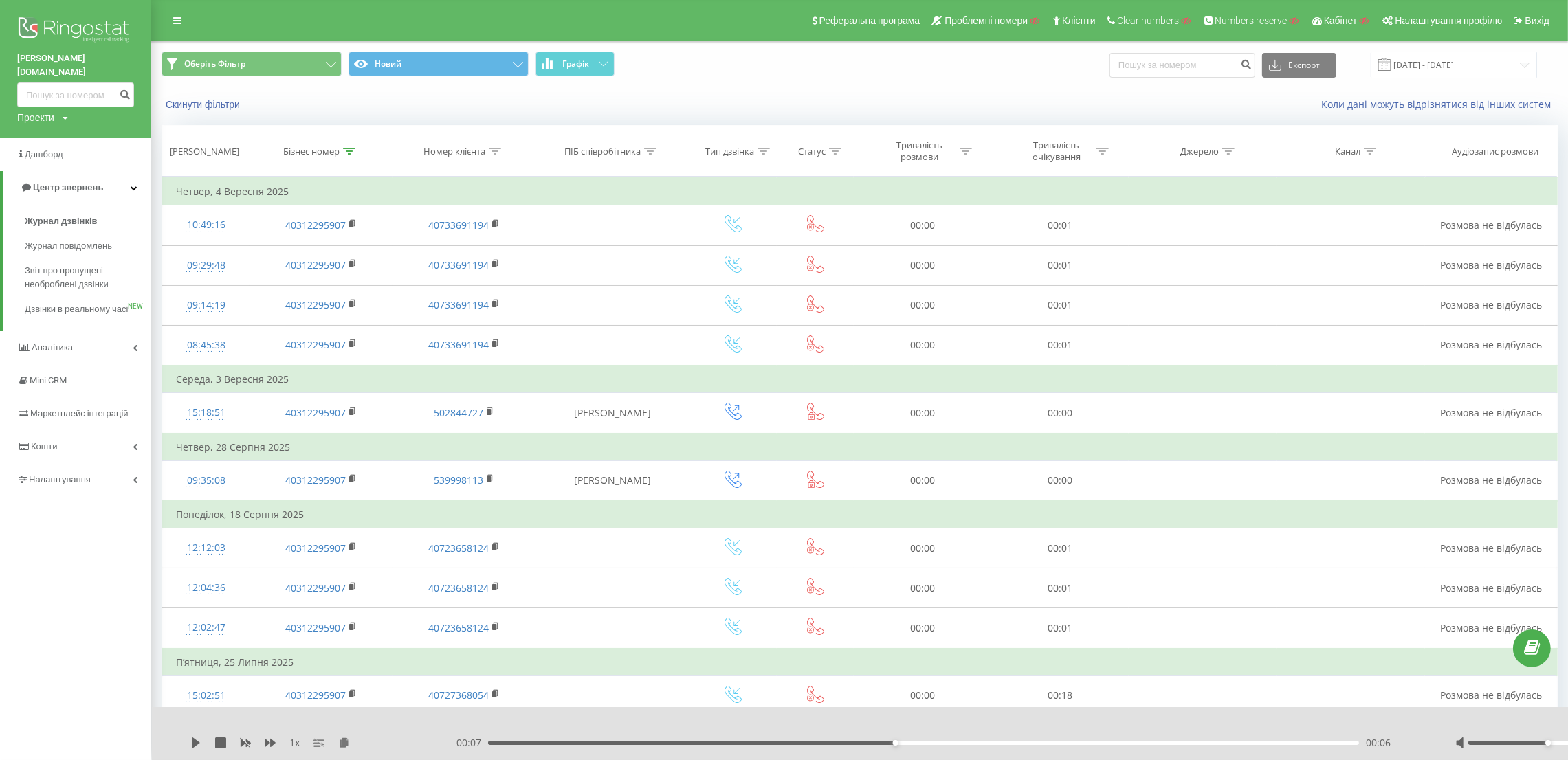
click at [36, 22] on img at bounding box center [76, 31] width 117 height 35
click at [97, 26] on img at bounding box center [76, 31] width 117 height 35
